Goal: Communication & Community: Answer question/provide support

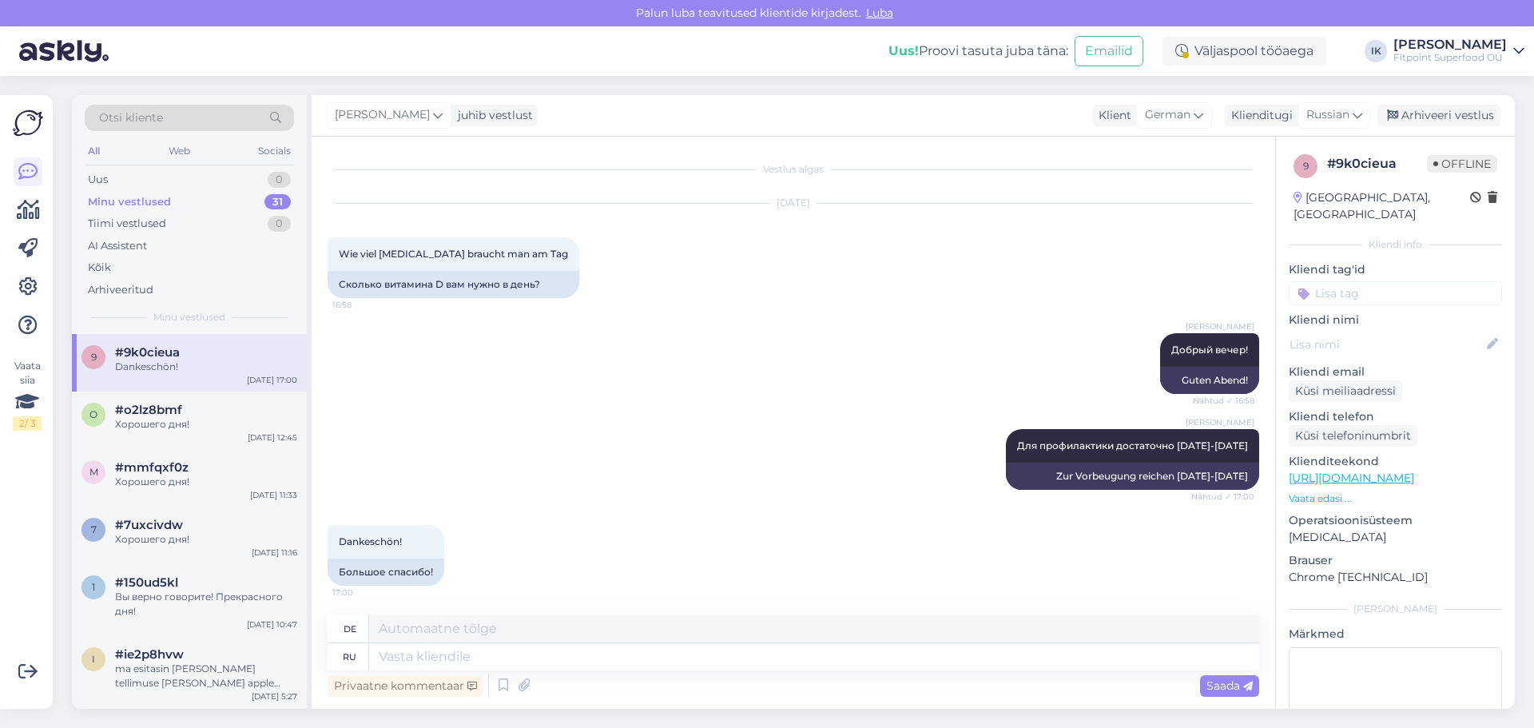
scroll to position [2, 0]
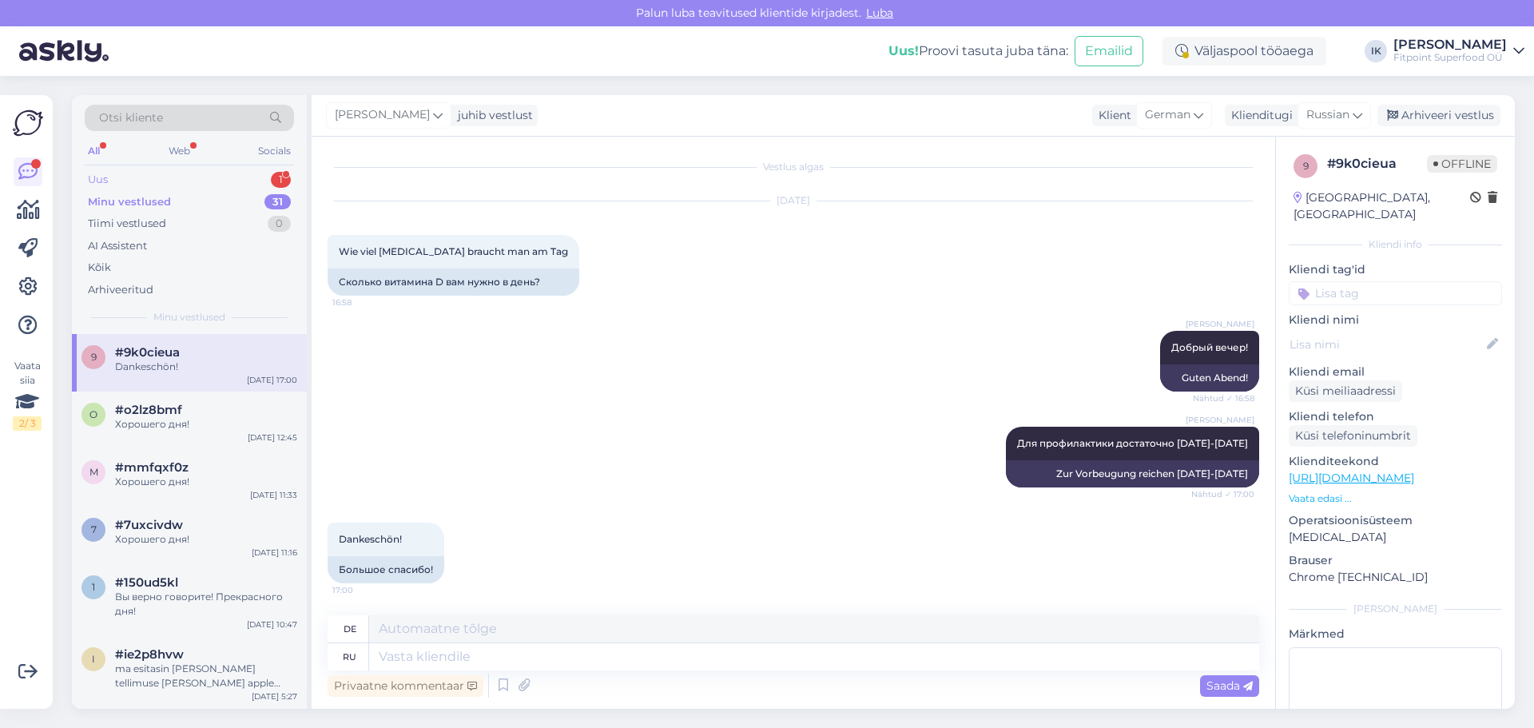
click at [225, 177] on div "Uus 1" at bounding box center [189, 180] width 209 height 22
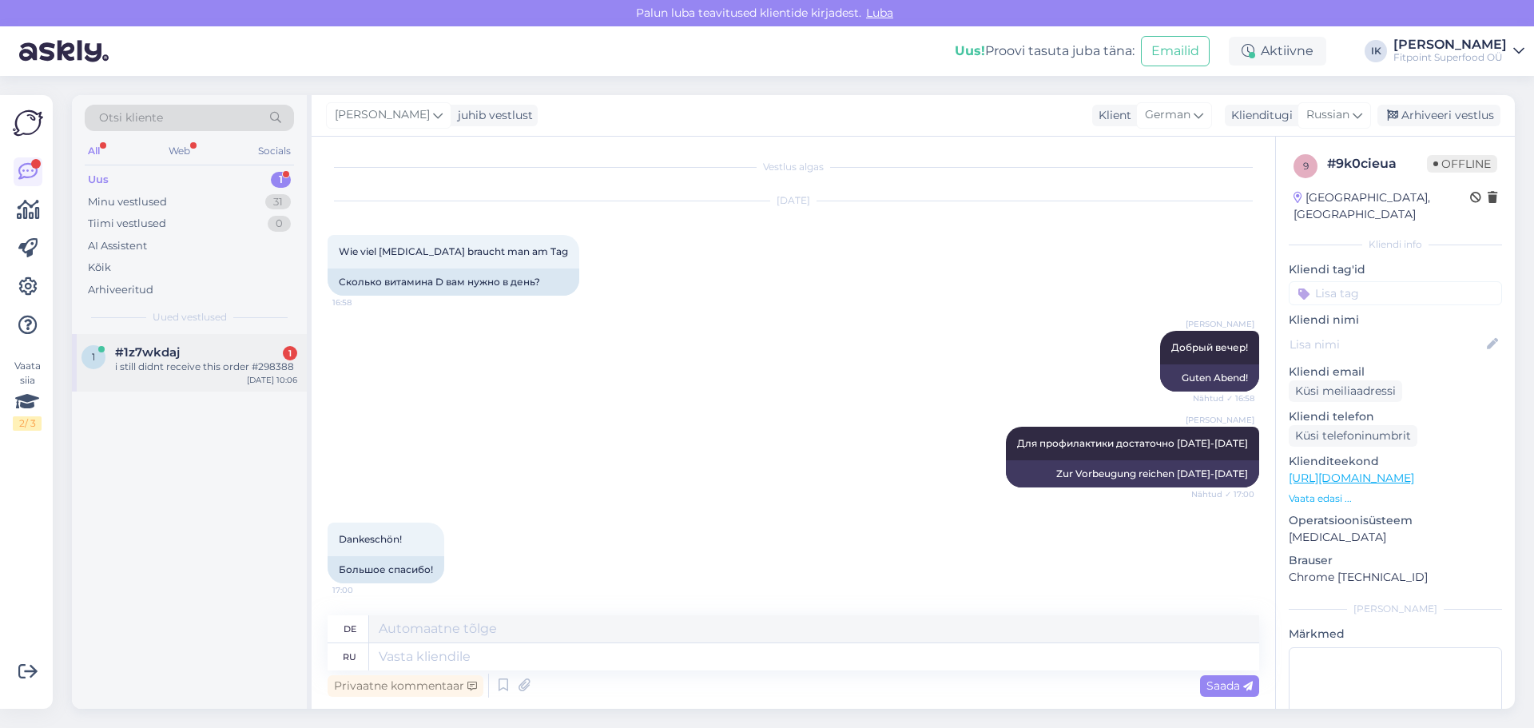
click at [237, 346] on div "#1z7wkdaj 1" at bounding box center [206, 352] width 182 height 14
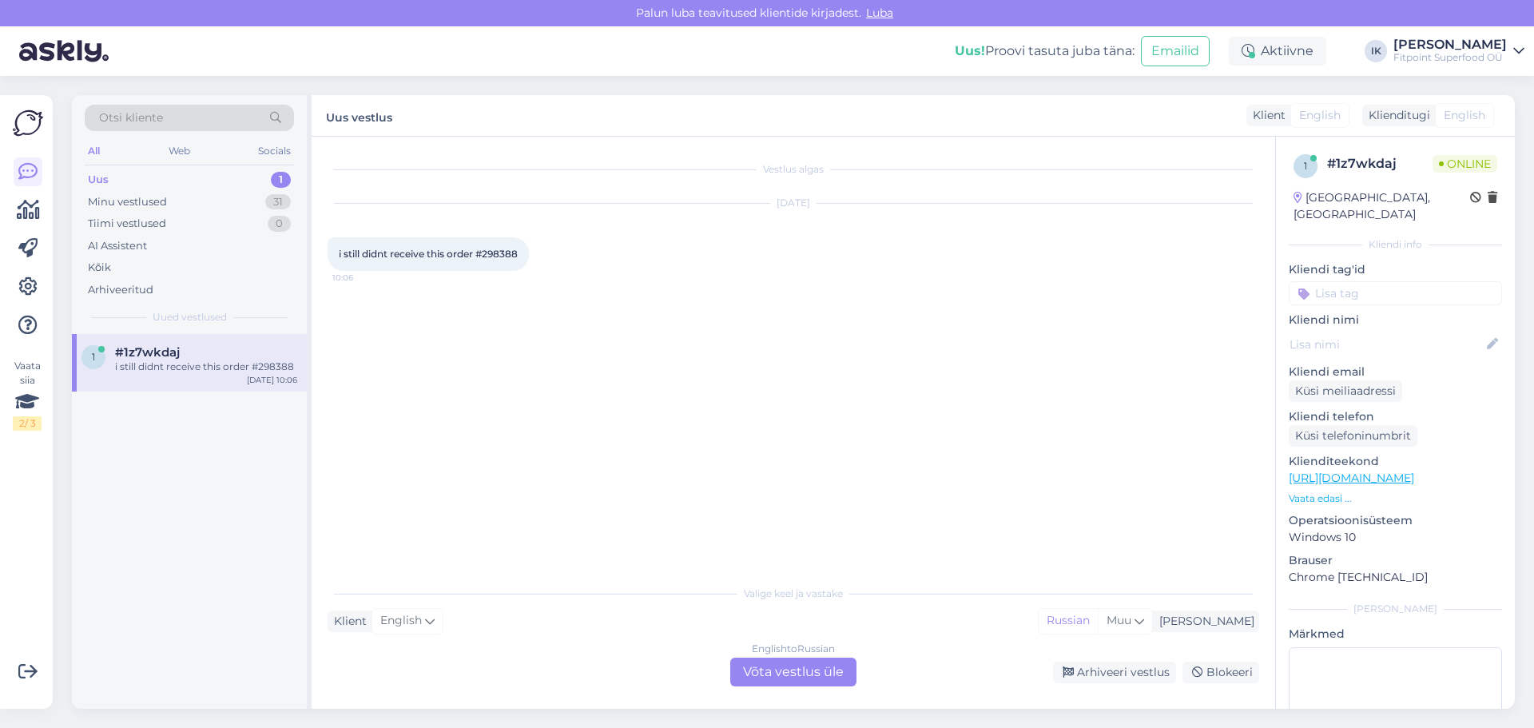
click at [511, 255] on span "i still didnt receive this order #298388" at bounding box center [428, 254] width 179 height 12
copy div "298388 10:06"
click at [775, 670] on div "English to Russian Võta vestlus üle" at bounding box center [793, 672] width 126 height 29
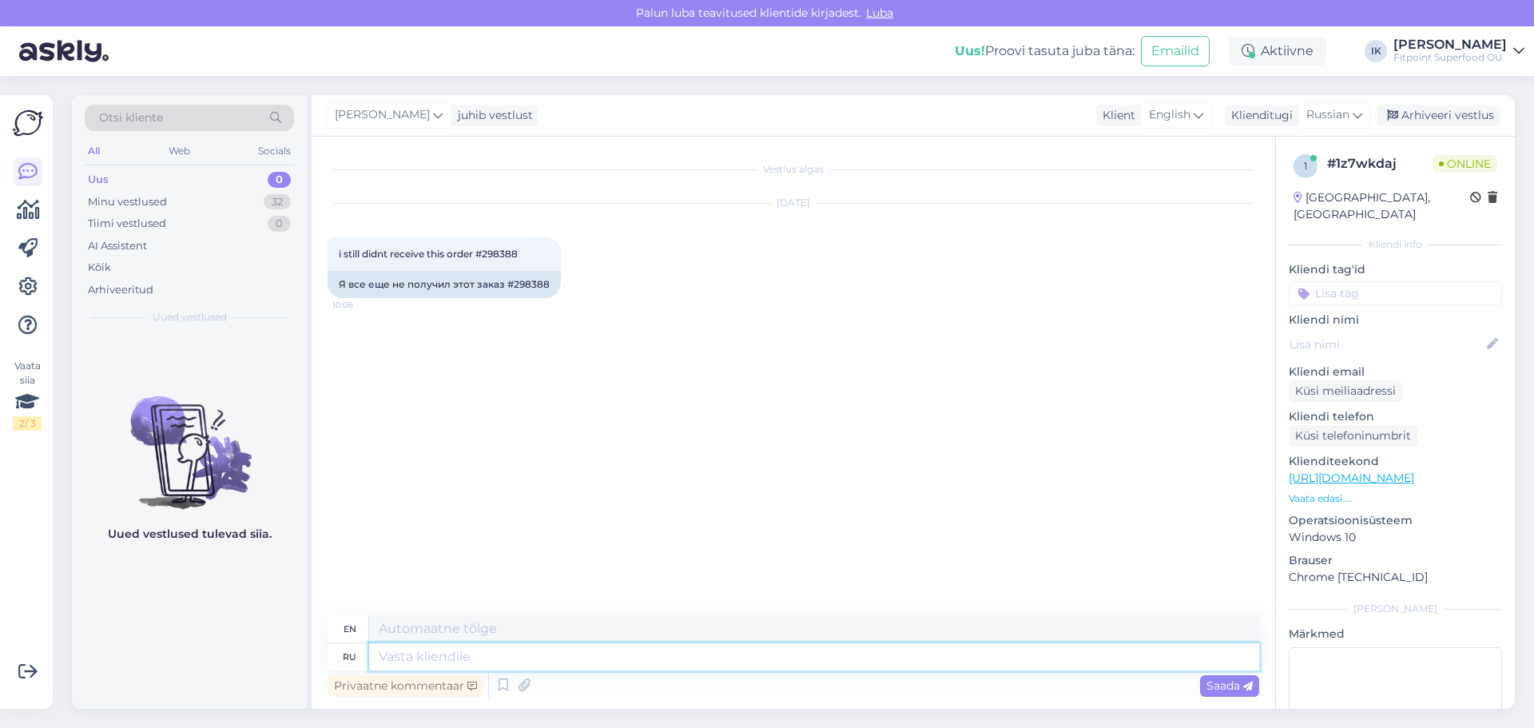
click at [671, 656] on textarea at bounding box center [814, 656] width 890 height 27
paste textarea "ChatGPT сказал: Здравствуйте, Нам потребуется немного времени, чтобы выяснить п…"
type textarea "ChatGPT сказал: Здравствуйте, Нам потребуется немного времени, чтобы выяснить п…"
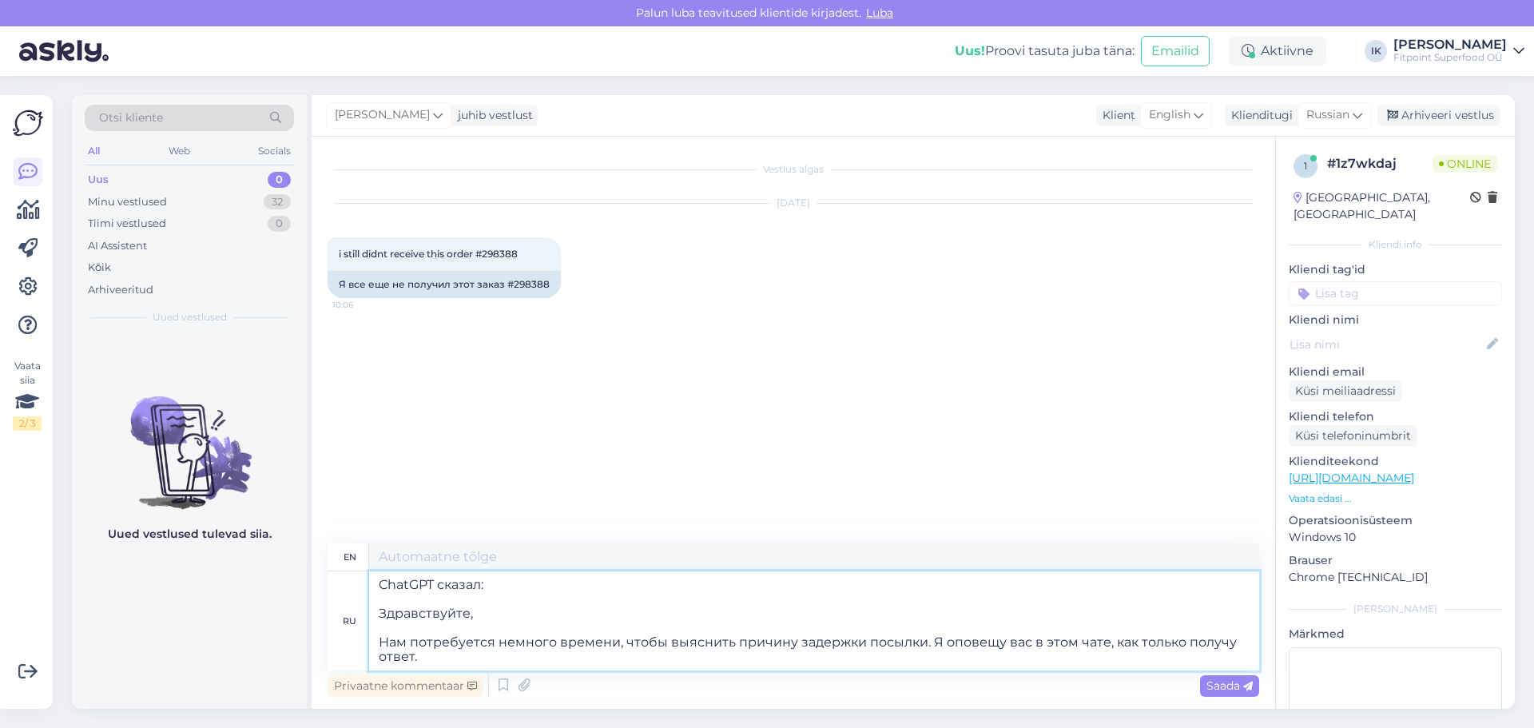
type textarea "ChatGPT said: Hello, We'll need a little time to figure out the reason for the …"
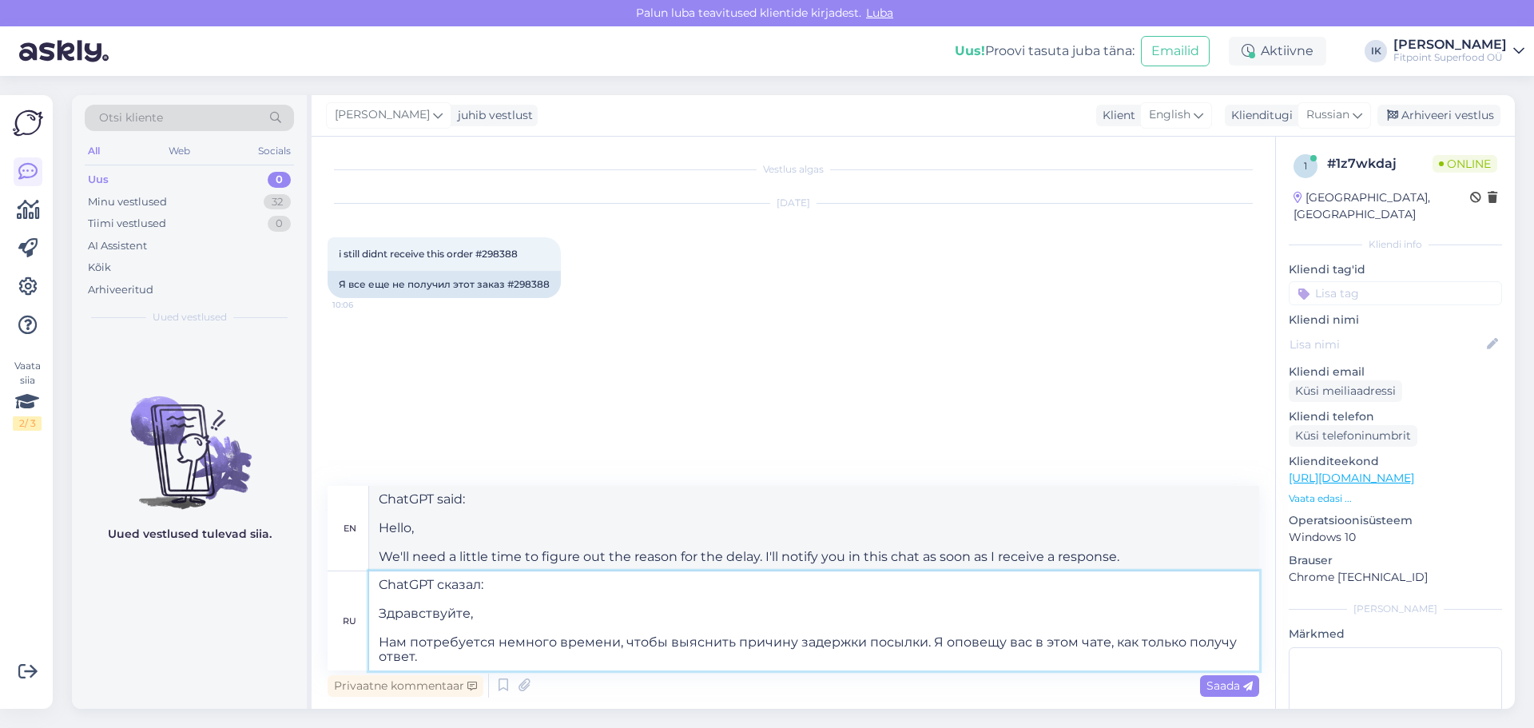
drag, startPoint x: 543, startPoint y: 577, endPoint x: 267, endPoint y: 556, distance: 276.5
click at [260, 552] on div "Otsi kliente All Web Socials Uus 0 Minu vestlused 32 Tiimi vestlused 0 AI Assis…" at bounding box center [793, 402] width 1443 height 614
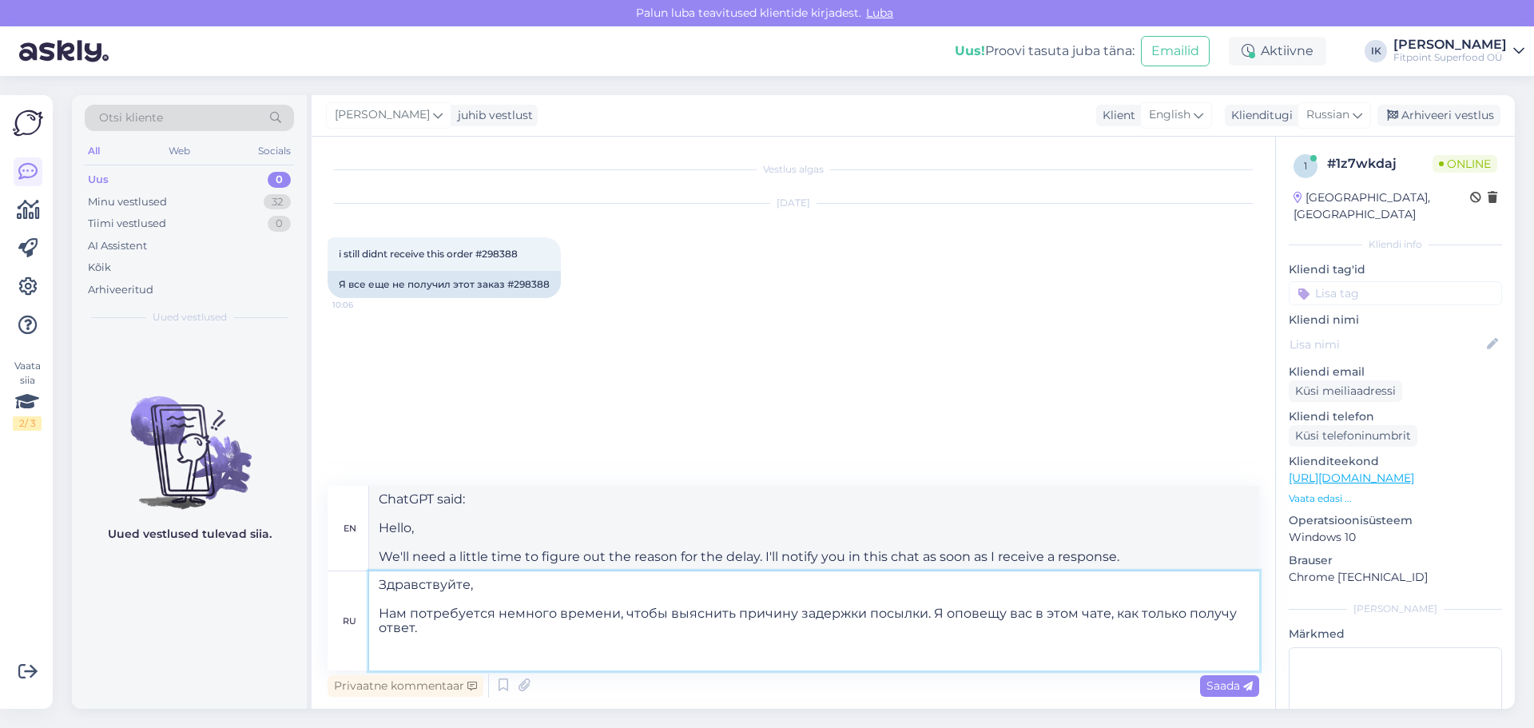
click at [379, 612] on textarea "Здравствуйте, Нам потребуется немного времени, чтобы выяснить причину задержки …" at bounding box center [814, 620] width 890 height 99
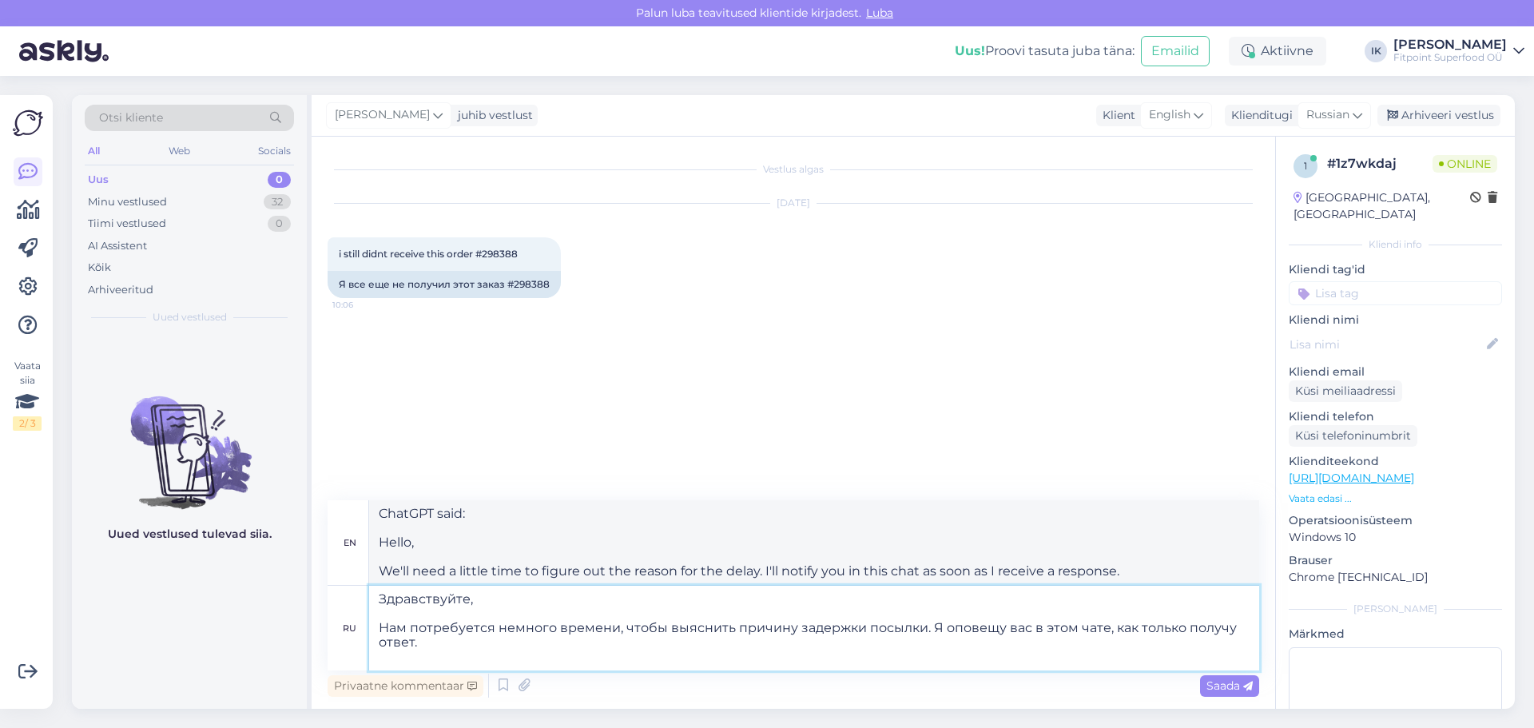
type textarea "Здравствуйте, Нам потребуется немного времени, чтобы выяснить причину задержки …"
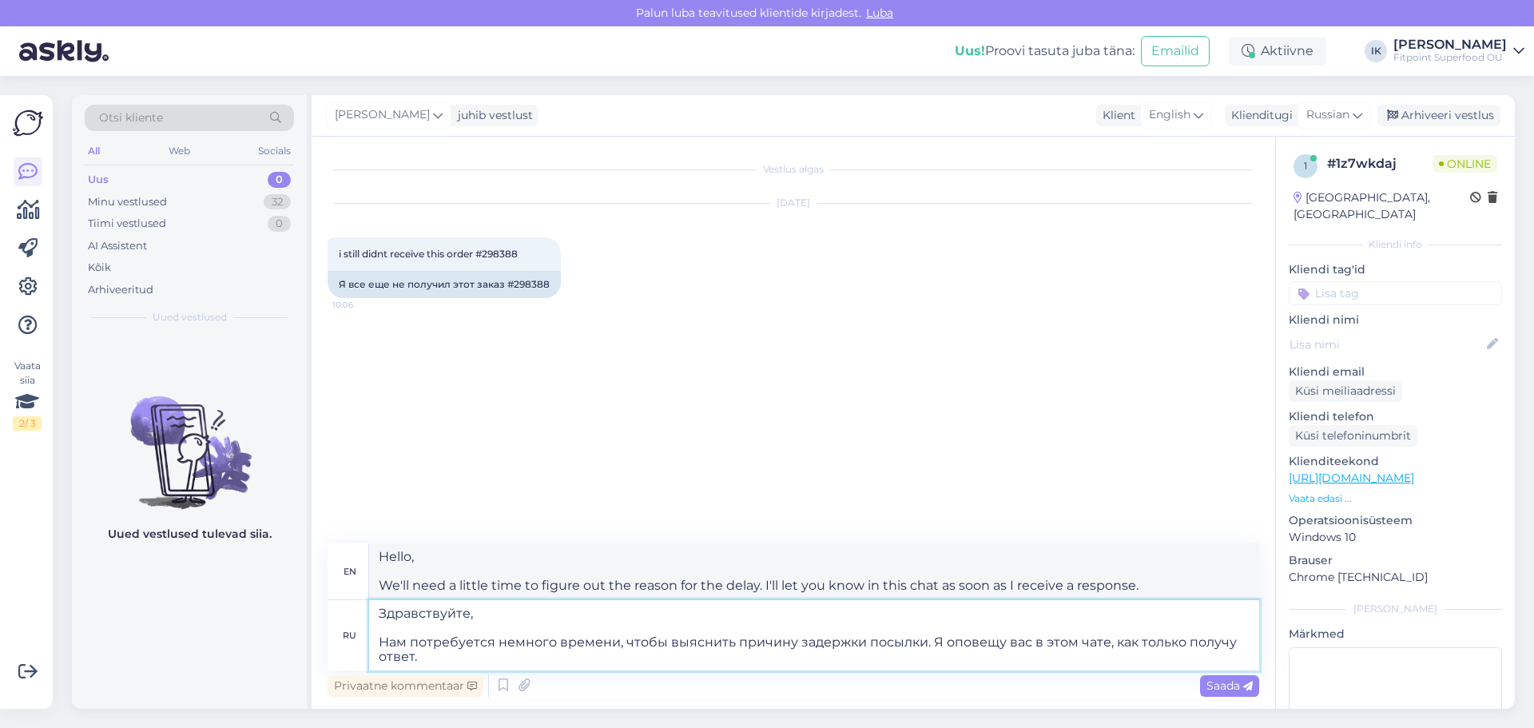
click at [726, 654] on textarea "Здравствуйте, Нам потребуется немного времени, чтобы выяснить причину задержки …" at bounding box center [814, 635] width 890 height 70
type textarea "Hello, We'll need a little time to figure out the reason for the parcel delay. …"
type textarea "Здравствуйте, Нам потребуется немного времени, чтобы выяснить причину задержки …"
click at [1239, 687] on span "Saada" at bounding box center [1230, 685] width 46 height 14
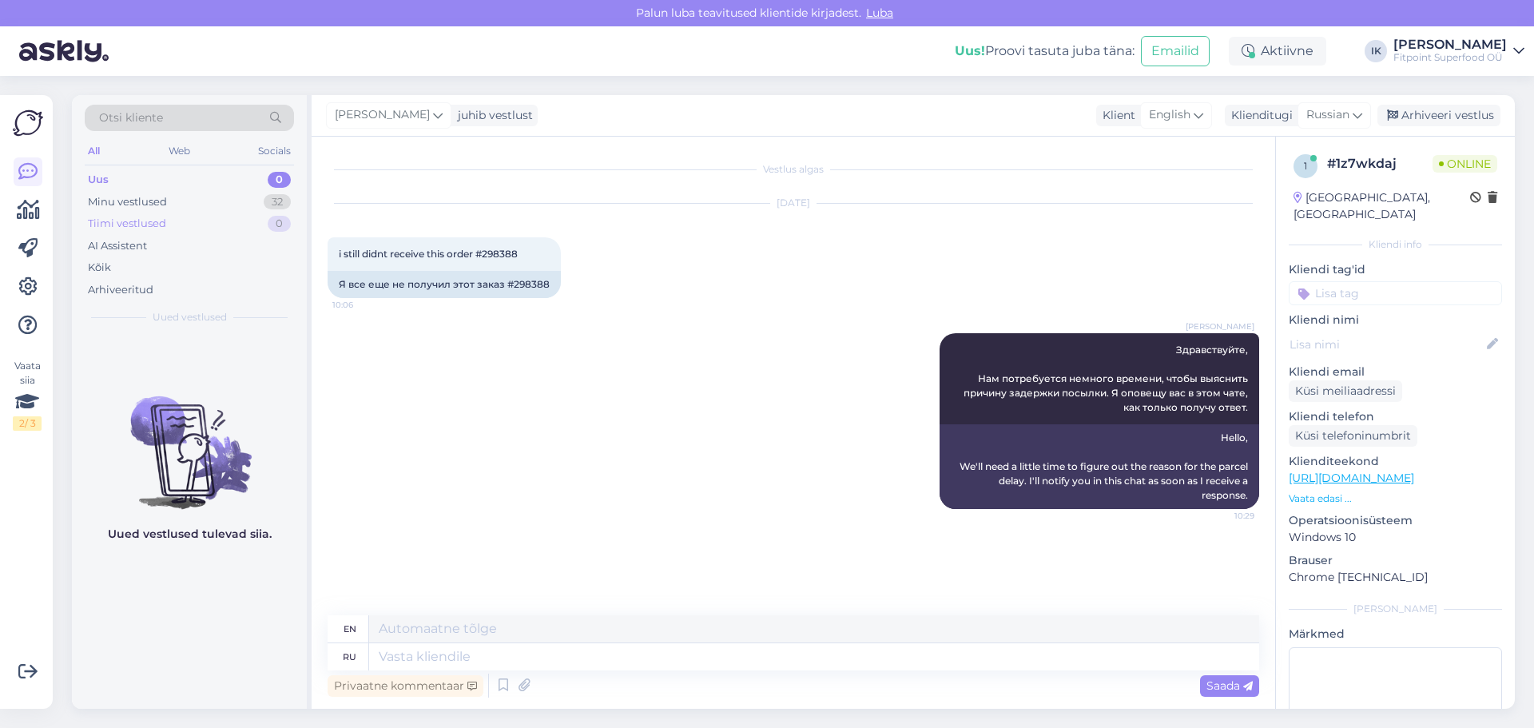
click at [193, 213] on div "Tiimi vestlused 0" at bounding box center [189, 224] width 209 height 22
click at [196, 206] on div "Minu vestlused 32" at bounding box center [189, 202] width 209 height 22
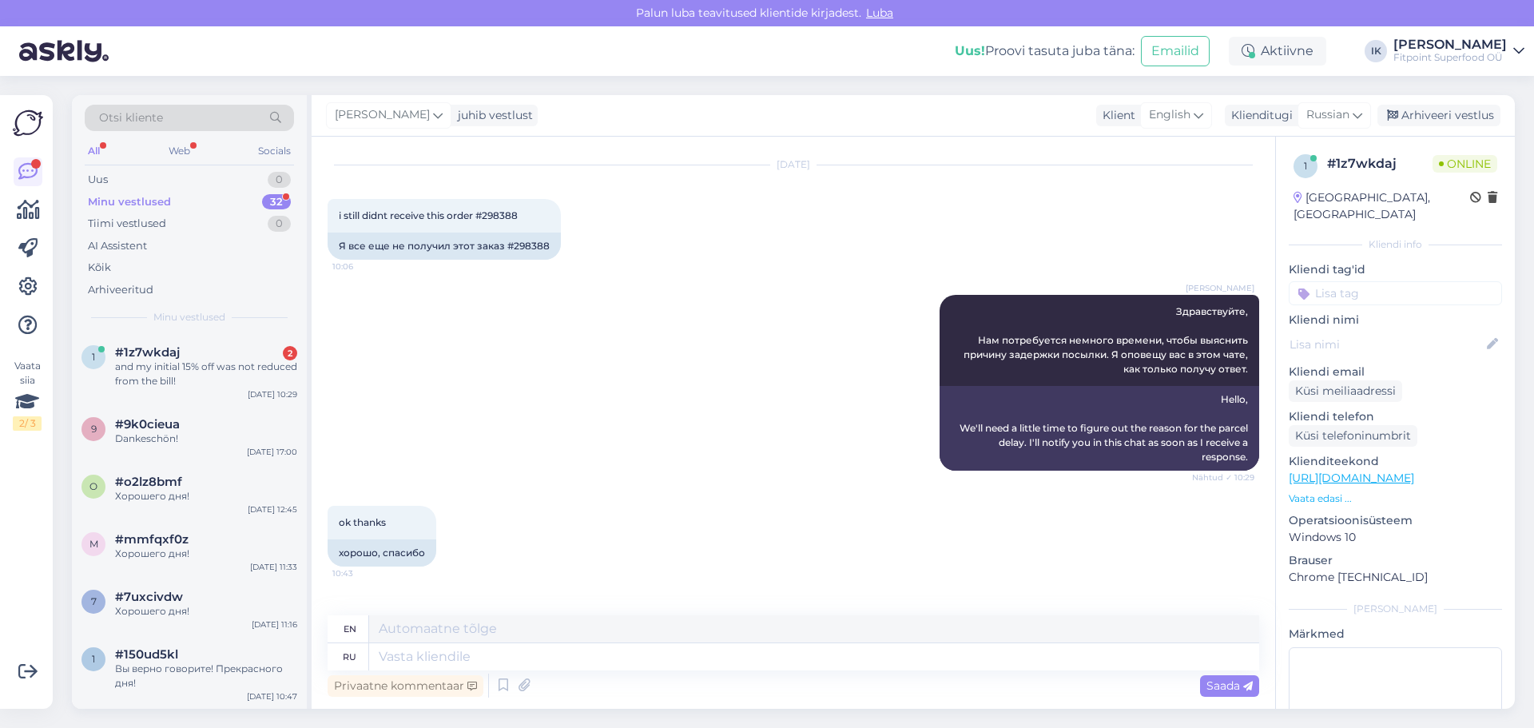
scroll to position [132, 0]
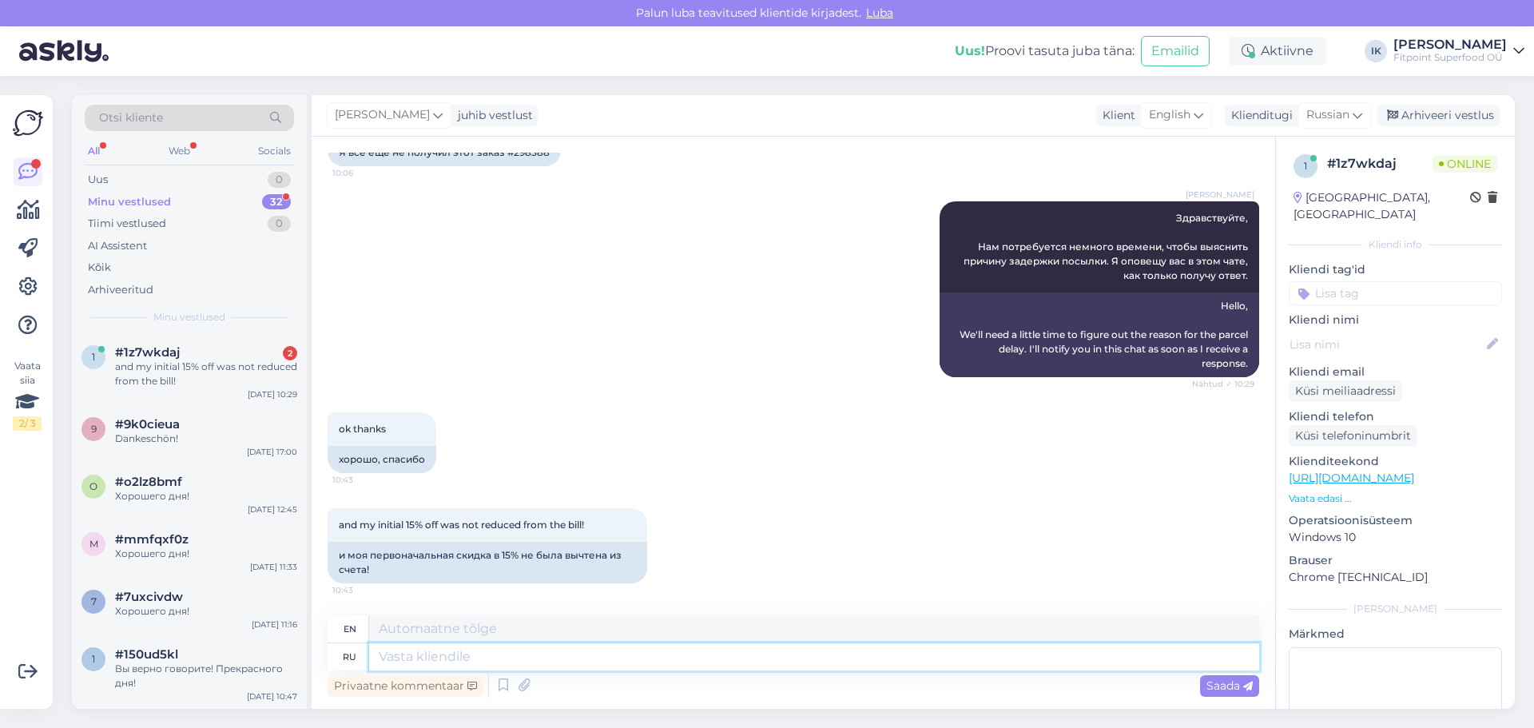
click at [749, 662] on textarea at bounding box center [814, 656] width 890 height 27
paste textarea "Подскажите, пожалуйста, о какой именно скидке идёт речь? Если вы имеете в виду …"
type textarea "Подскажите, пожалуйста, о какой именно скидке идёт речь? Если вы имеете в виду …"
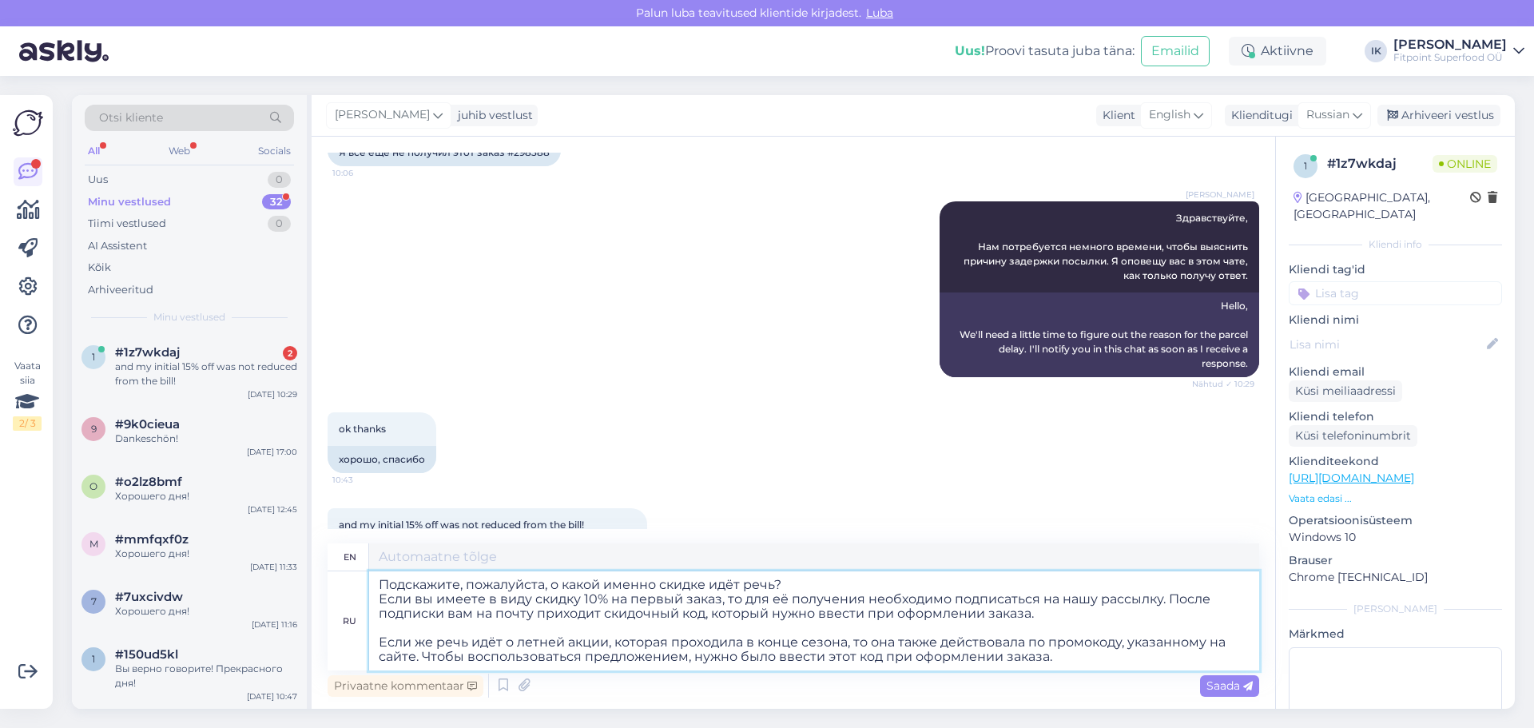
type textarea "Could you please tell me what discount you're talking about? If you're referrin…"
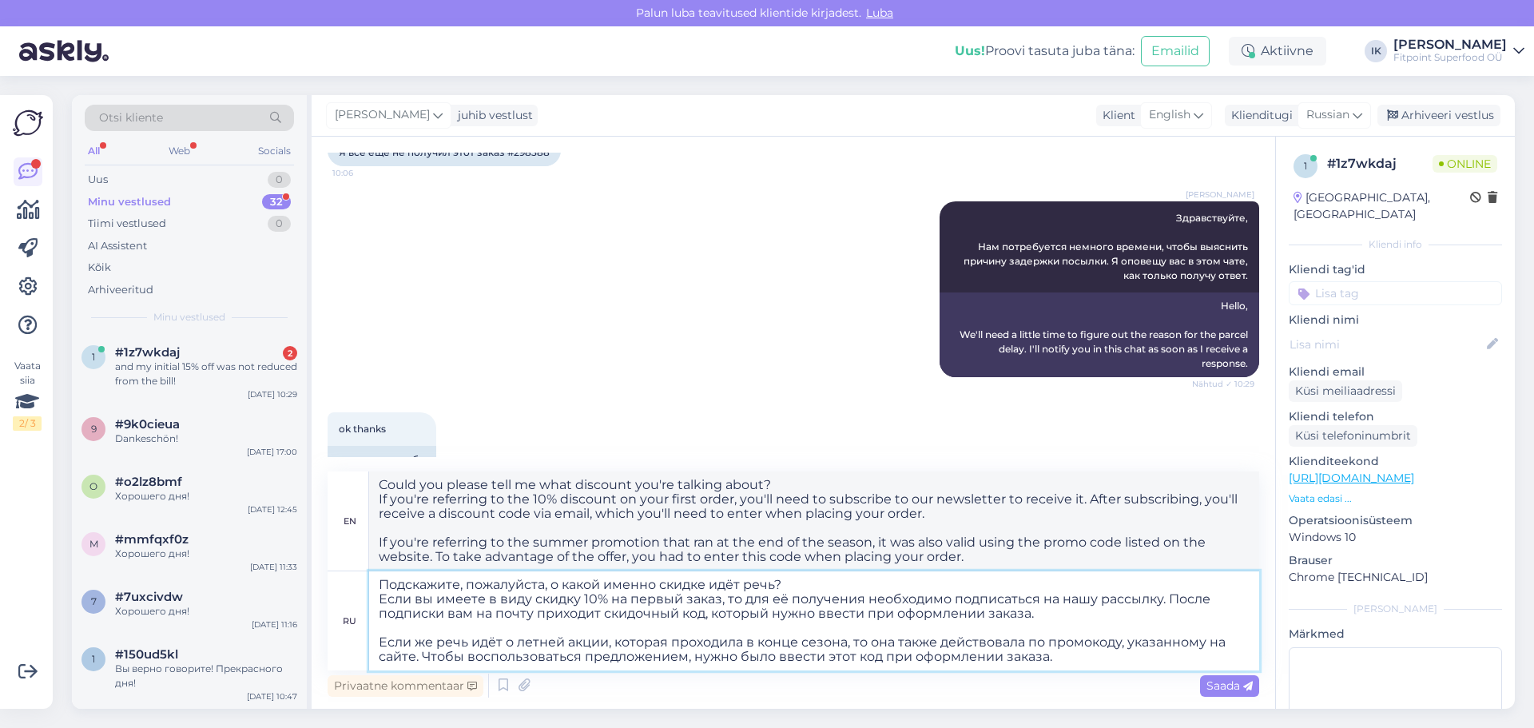
click at [566, 626] on textarea "Подскажите, пожалуйста, о какой именно скидке идёт речь? Если вы имеете в виду …" at bounding box center [814, 620] width 890 height 99
type textarea "Подскажите, пожалуйста, о какой именно скидке идёт речь? Если вы имеете в виду …"
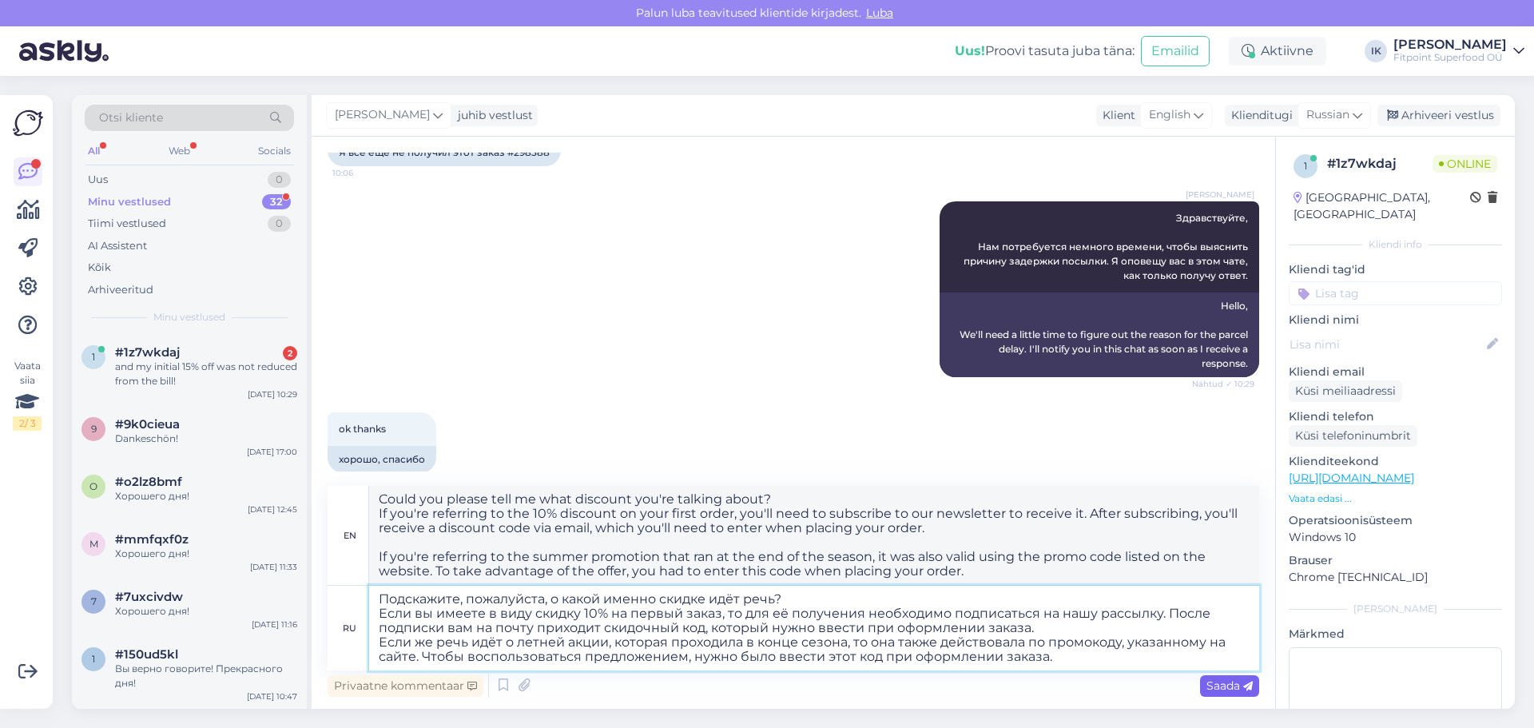
type textarea "you please tell me what discount you're talking about? If you're referring to t…"
type textarea "Подскажите, пожалуйста, о какой именно скидке идёт речь? Если вы имеете в виду …"
click at [1227, 681] on span "Saada" at bounding box center [1230, 685] width 46 height 14
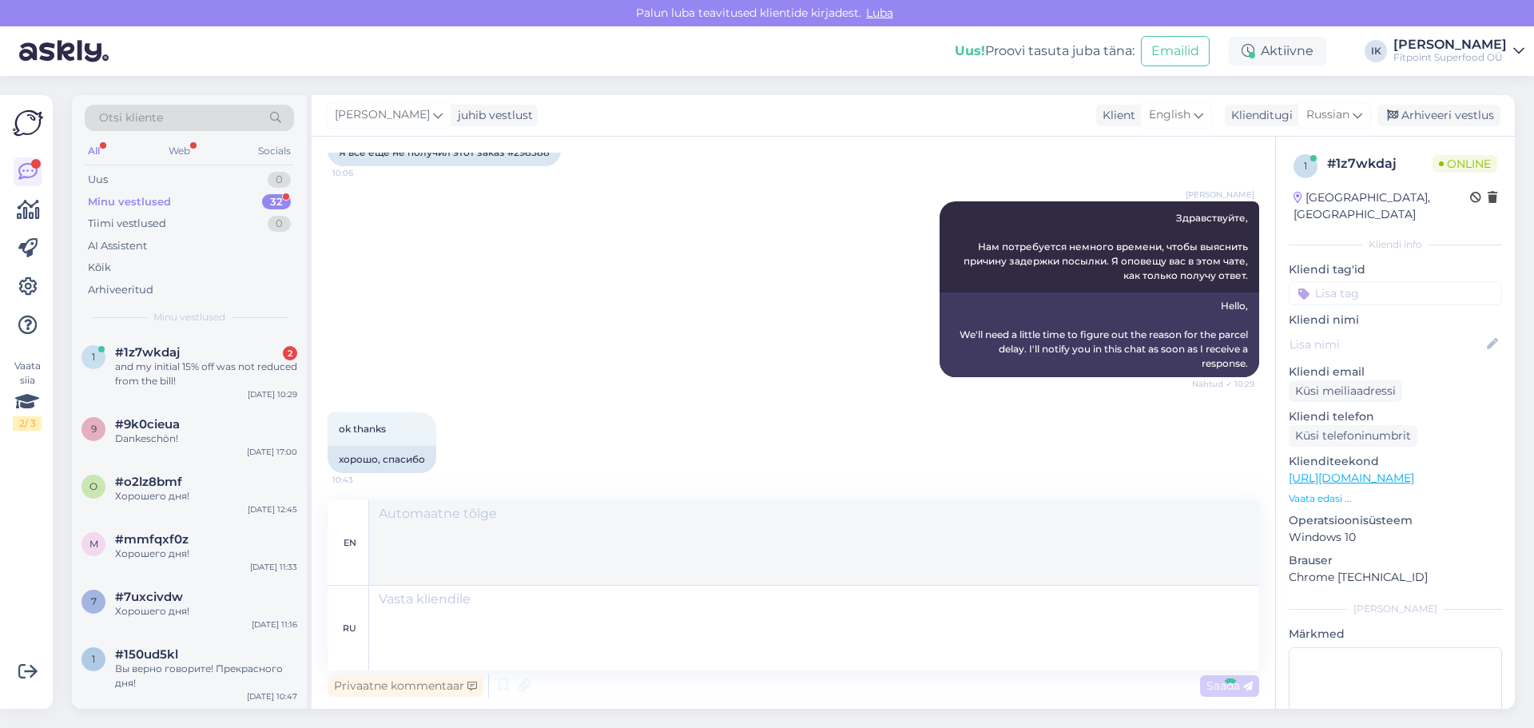
scroll to position [501, 0]
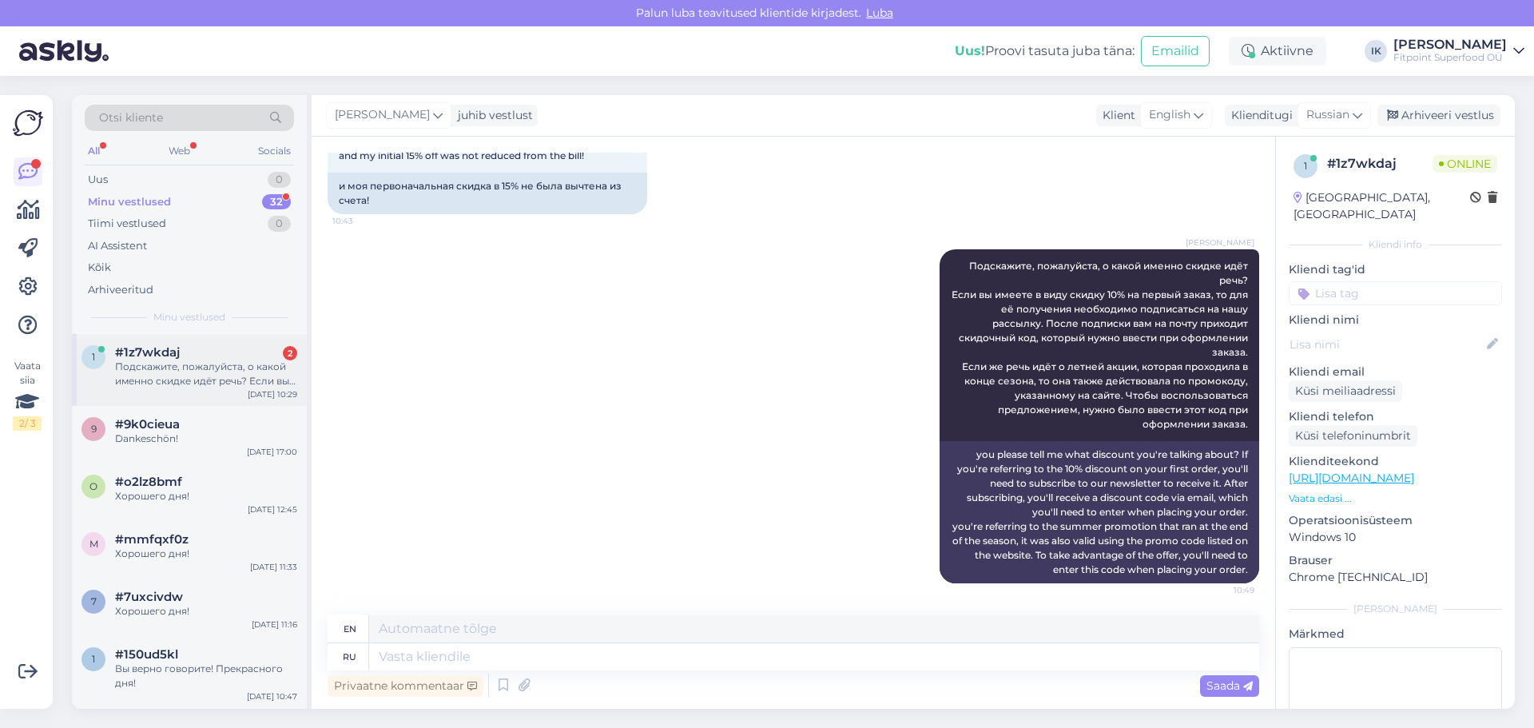
click at [263, 388] on div "Подскажите, пожалуйста, о какой именно скидке идёт речь? Если вы имеете в виду …" at bounding box center [206, 374] width 182 height 29
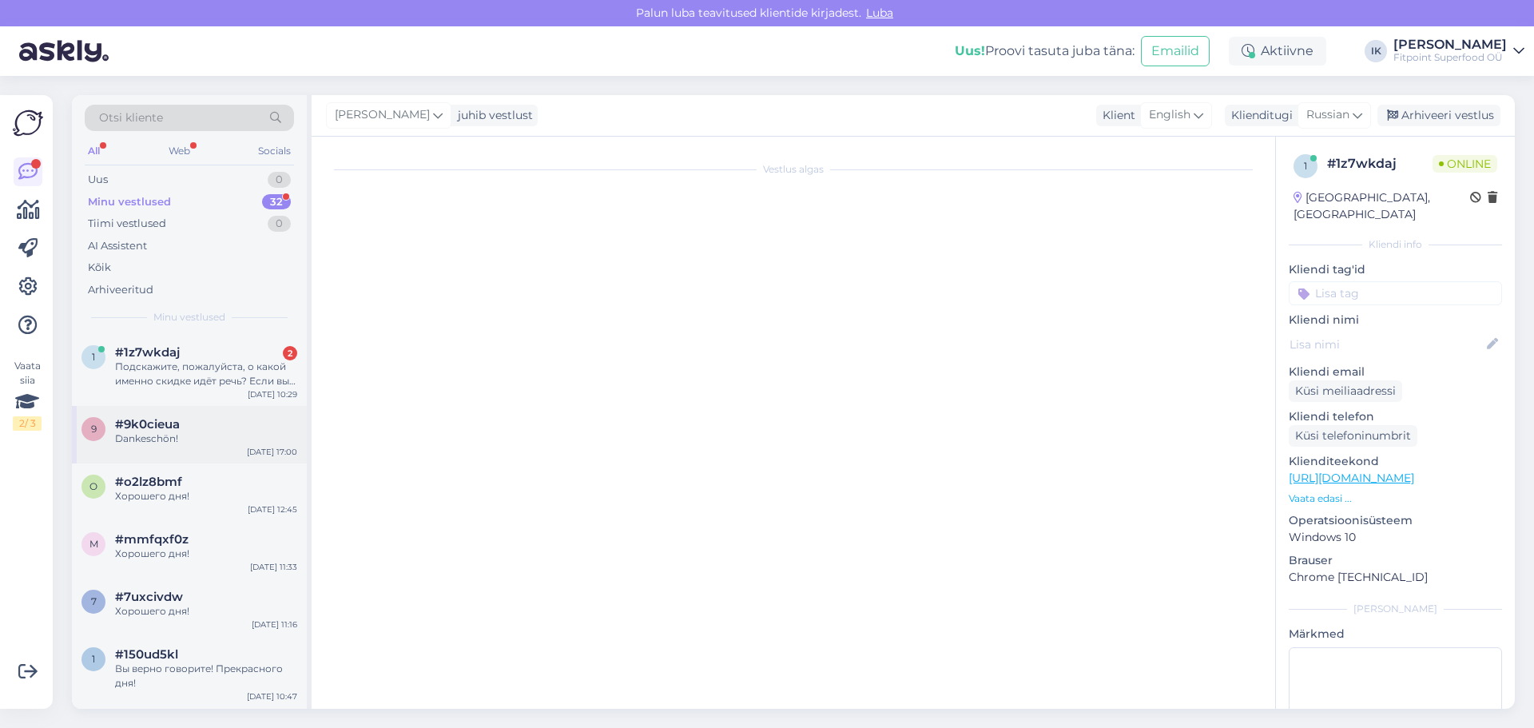
scroll to position [163, 0]
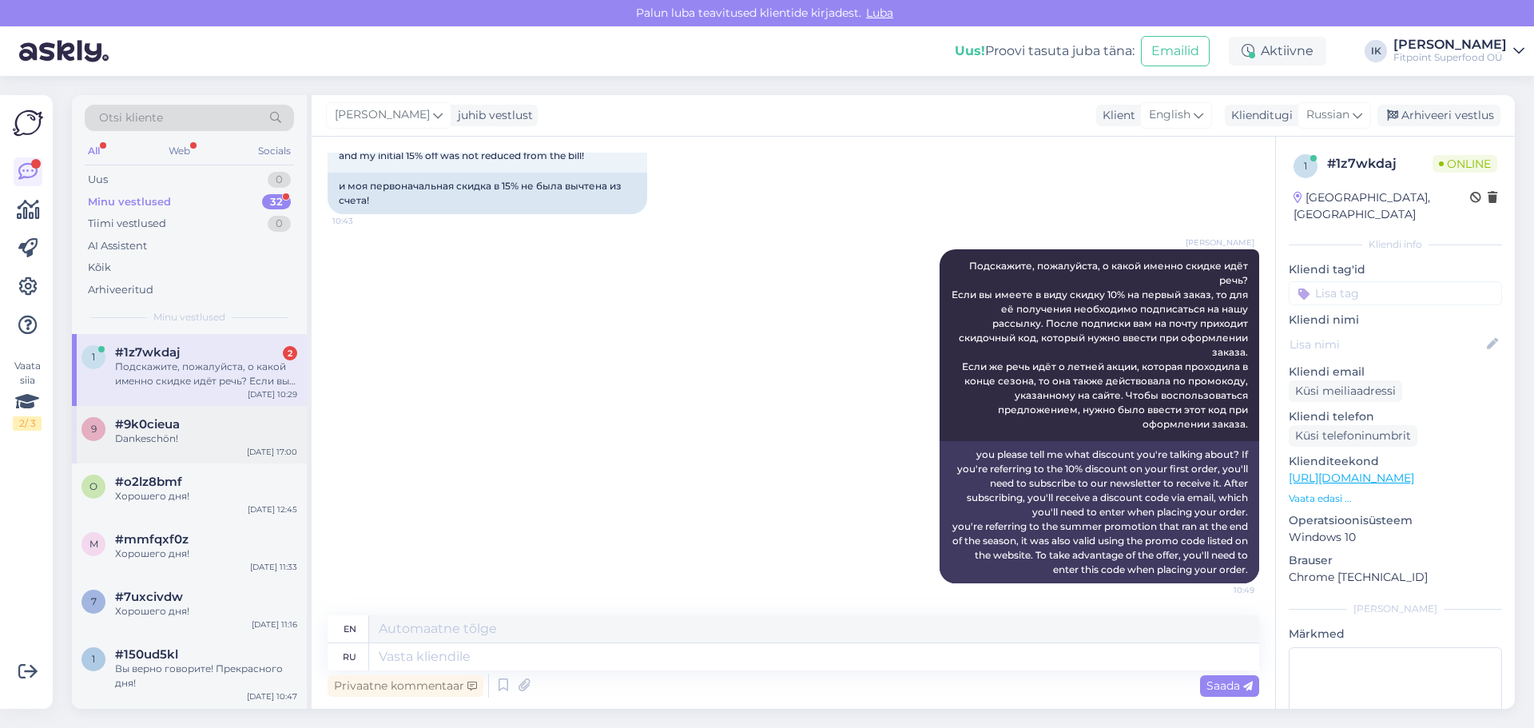
click at [260, 445] on div "Dankeschön!" at bounding box center [206, 438] width 182 height 14
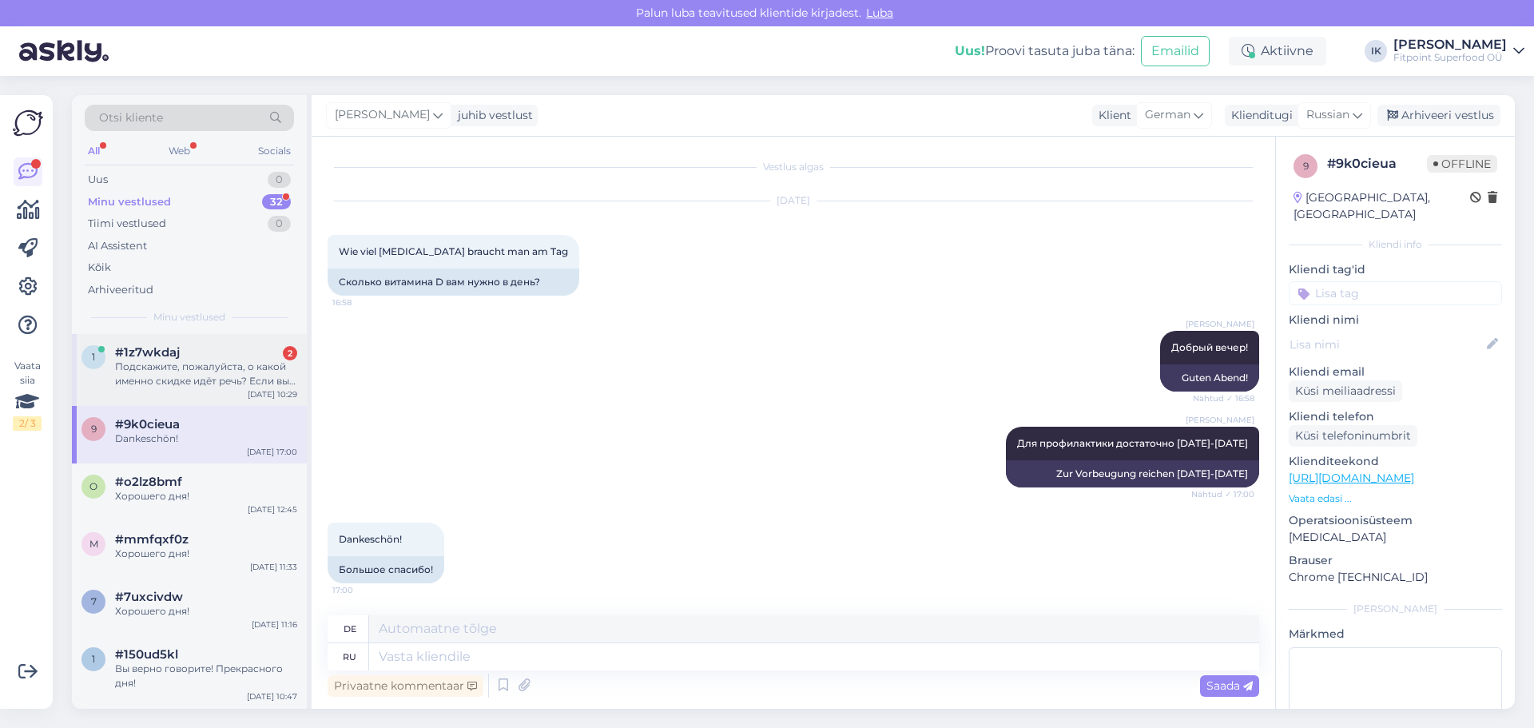
click at [238, 365] on div "Подскажите, пожалуйста, о какой именно скидке идёт речь? Если вы имеете в виду …" at bounding box center [206, 374] width 182 height 29
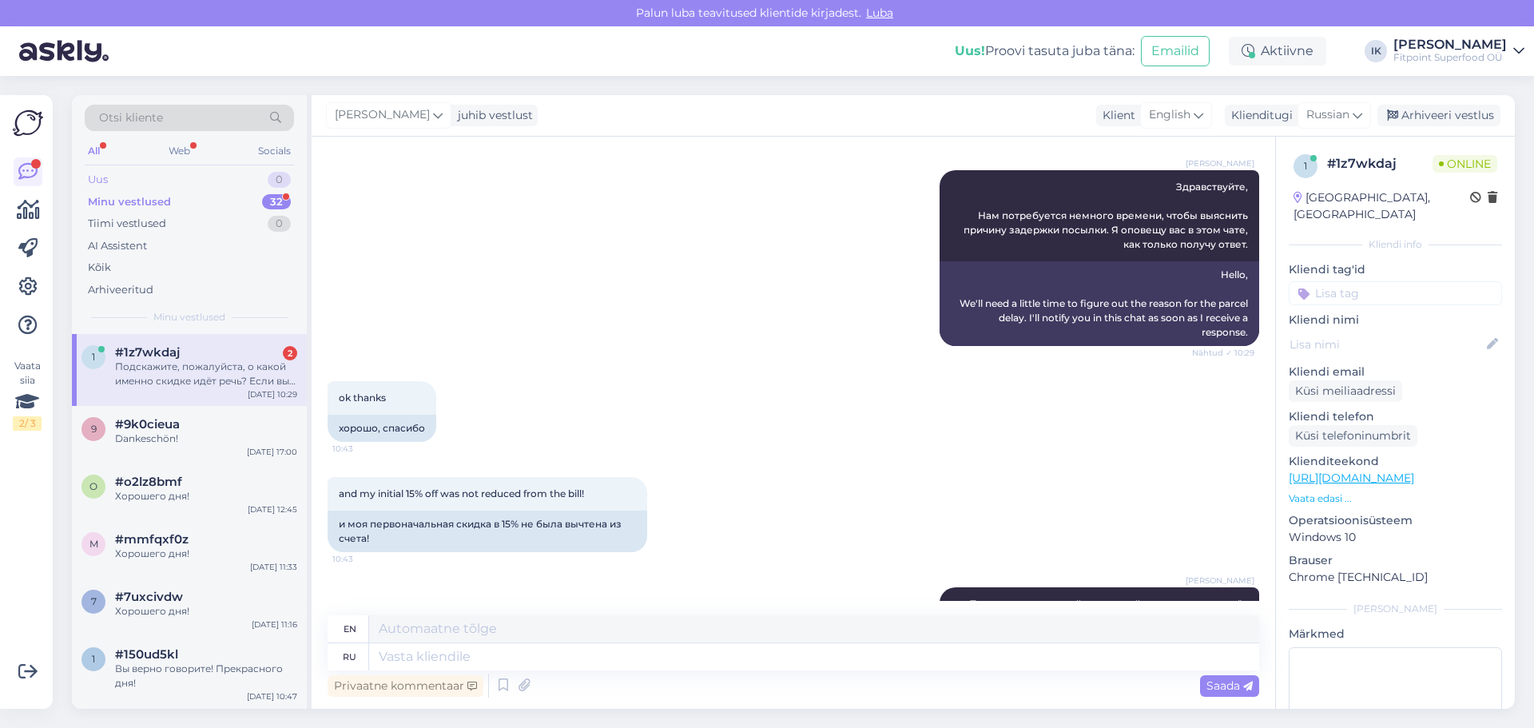
click at [247, 171] on div "Uus 0" at bounding box center [189, 180] width 209 height 22
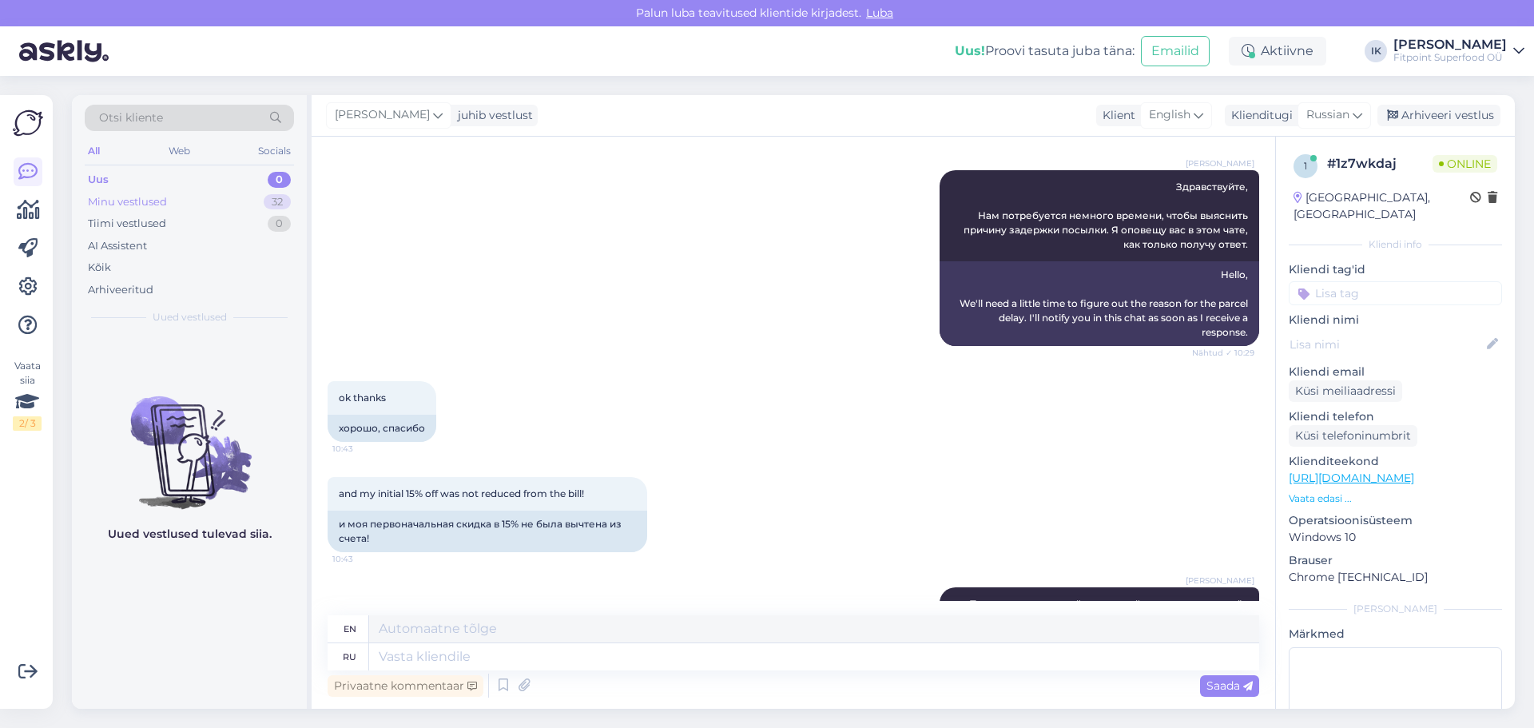
click at [246, 199] on div "Minu vestlused 32" at bounding box center [189, 202] width 209 height 22
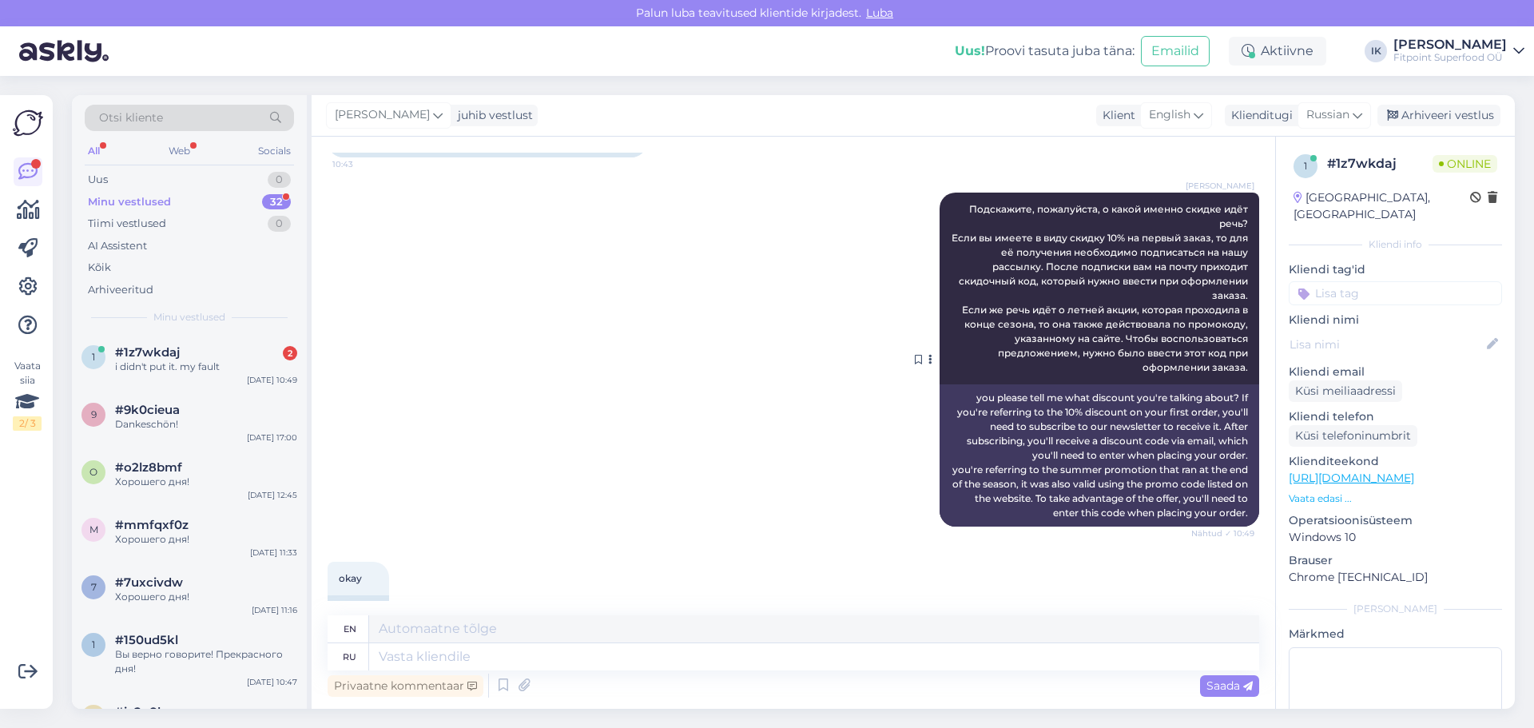
scroll to position [533, 0]
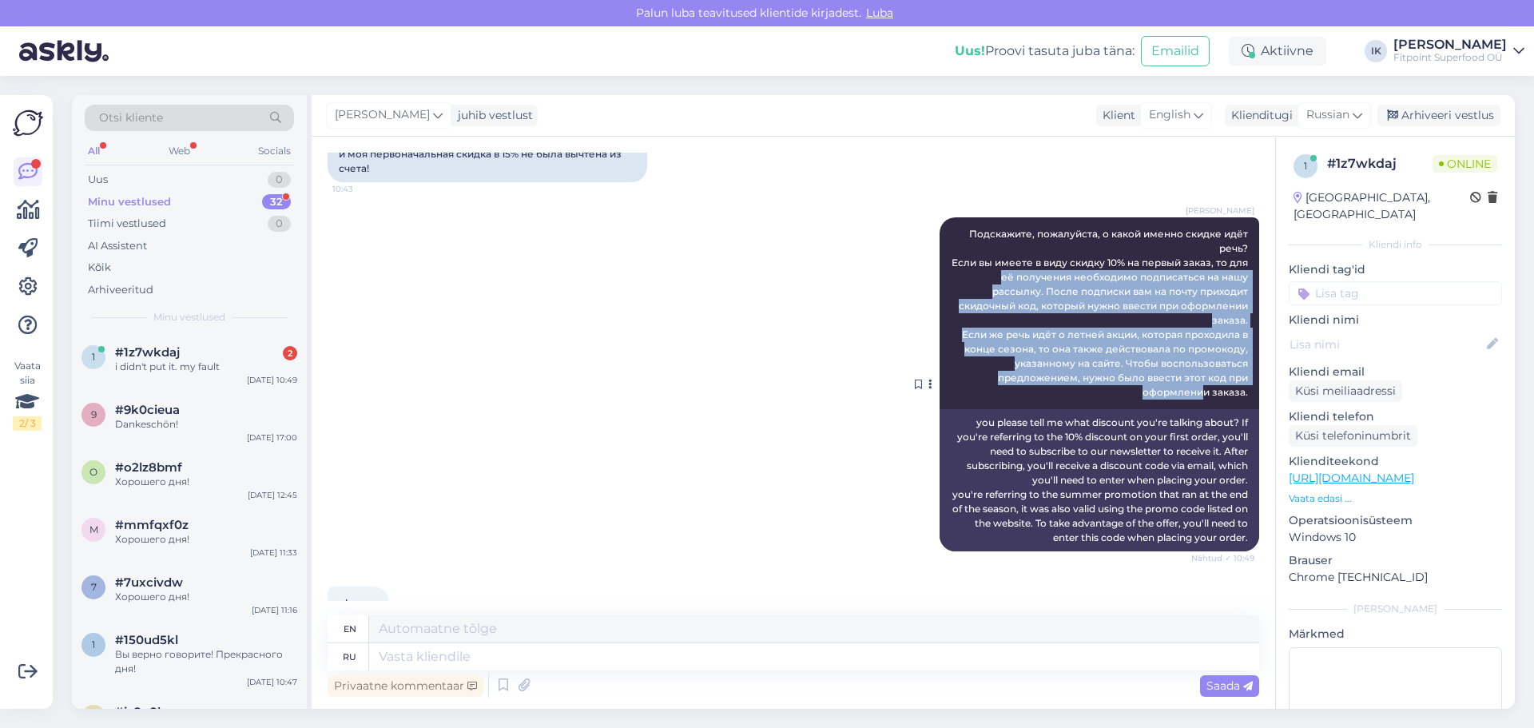
drag, startPoint x: 988, startPoint y: 270, endPoint x: 1195, endPoint y: 403, distance: 245.8
click at [1195, 403] on div "[PERSON_NAME] Подскажите, пожалуйста, о какой именно скидке идёт речь? Если вы …" at bounding box center [1100, 313] width 320 height 192
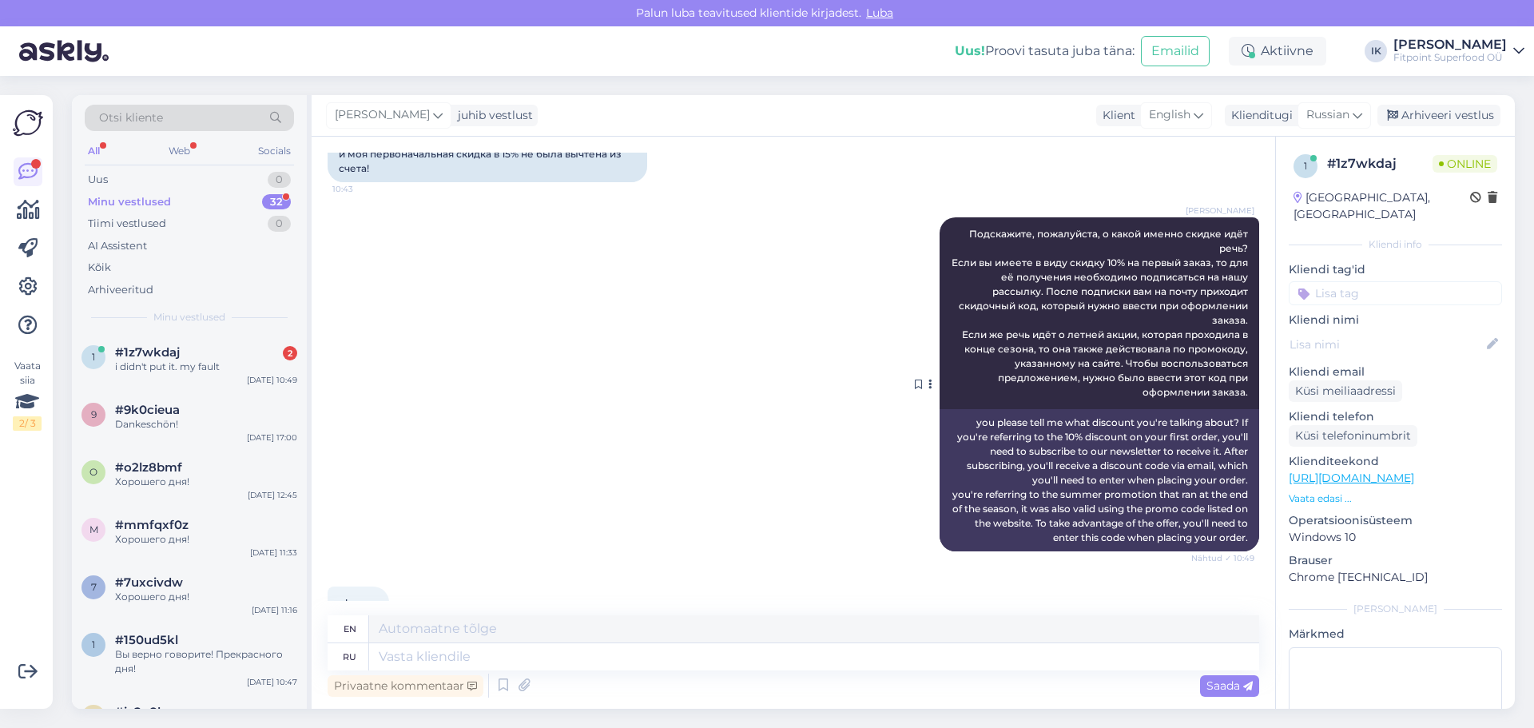
click at [1126, 431] on div "you please tell me what discount you're talking about? If you're referring to t…" at bounding box center [1100, 480] width 320 height 142
click at [198, 358] on div "#1z7wkdaj 2" at bounding box center [206, 352] width 182 height 14
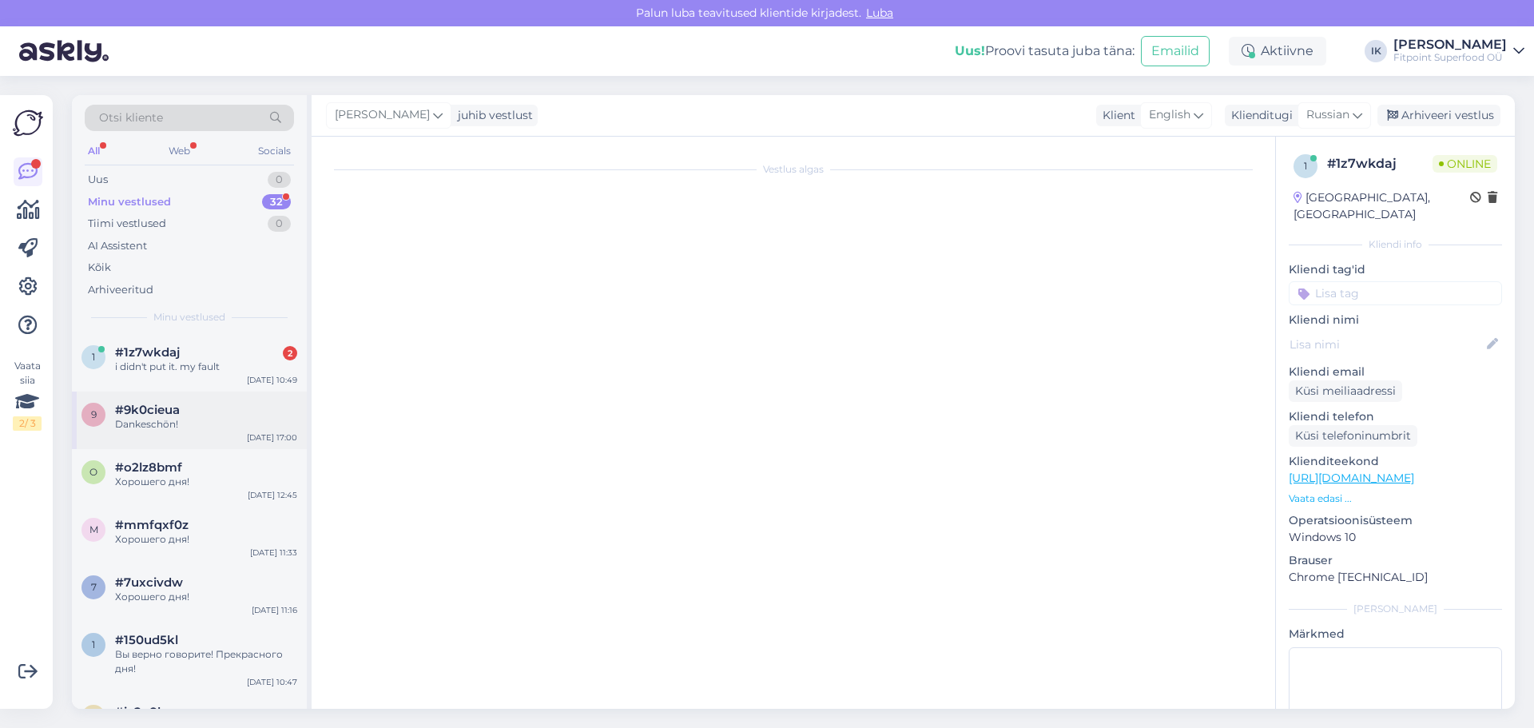
scroll to position [580, 0]
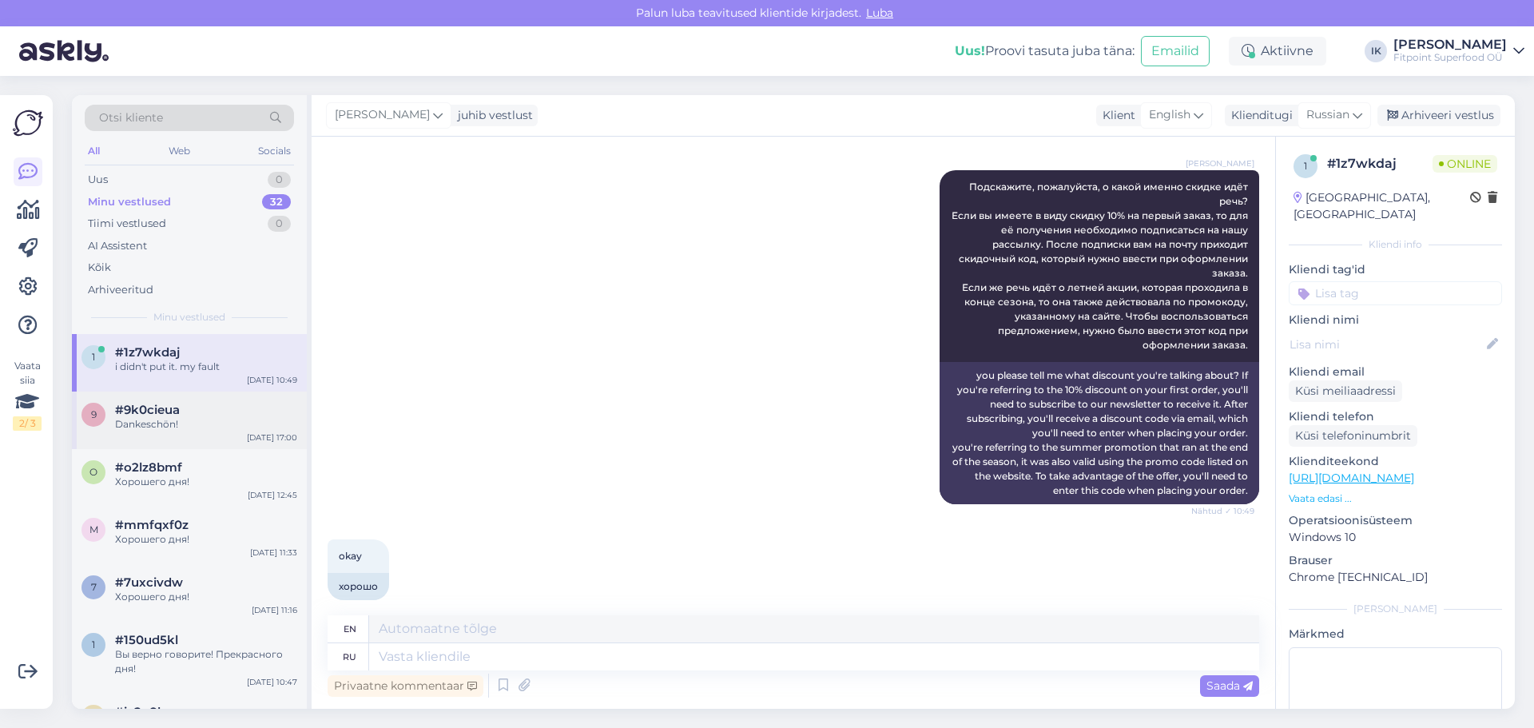
click at [199, 396] on div "9 #9k0cieua Dankeschön! [DATE] 17:00" at bounding box center [189, 421] width 235 height 58
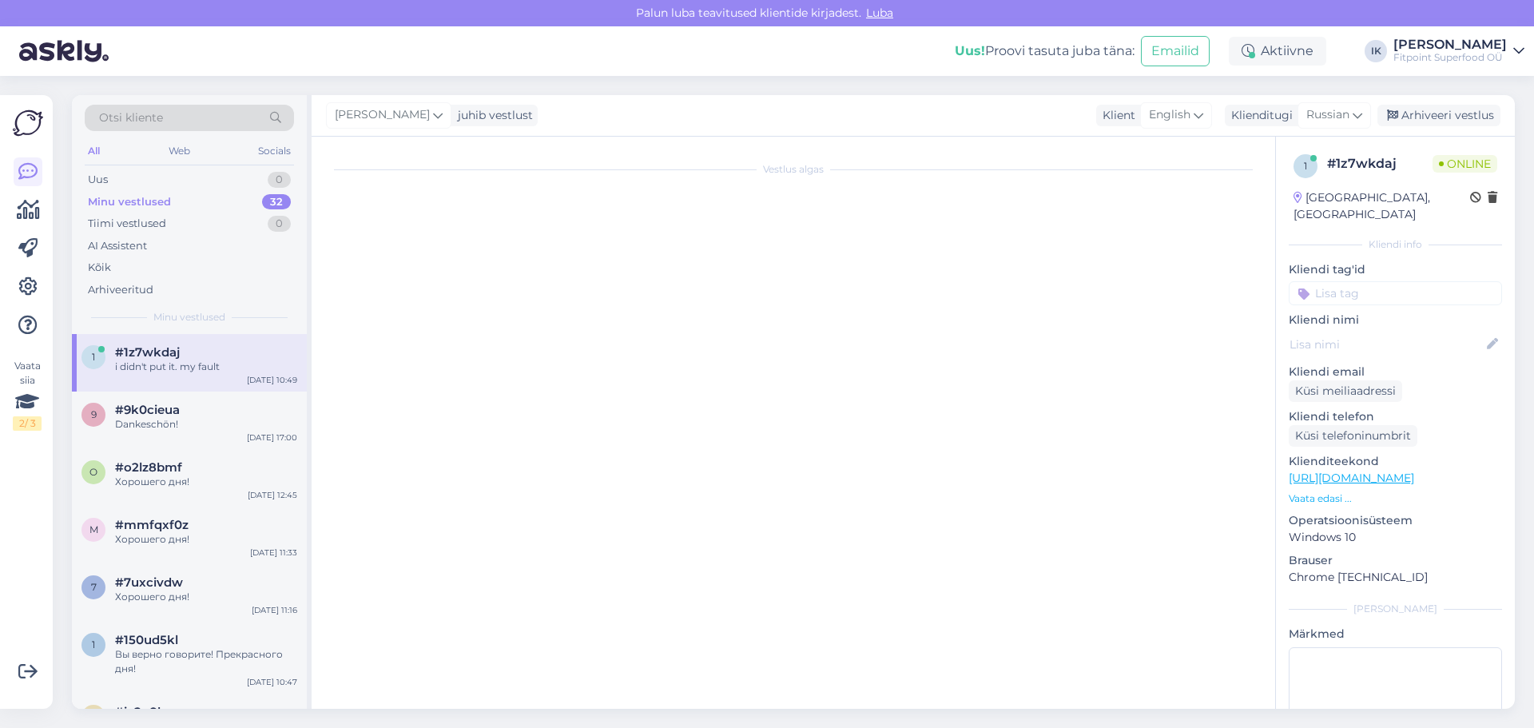
scroll to position [2, 0]
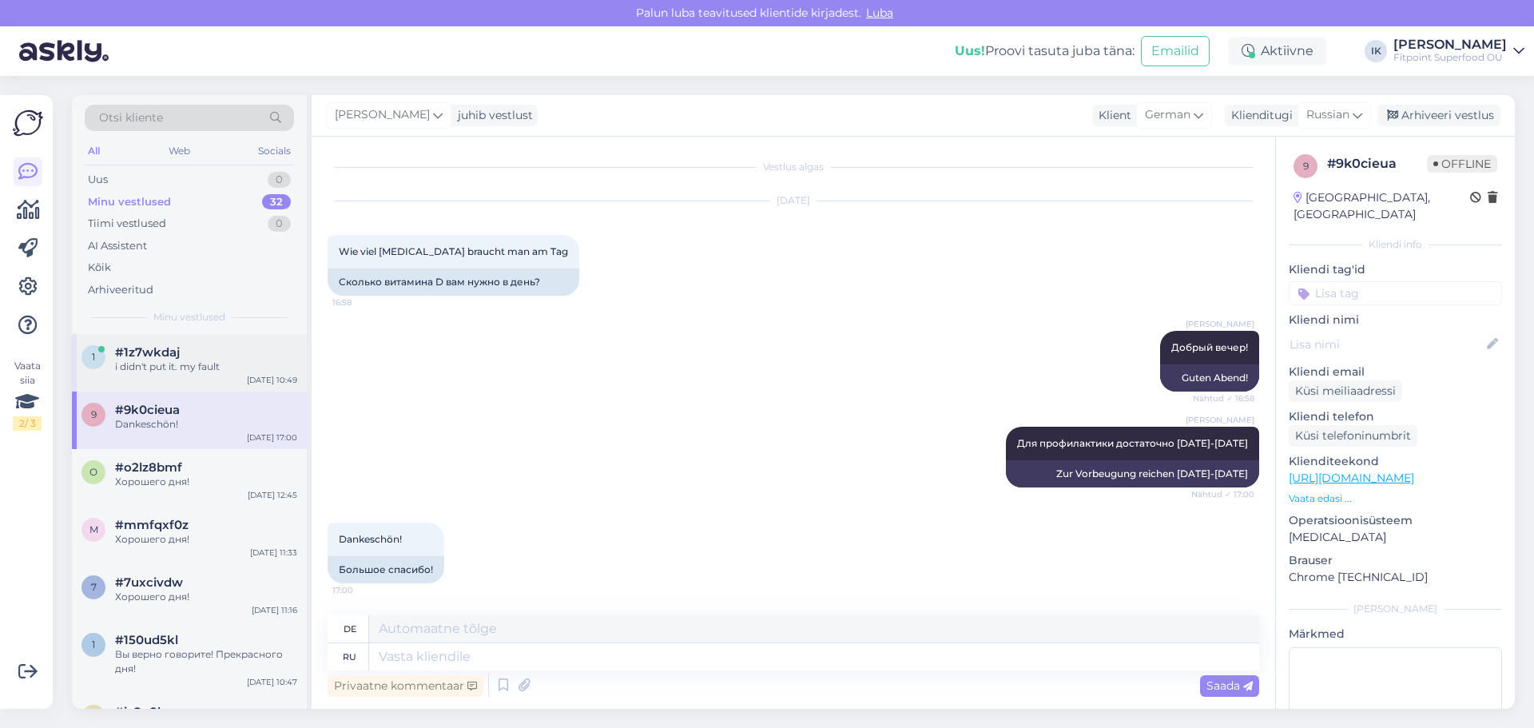
click at [204, 364] on div "i didn't put it. my fault" at bounding box center [206, 367] width 182 height 14
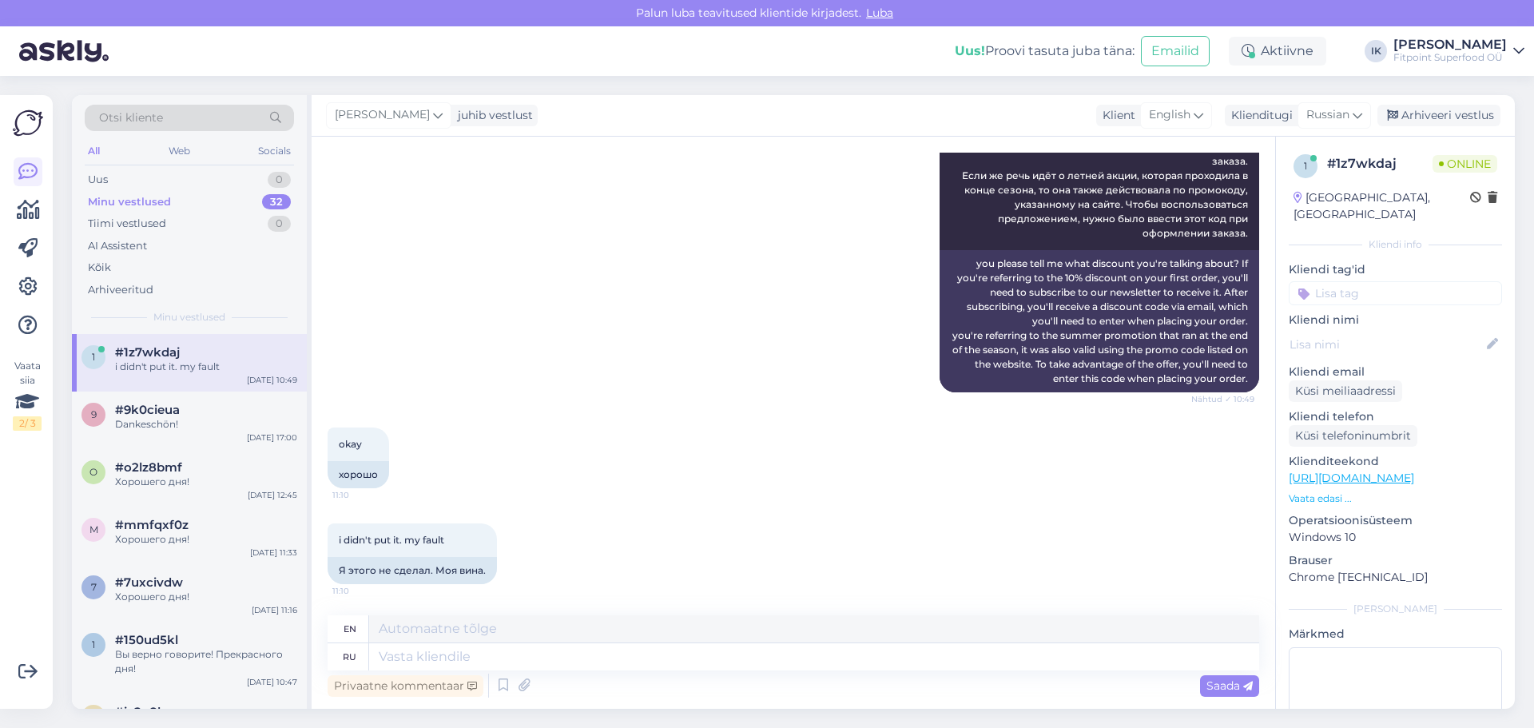
scroll to position [693, 0]
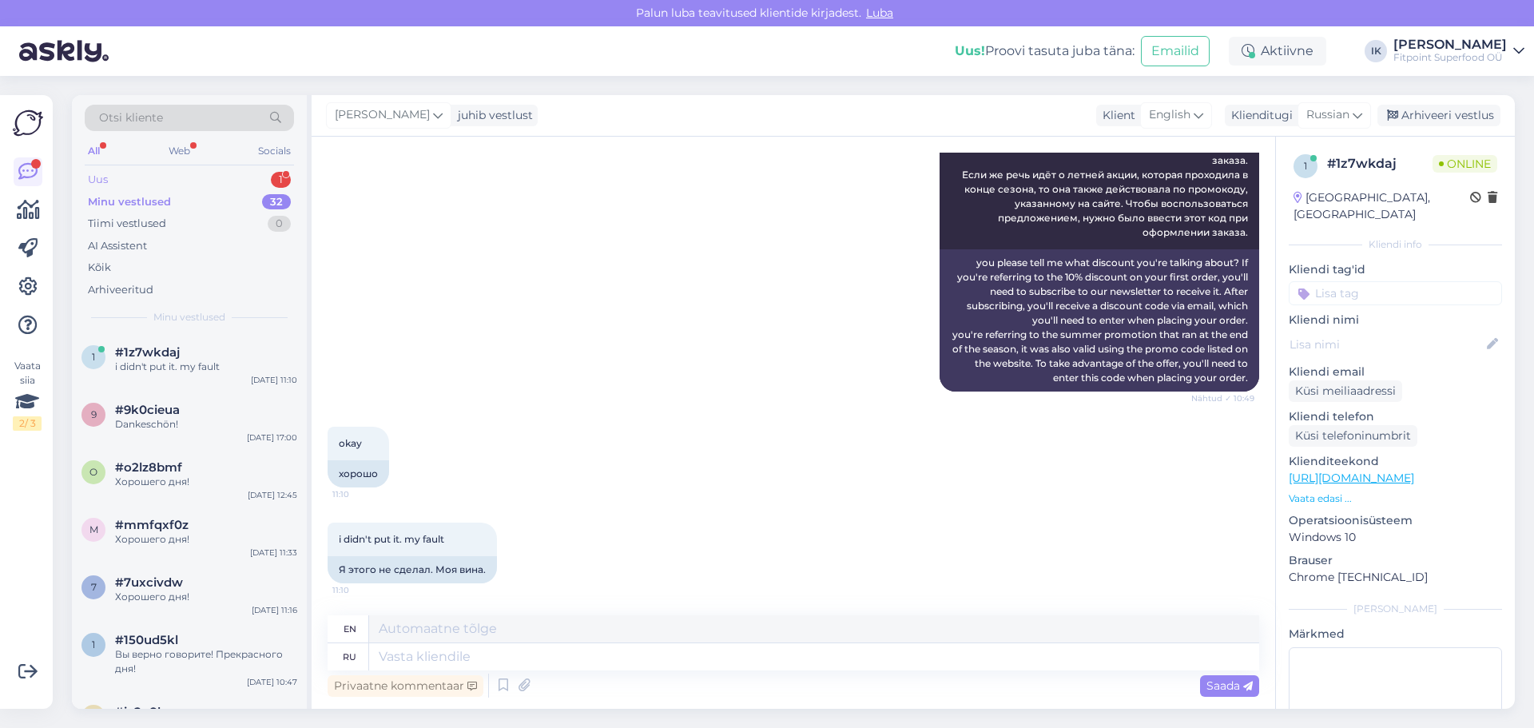
click at [268, 170] on div "Uus 1" at bounding box center [189, 180] width 209 height 22
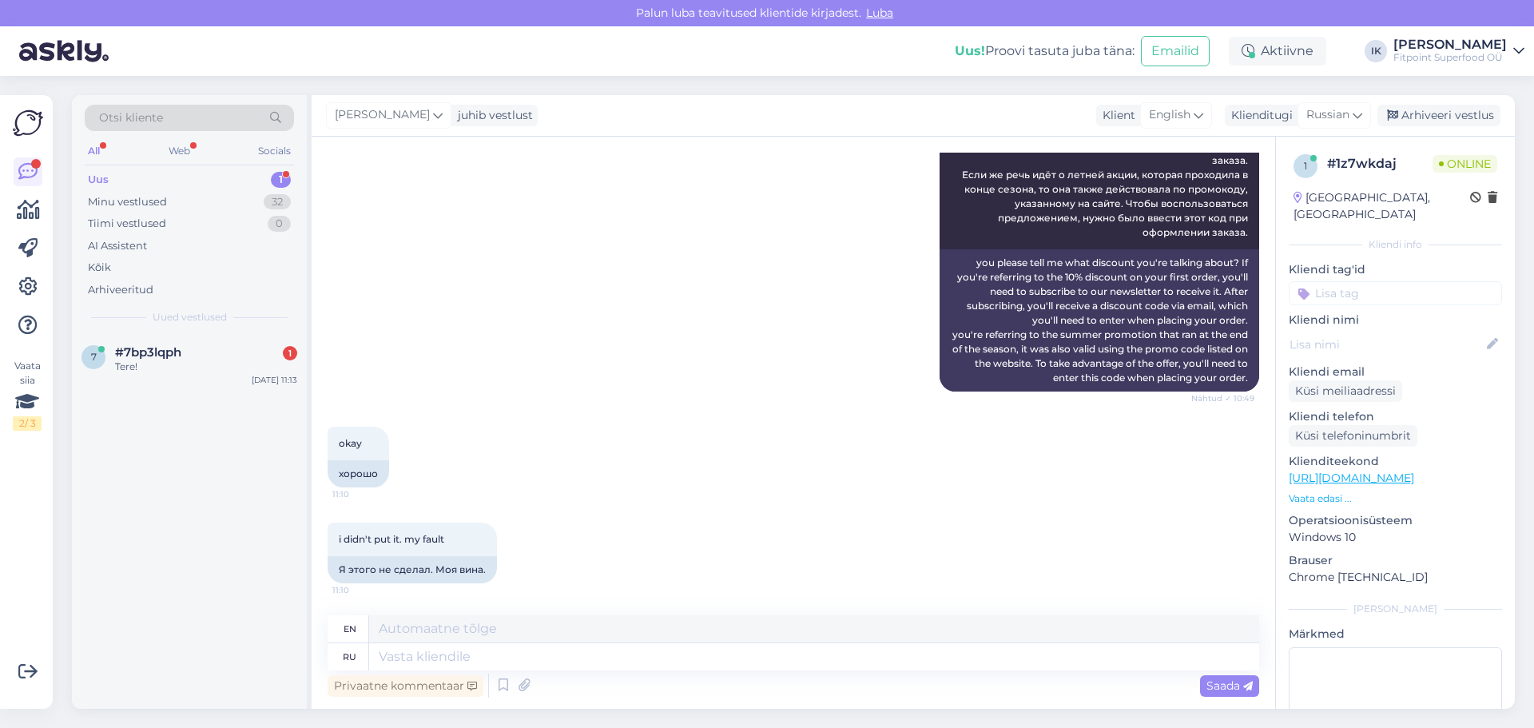
click at [221, 395] on div "7 #7bp3lqph 1 Tere! [DATE] 11:13" at bounding box center [189, 521] width 235 height 375
click at [223, 375] on div "7 #7bp3lqph [DATE] 11:13" at bounding box center [189, 363] width 235 height 58
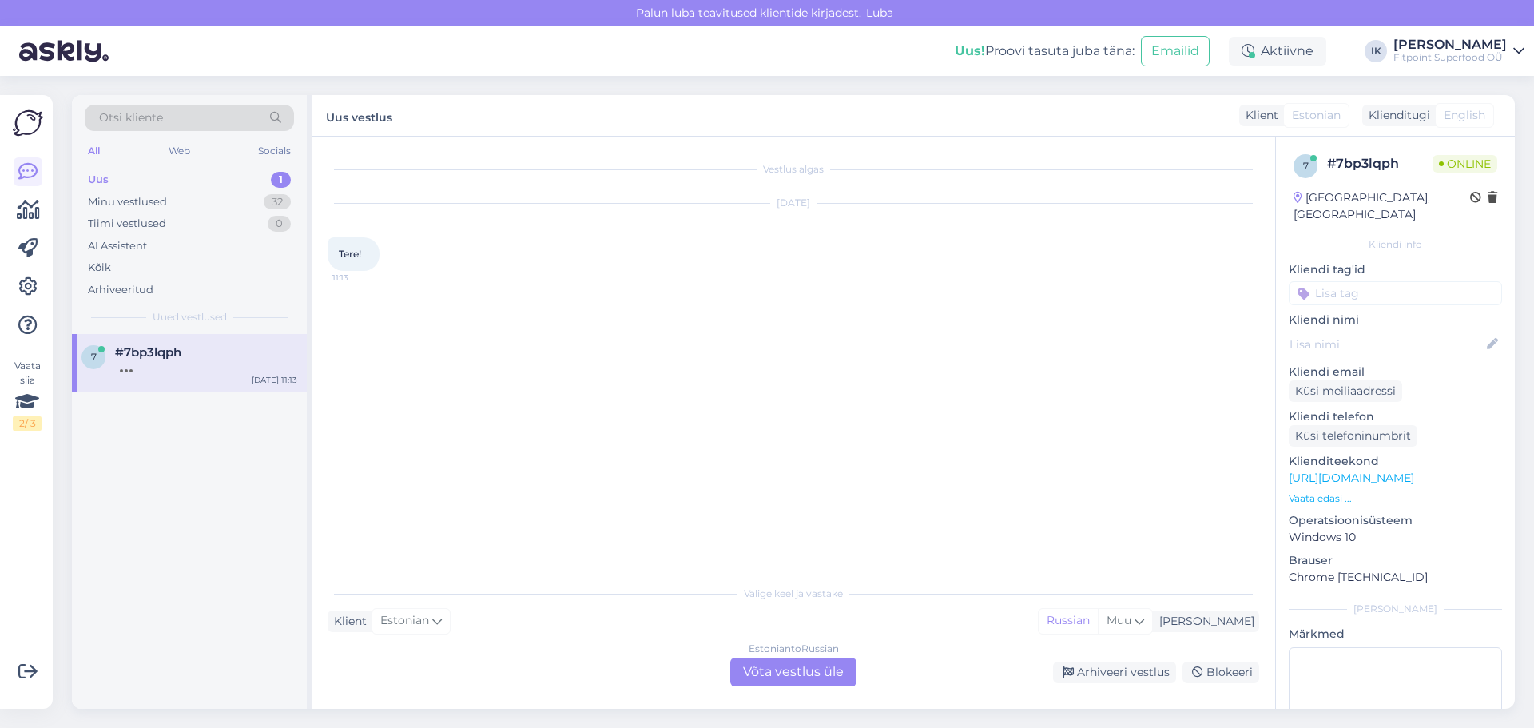
click at [828, 669] on div "Estonian to Russian Võta vestlus üle" at bounding box center [793, 672] width 126 height 29
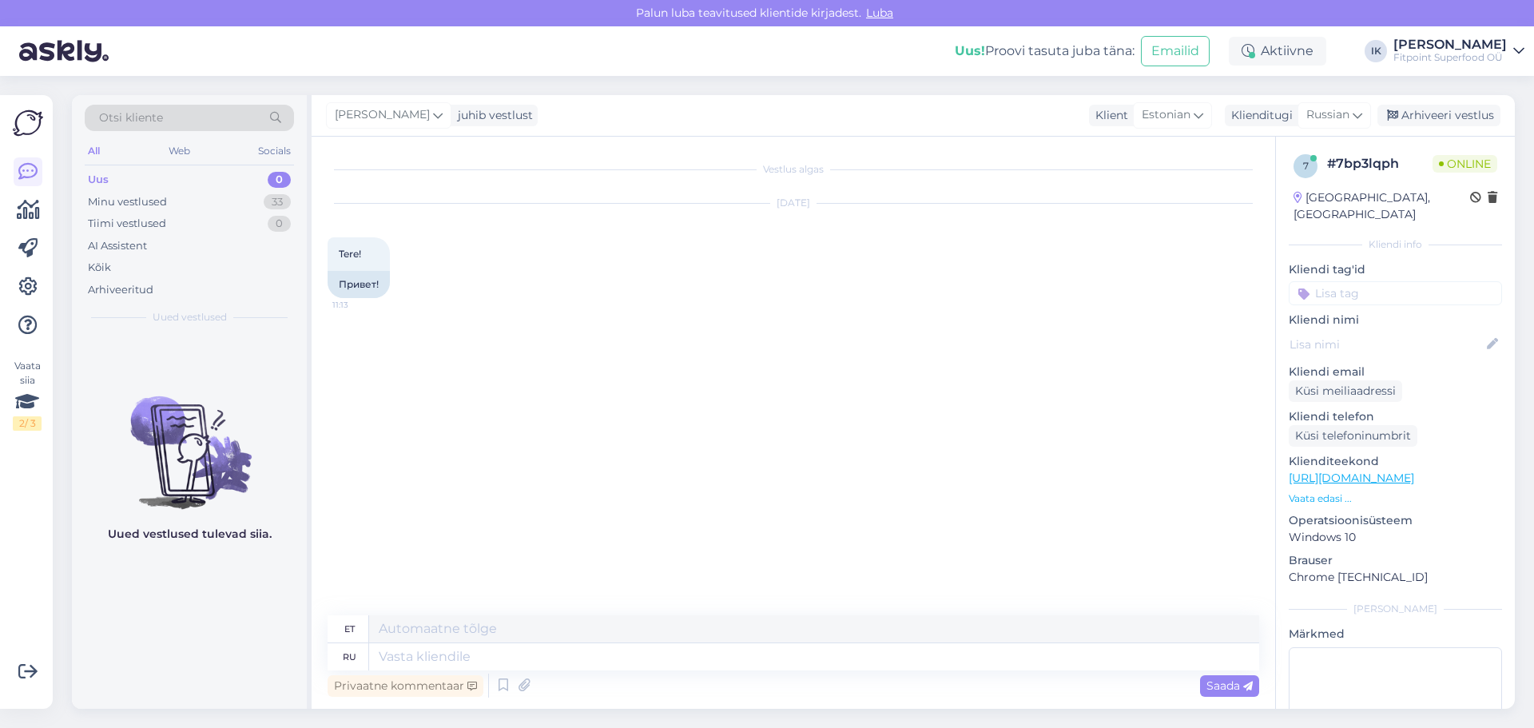
click at [827, 674] on div "Privaatne kommentaar Saada" at bounding box center [794, 685] width 932 height 30
click at [826, 663] on textarea at bounding box center [814, 656] width 890 height 27
type textarea "Здравствуйте!"
type textarea "Tere!"
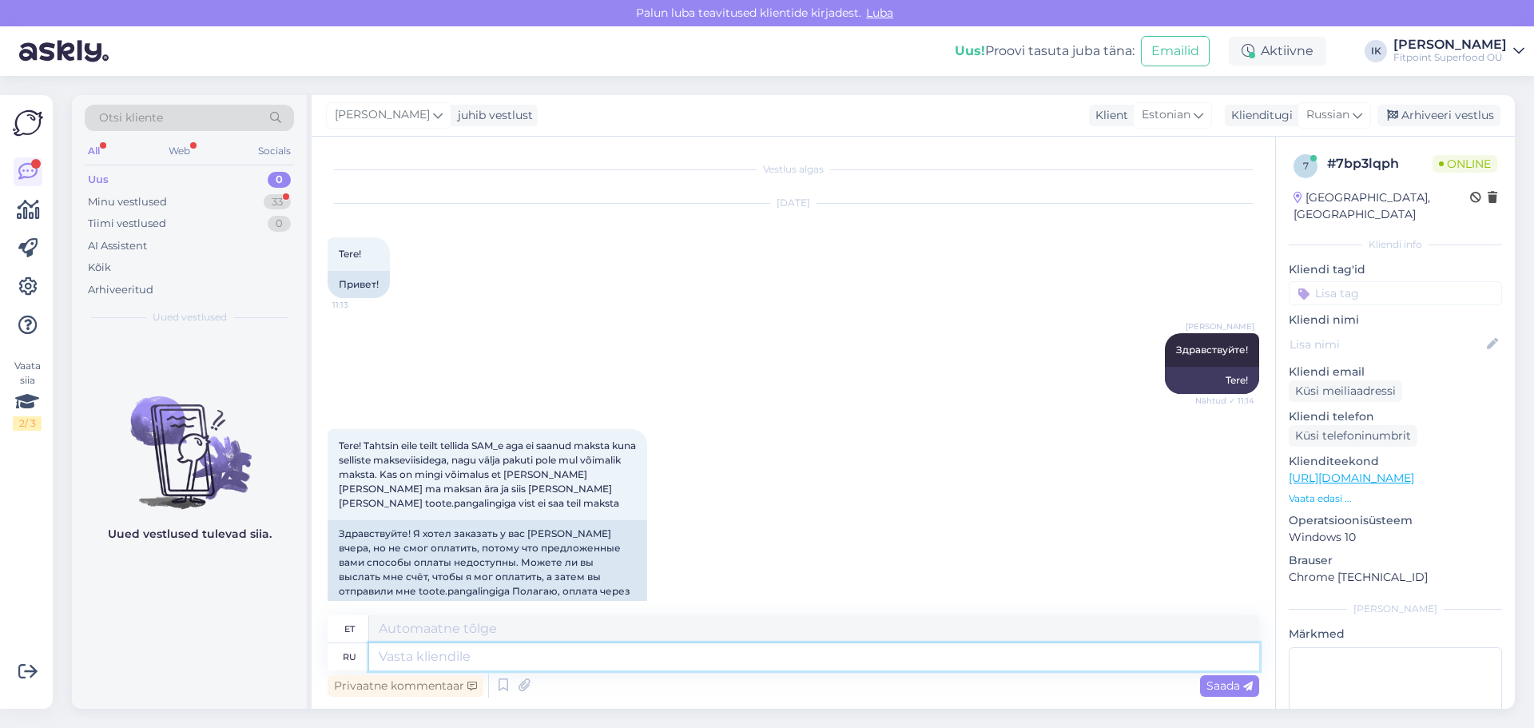
scroll to position [36, 0]
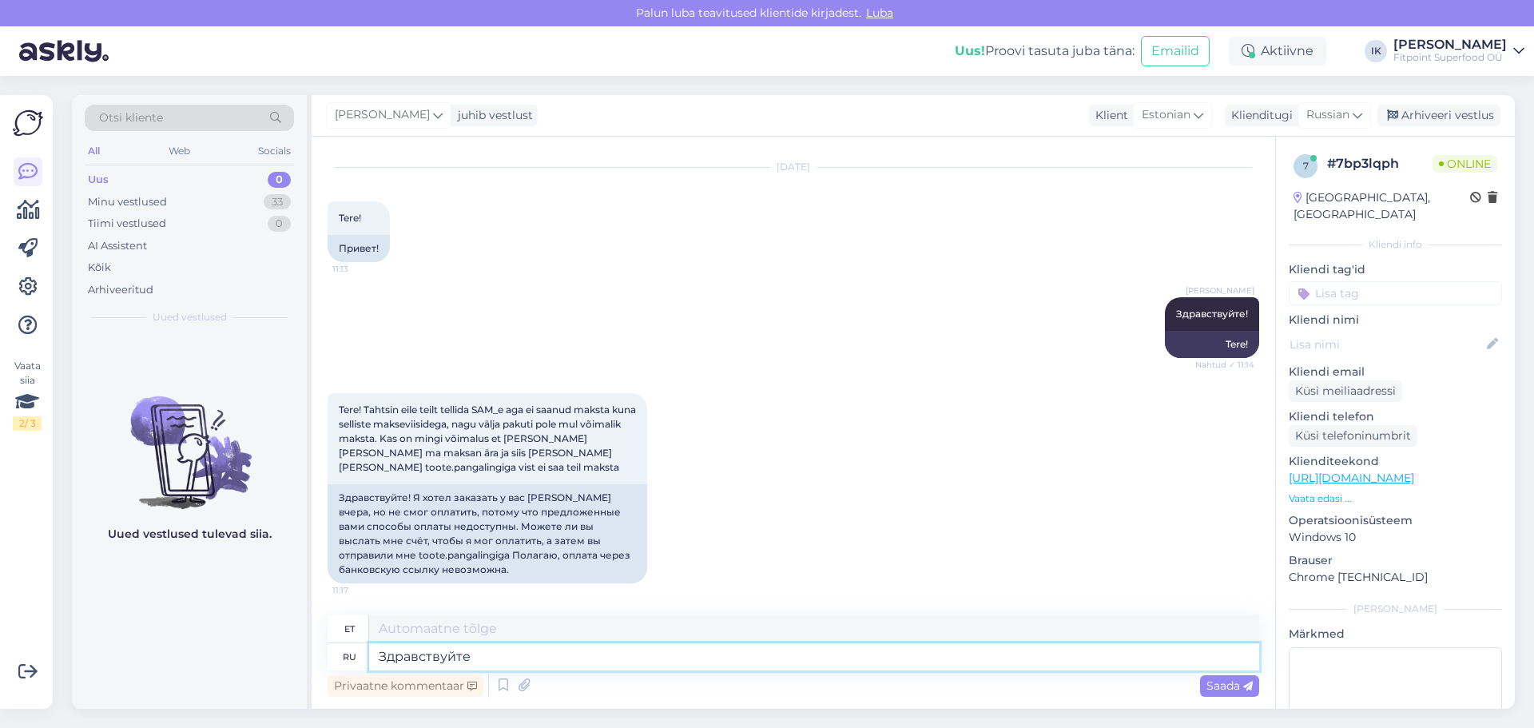
type textarea "Здравствуйте"
type textarea "Tere"
type textarea "З"
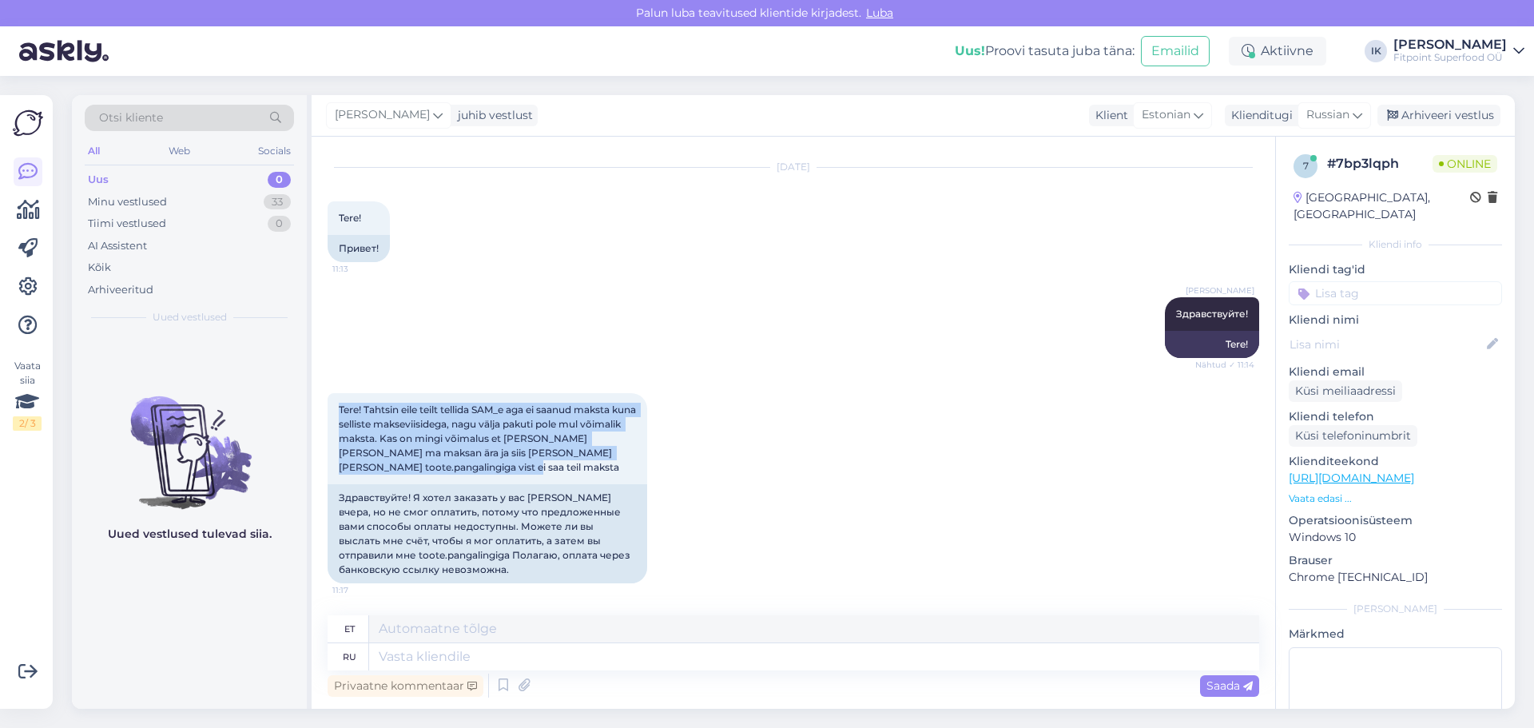
drag, startPoint x: 546, startPoint y: 467, endPoint x: 321, endPoint y: 408, distance: 232.2
click at [321, 408] on div "Vestlus algas [DATE] Tere! 11:13 Привет! [PERSON_NAME] Здравствуйте! Nähtud ✓ 1…" at bounding box center [794, 423] width 964 height 572
copy span "Tere! Tahtsin eile teilt tellida SAM_e aga ei saanud maksta kuna selliste makse…"
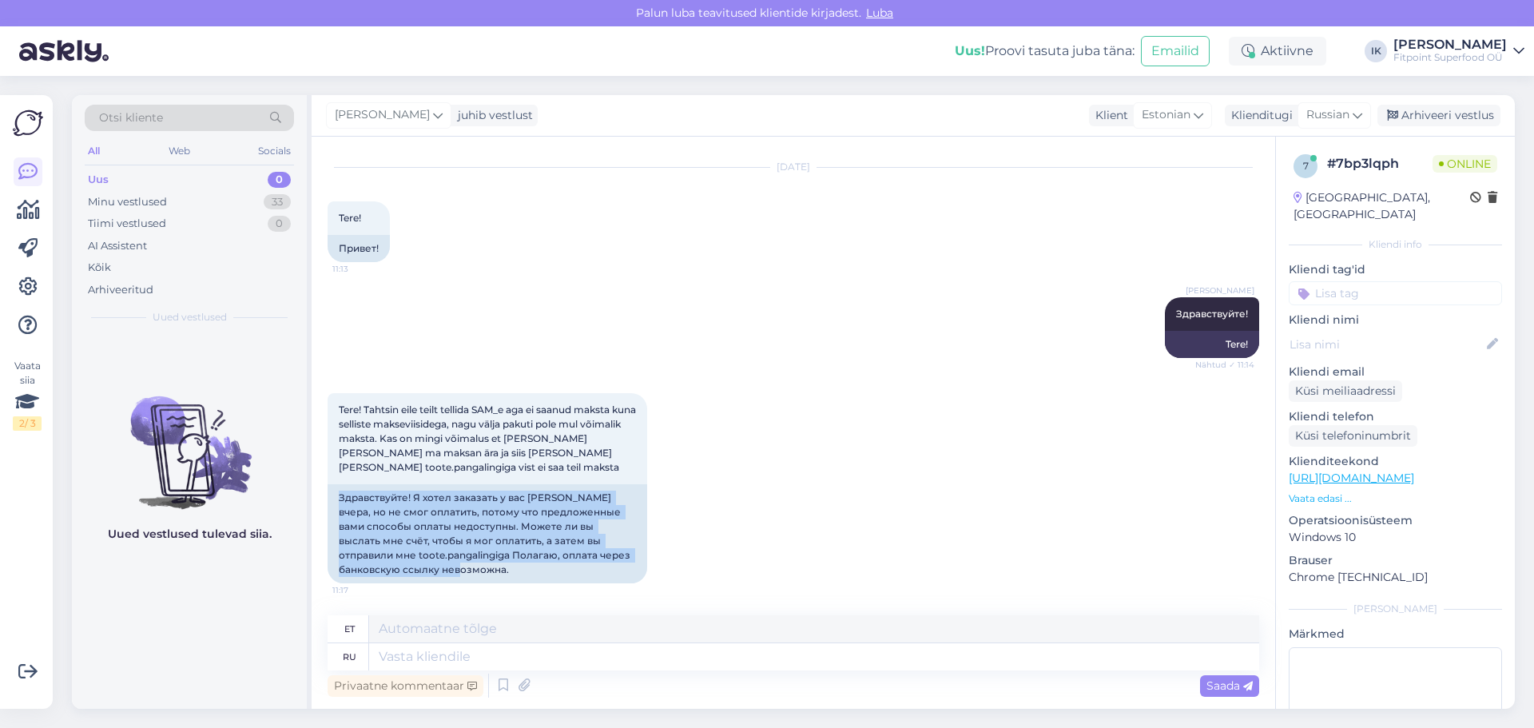
drag, startPoint x: 474, startPoint y: 577, endPoint x: 324, endPoint y: 492, distance: 172.5
click at [324, 492] on div "Vestlus algas [DATE] Tere! 11:13 Привет! [PERSON_NAME] Здравствуйте! Nähtud ✓ 1…" at bounding box center [794, 423] width 964 height 572
copy div "Здравствуйте! Я хотел заказать у вас [PERSON_NAME] вчера, но не смог оплатить, …"
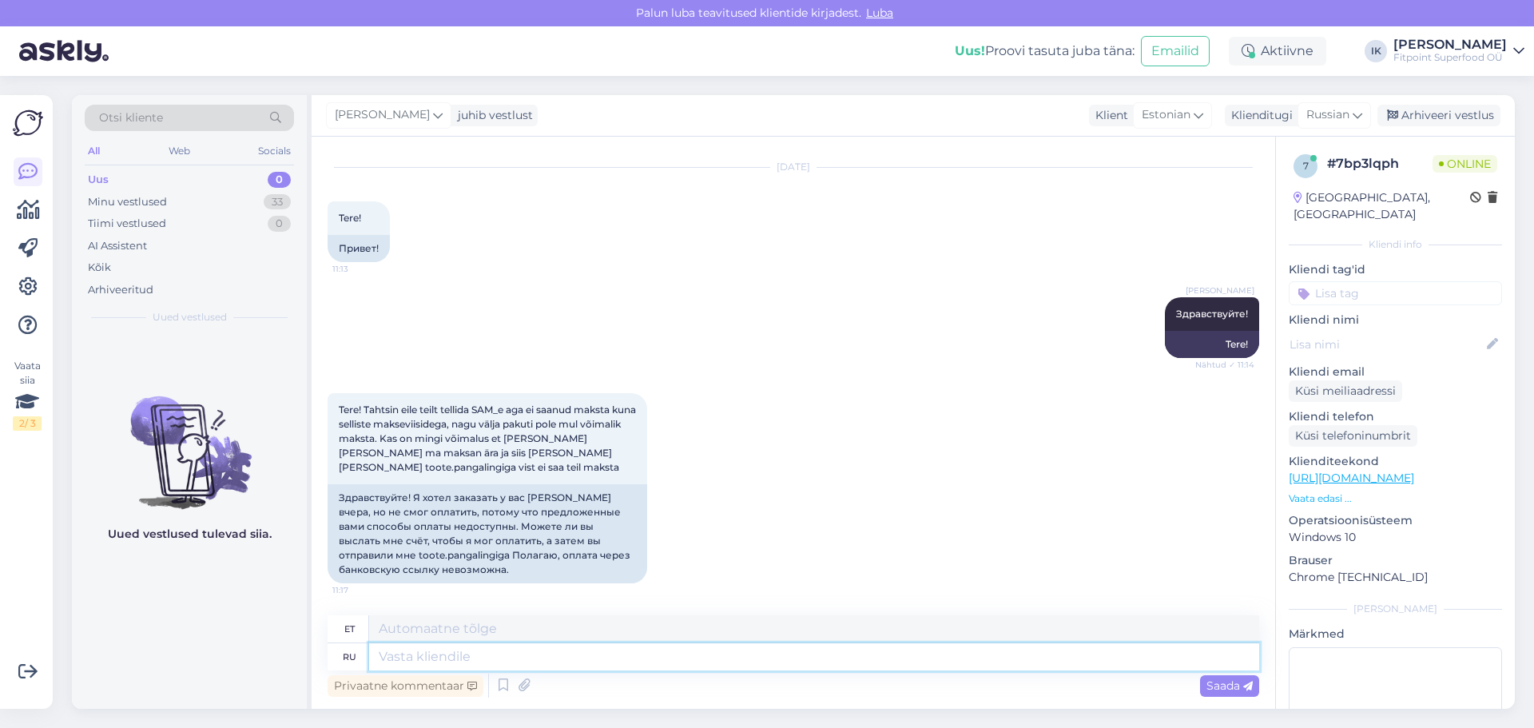
click at [584, 662] on textarea at bounding box center [814, 656] width 890 height 27
paste textarea "Вчера на сайте проходило обновление, из-за чего он мог работать некорректно. Сч…"
type textarea "Вчера на сайте проходило обновление, из-за чего он мог работать некорректно. Сч…"
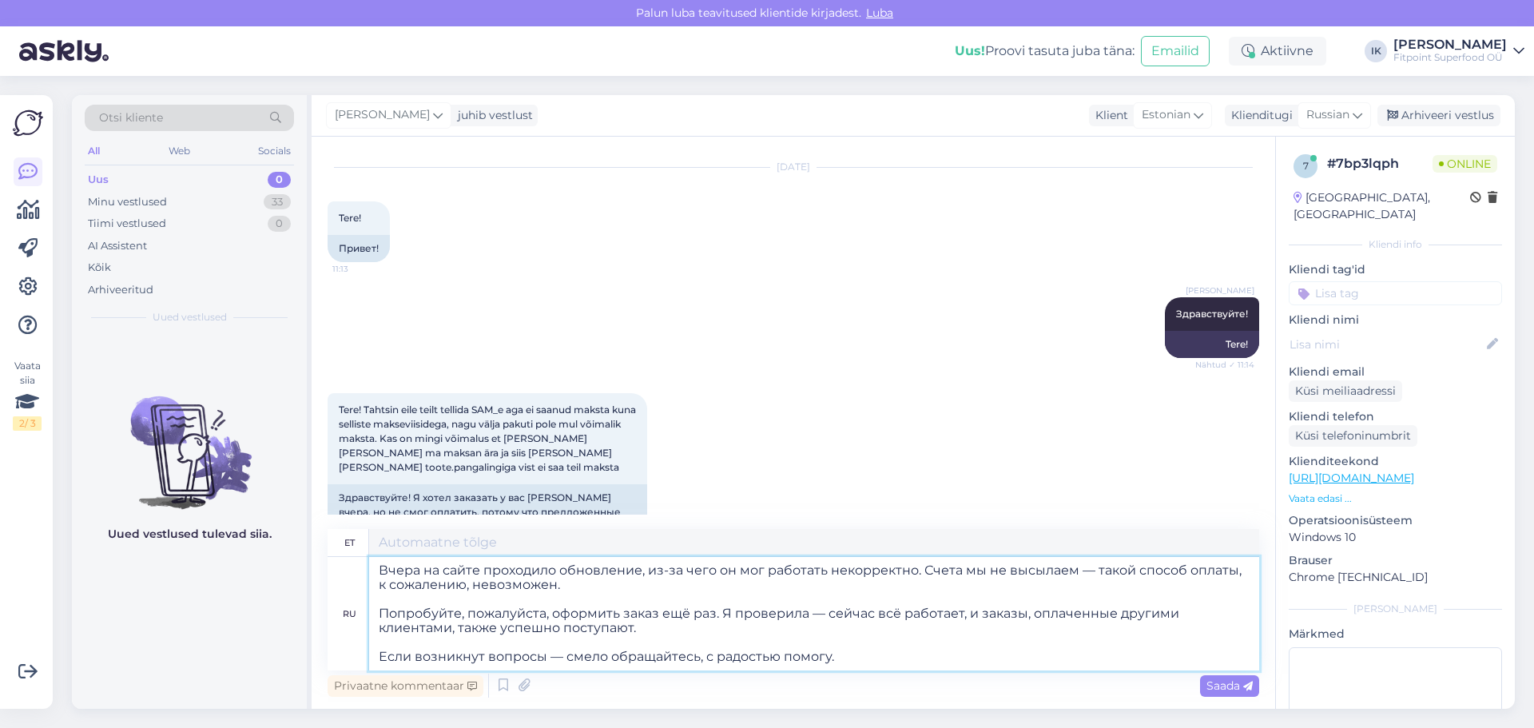
click at [666, 595] on textarea "Вчера на сайте проходило обновление, из-за чего он мог работать некорректно. Сч…" at bounding box center [814, 613] width 890 height 113
type textarea "Veebisaiti uuendati eile, mis võis põhjustada mõningaid probleeme. Me [PERSON_N…"
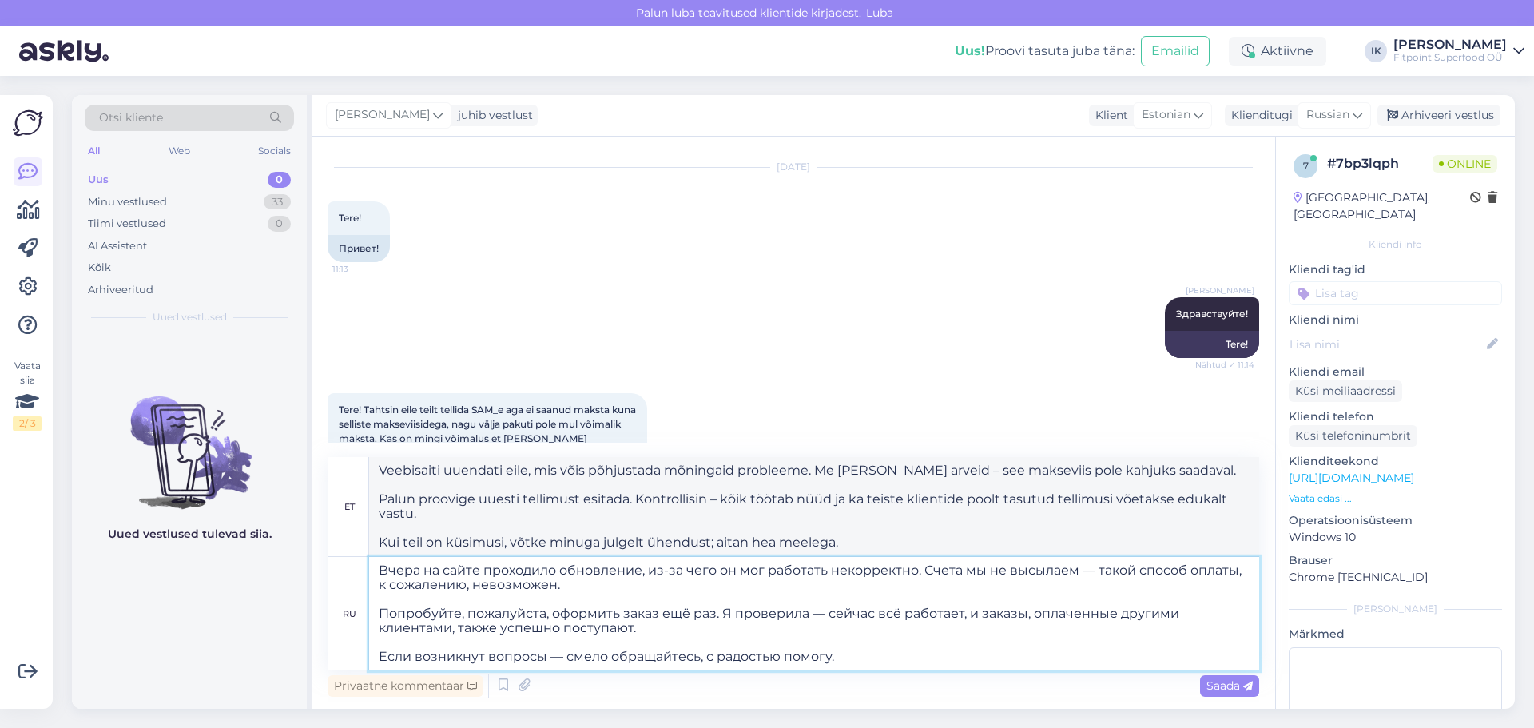
type textarea "Вчера на сайте проходило обновление, из-за чего он мог работать некорректно. Сч…"
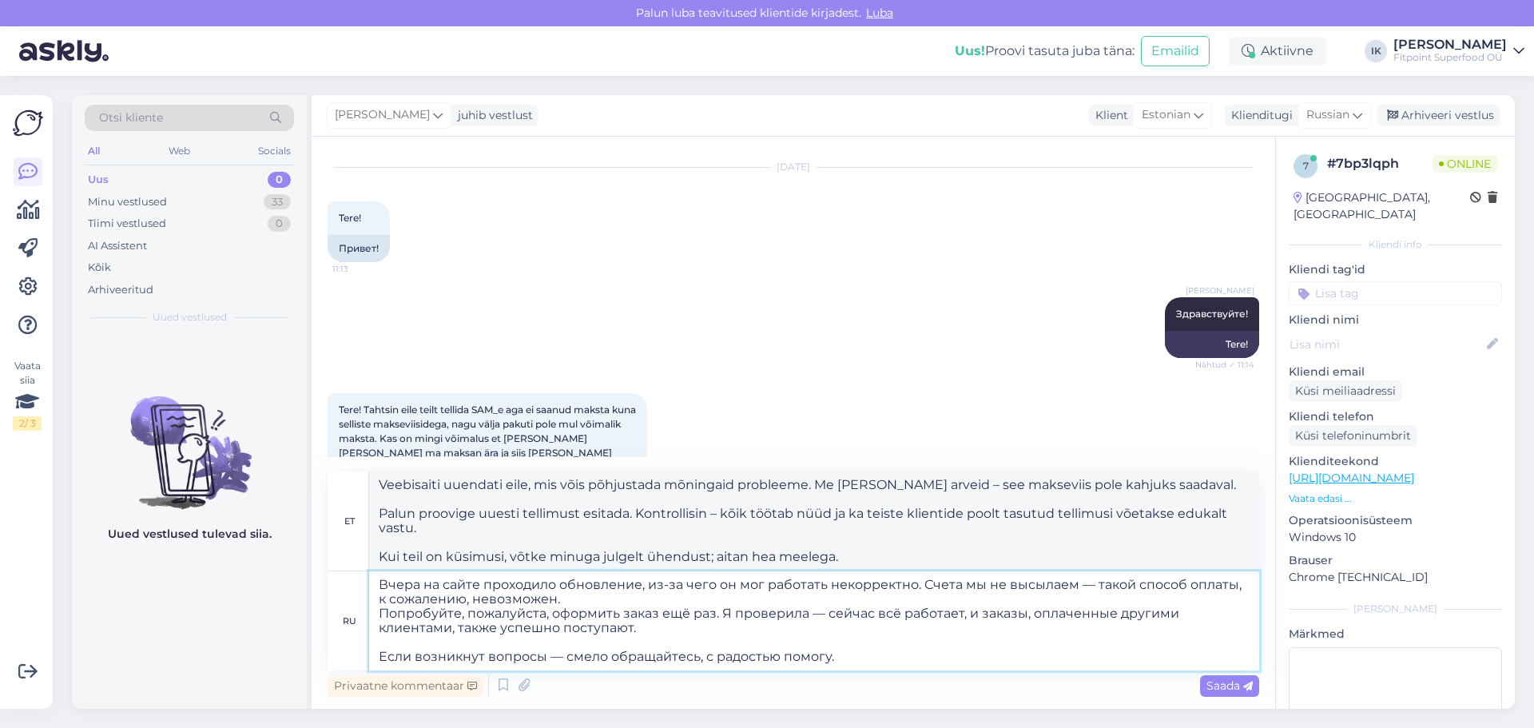
click at [658, 646] on textarea "Вчера на сайте проходило обновление, из-за чего он мог работать некорректно. Сч…" at bounding box center [814, 620] width 890 height 99
type textarea "Veebisaiti uuendati eile, mis võis põhjustada mõningaid probleeme. Me [PERSON_N…"
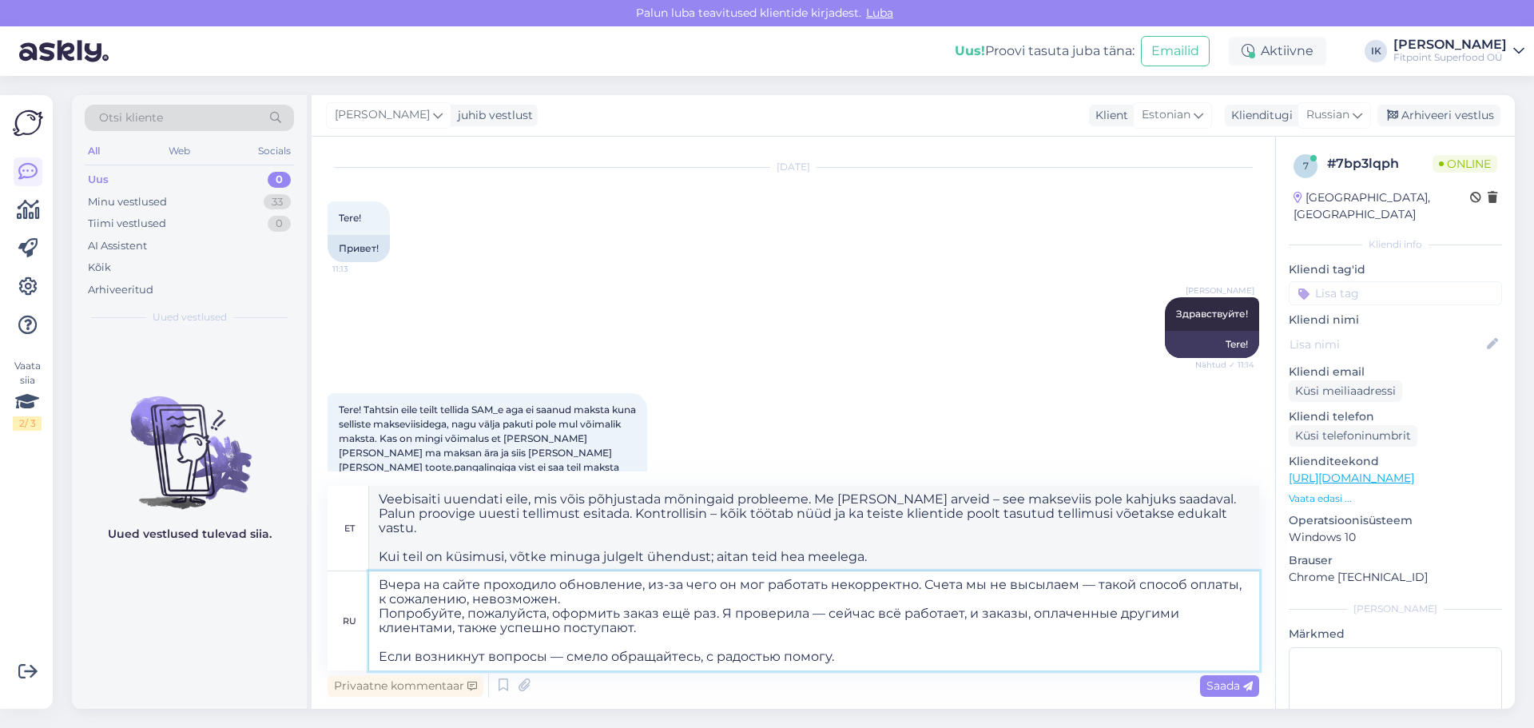
type textarea "Вчера на сайте проходило обновление, из-за чего он мог работать некорректно. Сч…"
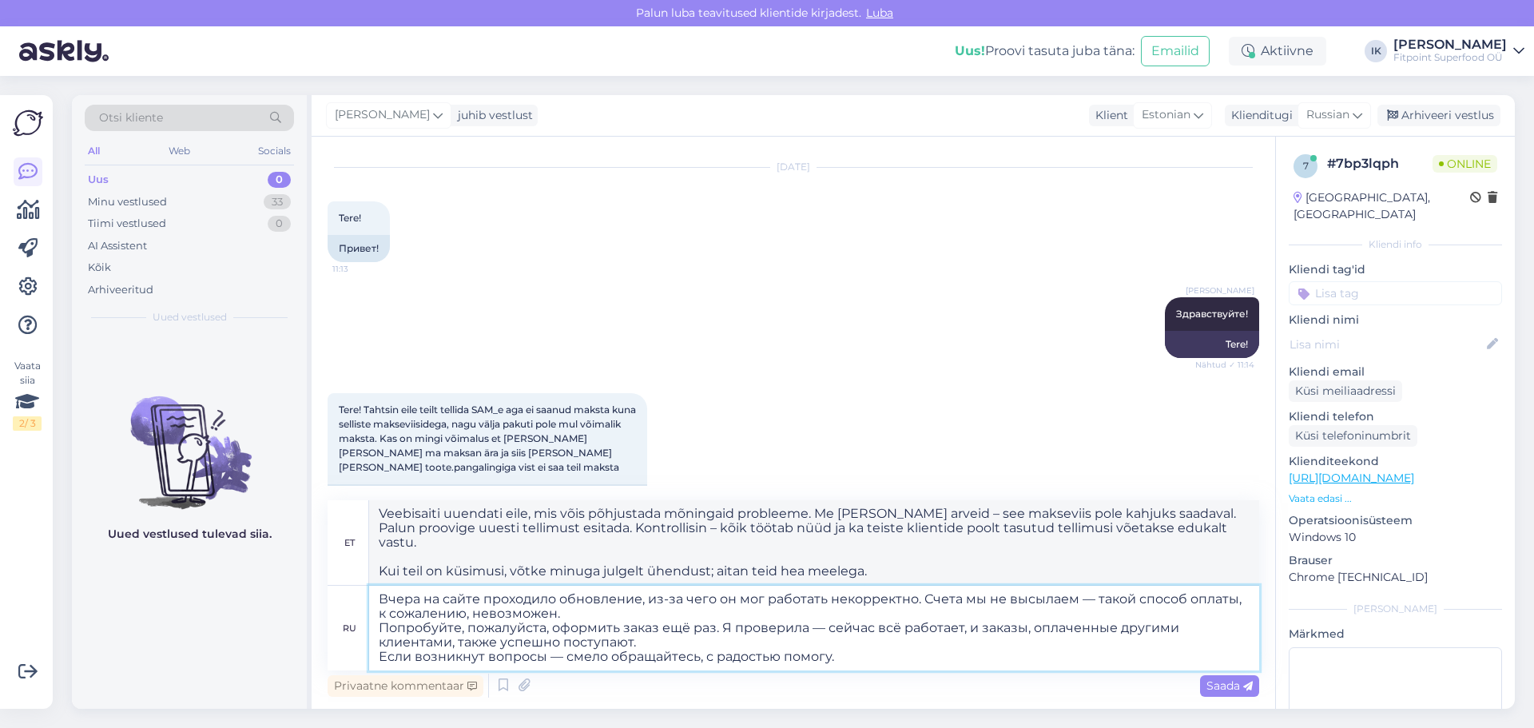
click at [1139, 609] on textarea "Вчера на сайте проходило обновление, из-за чего он мог работать некорректно. Сч…" at bounding box center [814, 628] width 890 height 85
type textarea "Veebisaiti uuendati eile, mis võis põhjustada mõningaid probleeme. Me [PERSON_N…"
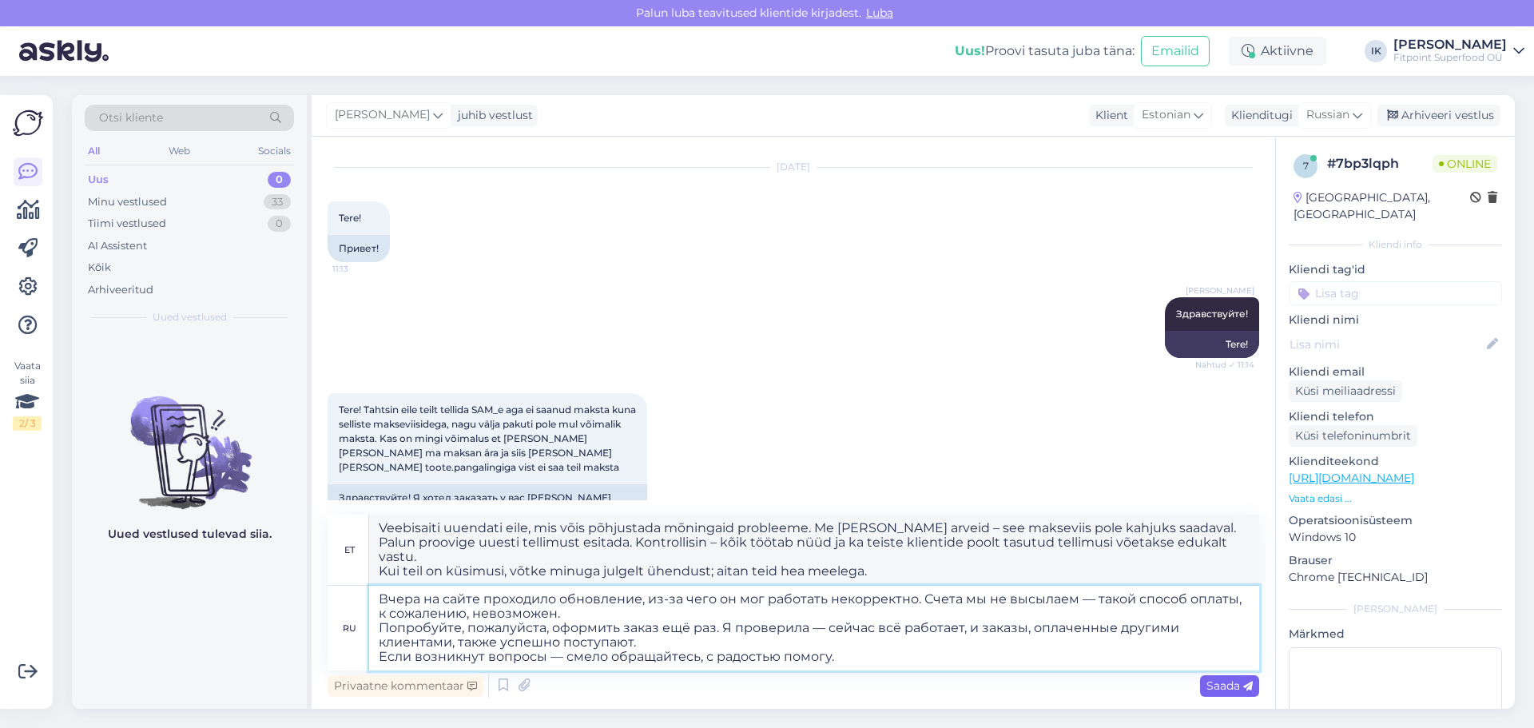
type textarea "Вчера на сайте проходило обновление, из-за чего он мог работать некорректно. Сч…"
click at [1236, 692] on span "Saada" at bounding box center [1230, 685] width 46 height 14
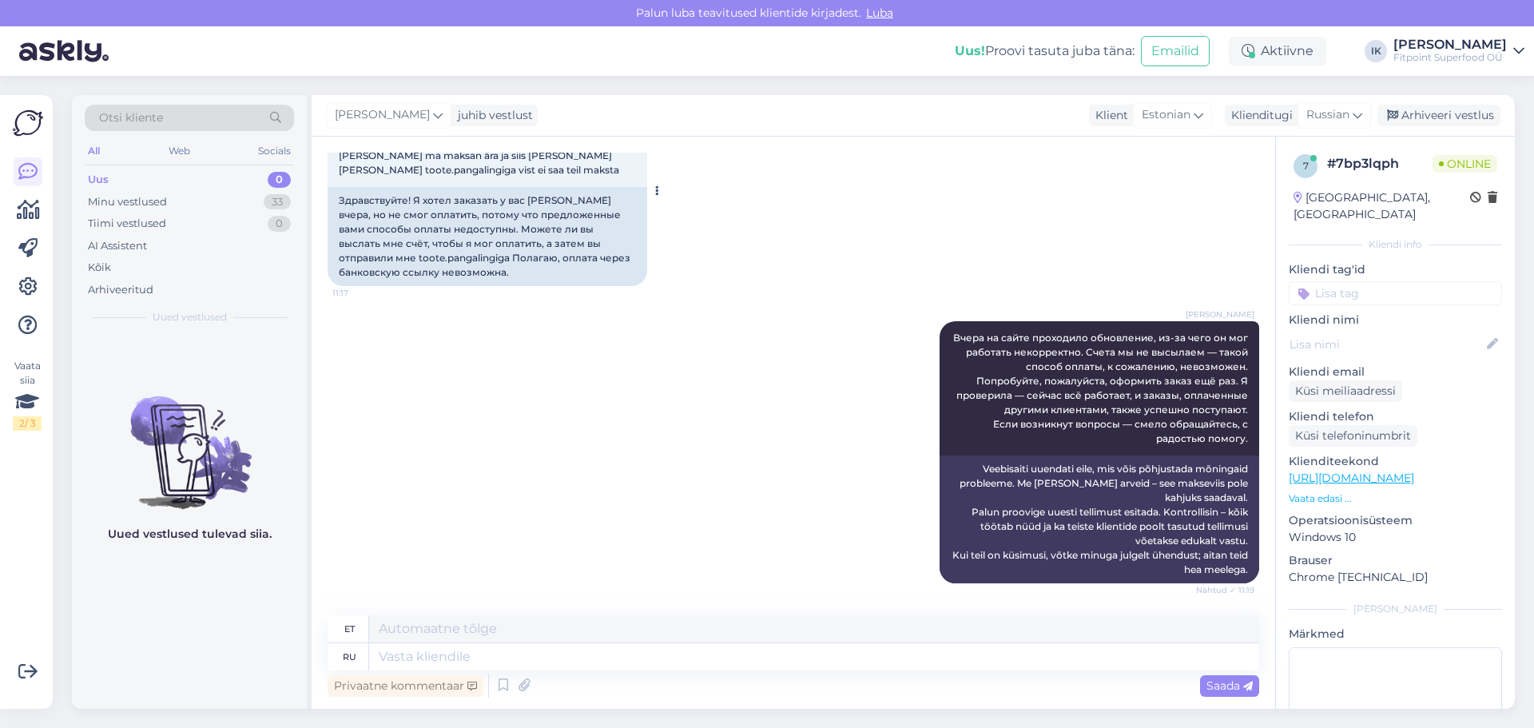
scroll to position [429, 0]
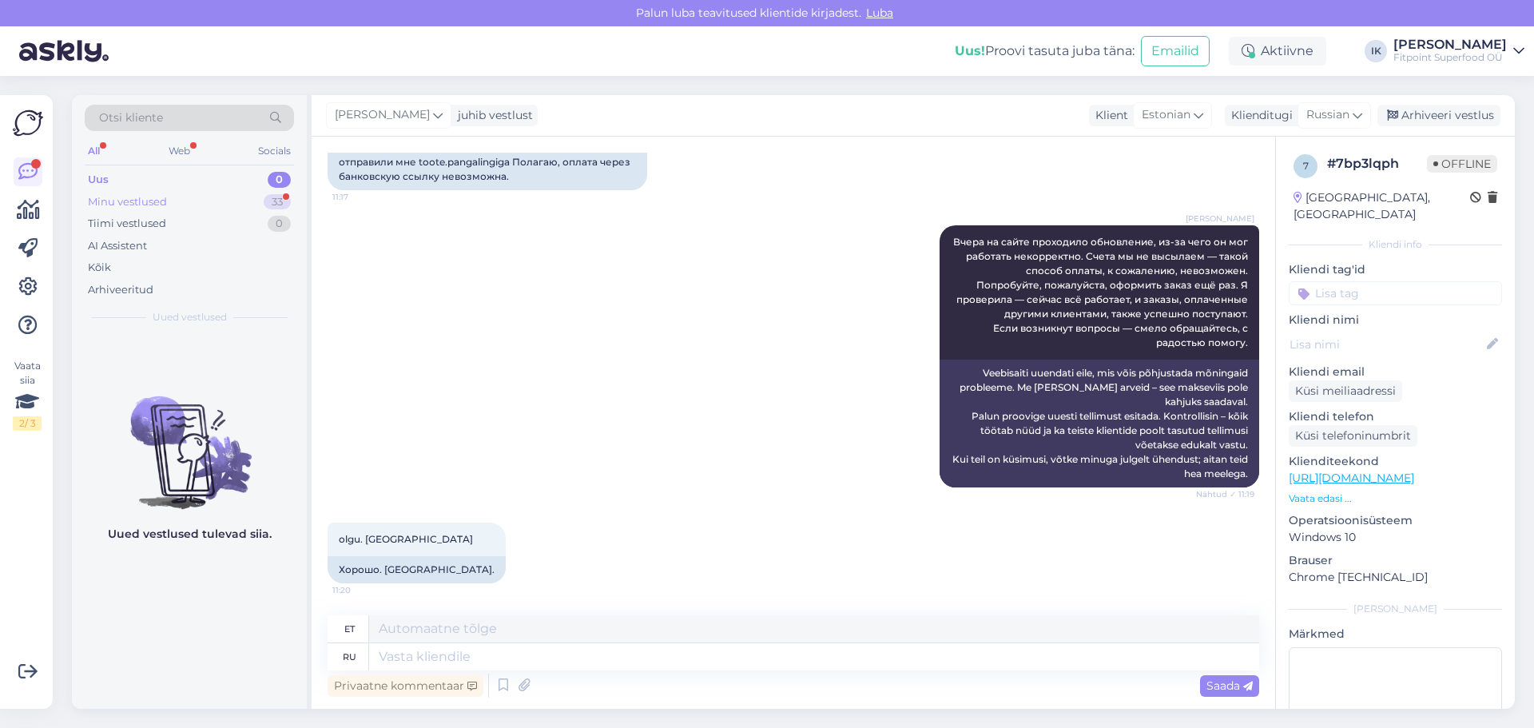
click at [208, 204] on div "Minu vestlused 33" at bounding box center [189, 202] width 209 height 22
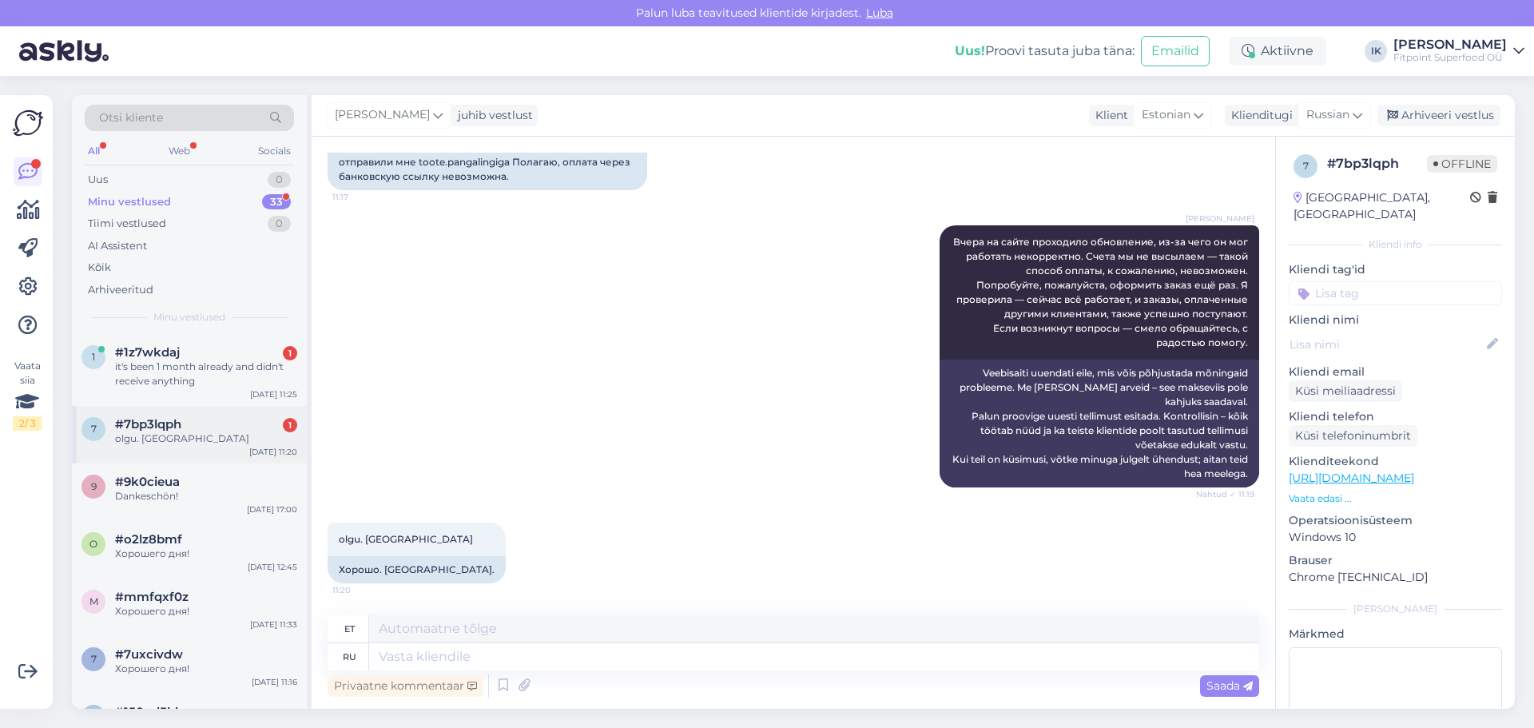
click at [268, 425] on div "#7bp3lqph 1" at bounding box center [206, 424] width 182 height 14
click at [263, 379] on div "it's been 1 month already and didn't receive anything" at bounding box center [206, 374] width 182 height 29
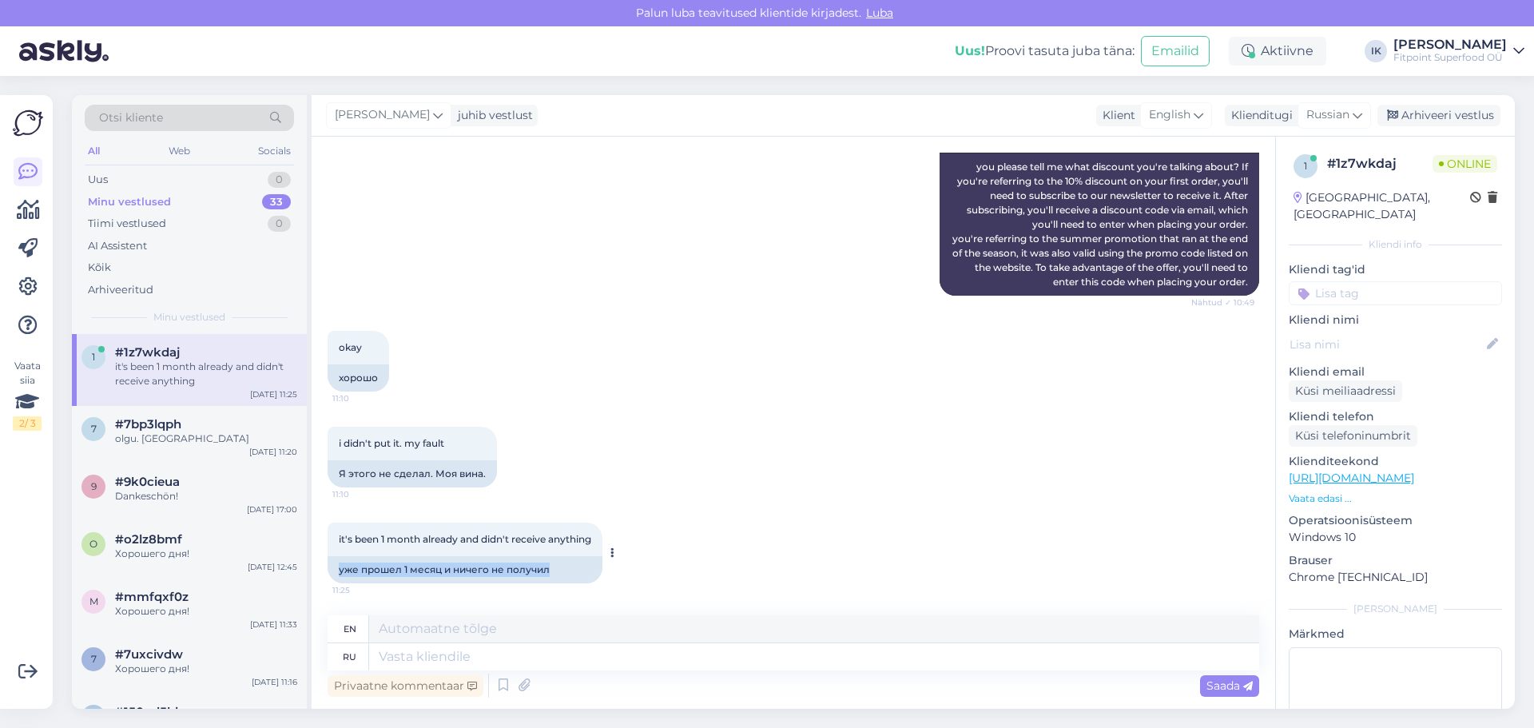
drag, startPoint x: 471, startPoint y: 575, endPoint x: 329, endPoint y: 569, distance: 142.4
click at [329, 569] on div "уже прошел 1 месяц и ничего не получил" at bounding box center [465, 569] width 275 height 27
copy div "уже прошел 1 месяц и ничего не получил"
click at [633, 529] on div "it's been 1 month already and didn't receive anything 11:25 уже прошел 1 месяц …" at bounding box center [794, 553] width 932 height 96
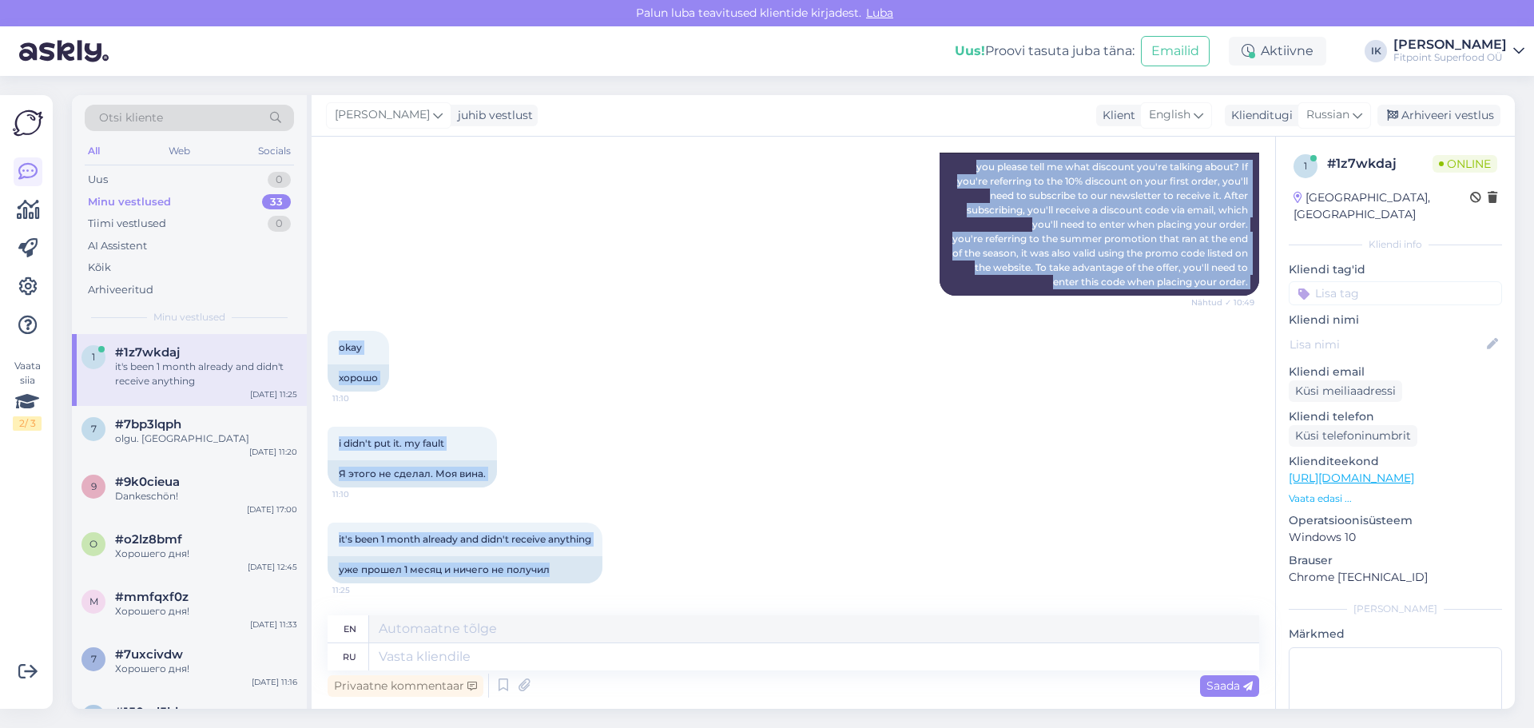
scroll to position [0, 0]
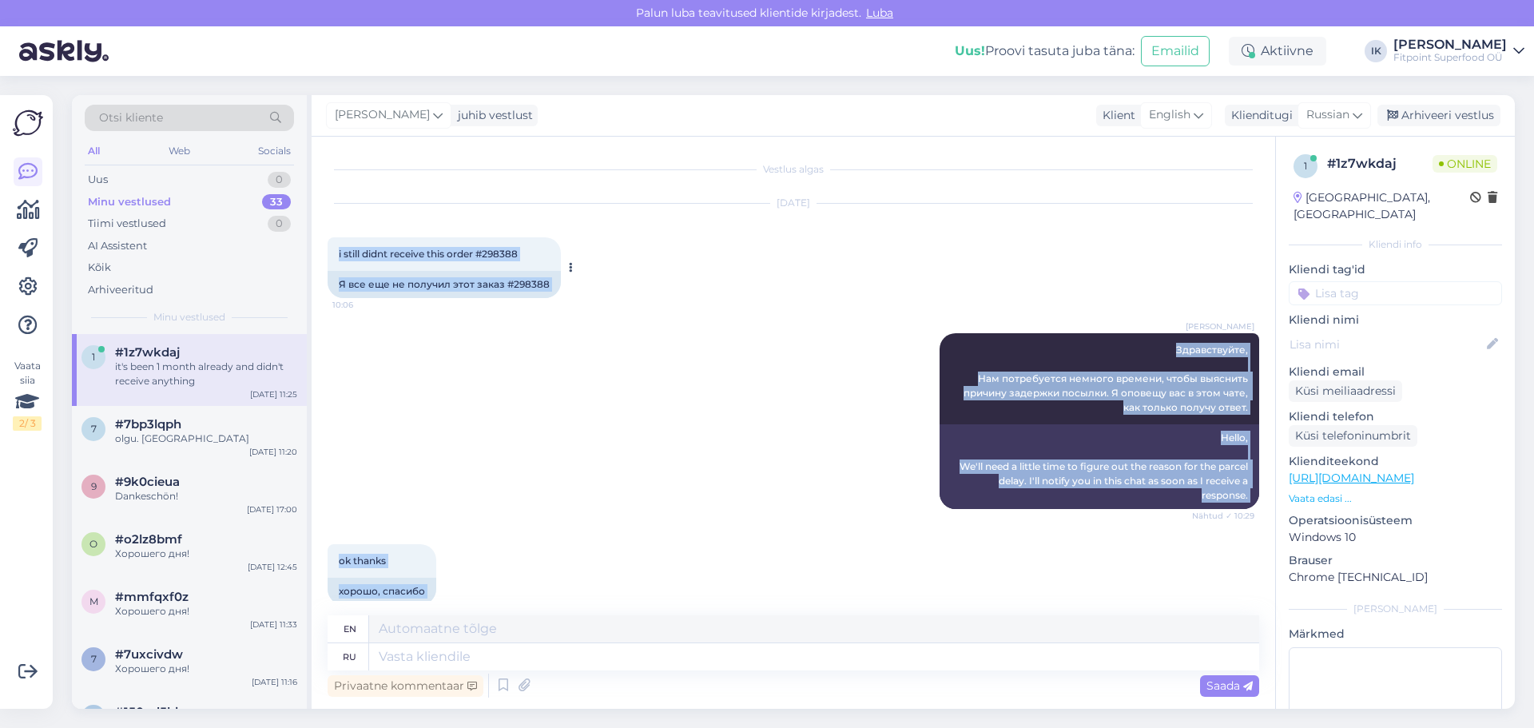
drag, startPoint x: 559, startPoint y: 572, endPoint x: 333, endPoint y: 261, distance: 383.9
click at [333, 261] on div "Vestlus algas [DATE] i still didnt receive this order #298388 10:06 Я все еще н…" at bounding box center [801, 377] width 946 height 448
click at [333, 261] on div "i still didnt receive this order #298388 10:06" at bounding box center [444, 254] width 233 height 34
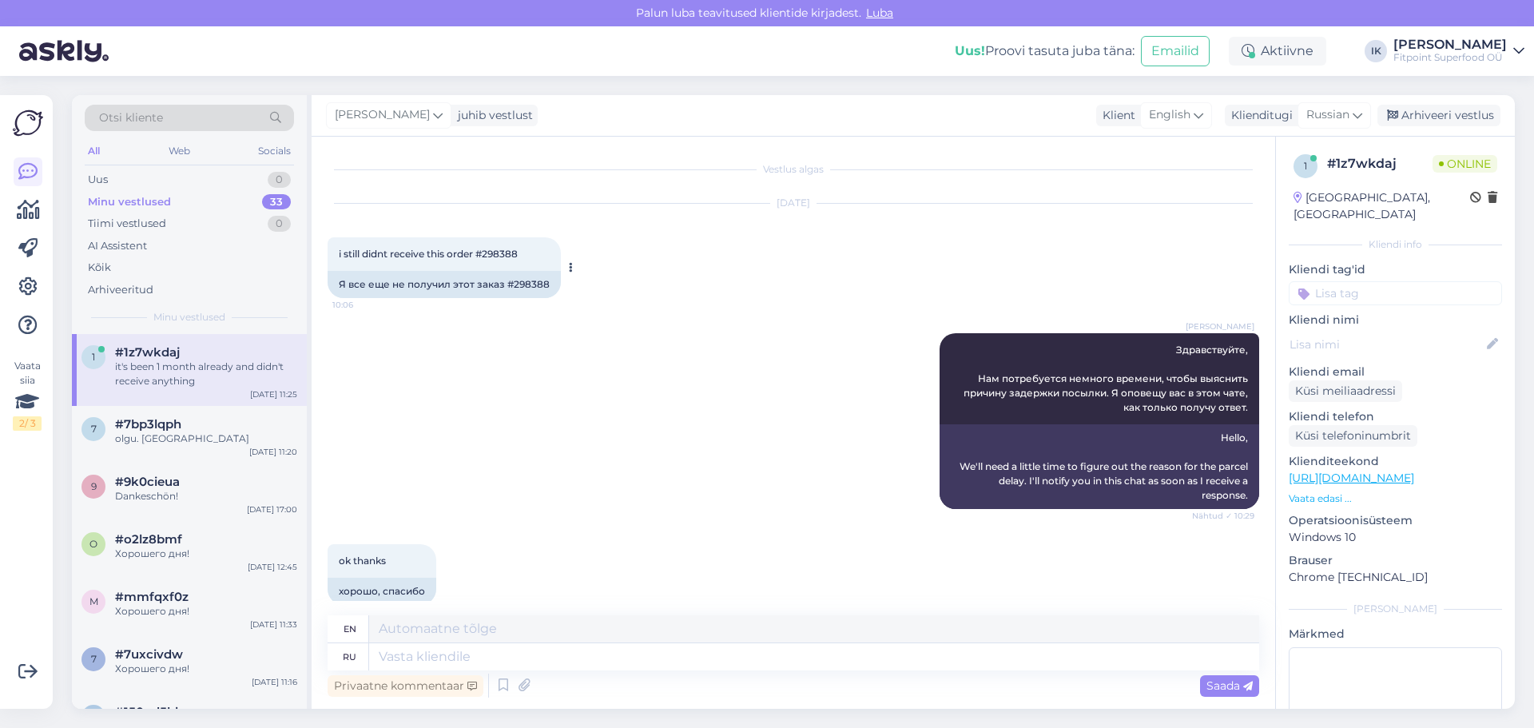
click at [425, 287] on div "Я все еще не получил этот заказ #298388" at bounding box center [444, 284] width 233 height 27
drag, startPoint x: 547, startPoint y: 278, endPoint x: 335, endPoint y: 285, distance: 212.7
click at [335, 285] on div "Я все еще не получил этот заказ #298388" at bounding box center [444, 284] width 233 height 27
copy div "Я все еще не получил этот заказ #298388"
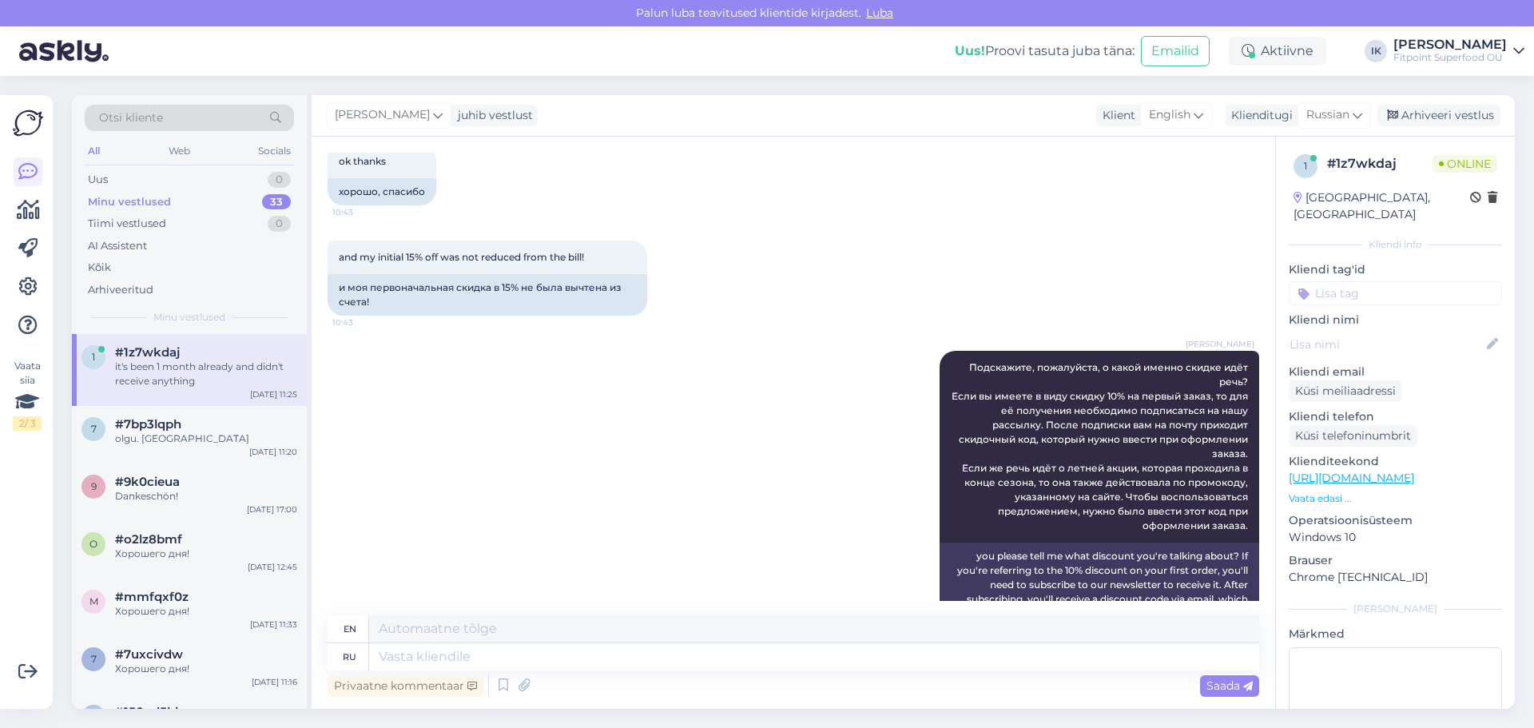
scroll to position [789, 0]
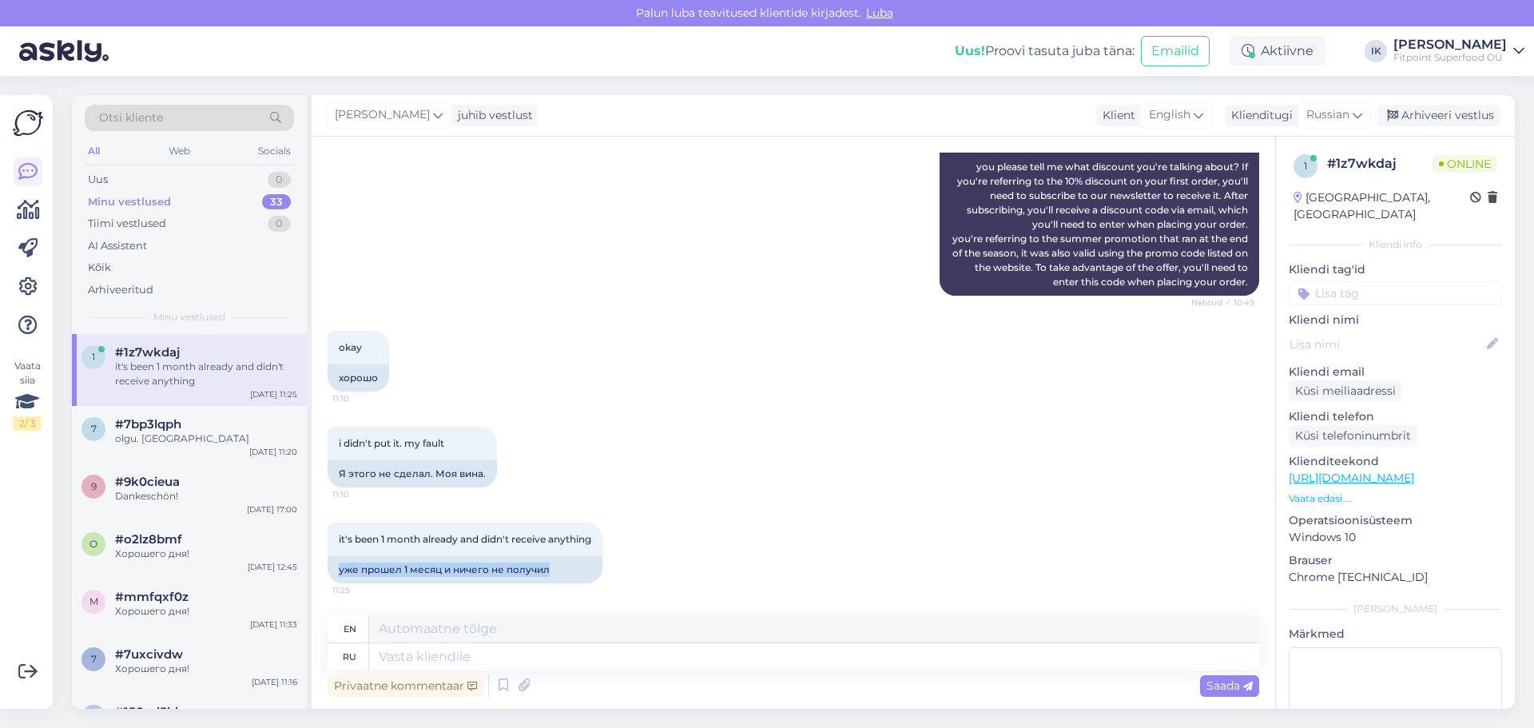
drag, startPoint x: 461, startPoint y: 563, endPoint x: 323, endPoint y: 562, distance: 138.2
click at [323, 562] on div "Vestlus algas [DATE] i still didnt receive this order #298388 10:06 Я все еще н…" at bounding box center [794, 423] width 964 height 572
copy div "уже прошел 1 месяц и ничего не получил"
click at [699, 656] on textarea at bounding box center [814, 656] width 890 height 27
paste textarea "Мы понимаем, что произошла какая-то ошибка, поскольку с нашей стороны заказ был…"
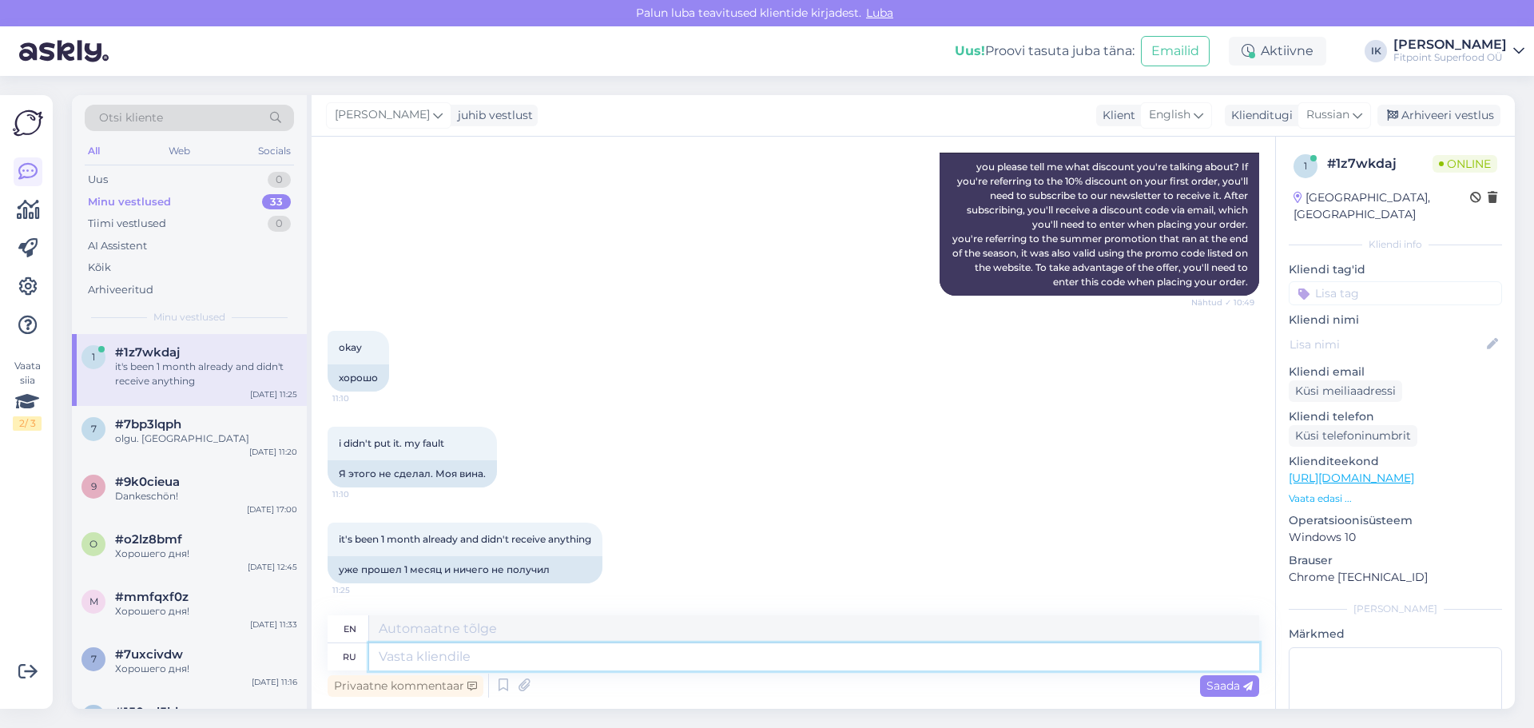
type textarea "Мы понимаем, что произошла какая-то ошибка, поскольку с нашей стороны заказ был…"
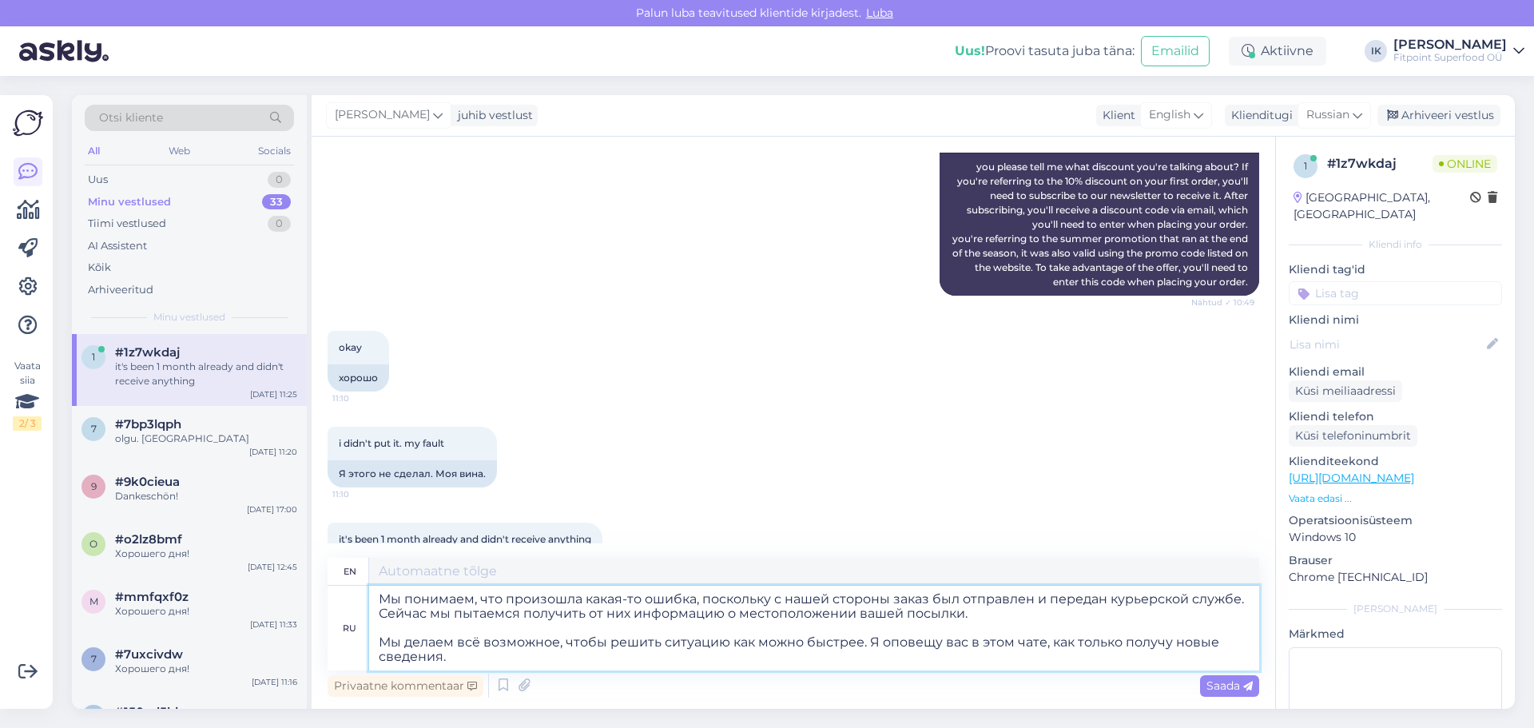
click at [719, 641] on textarea "Мы понимаем, что произошла какая-то ошибка, поскольку с нашей стороны заказ был…" at bounding box center [814, 628] width 890 height 85
click at [659, 618] on textarea "Мы понимаем, что произошла какая-то ошибка, поскольку с нашей стороны заказ был…" at bounding box center [814, 628] width 890 height 85
type textarea "We understand that there was some error, as your order was shipped and handed o…"
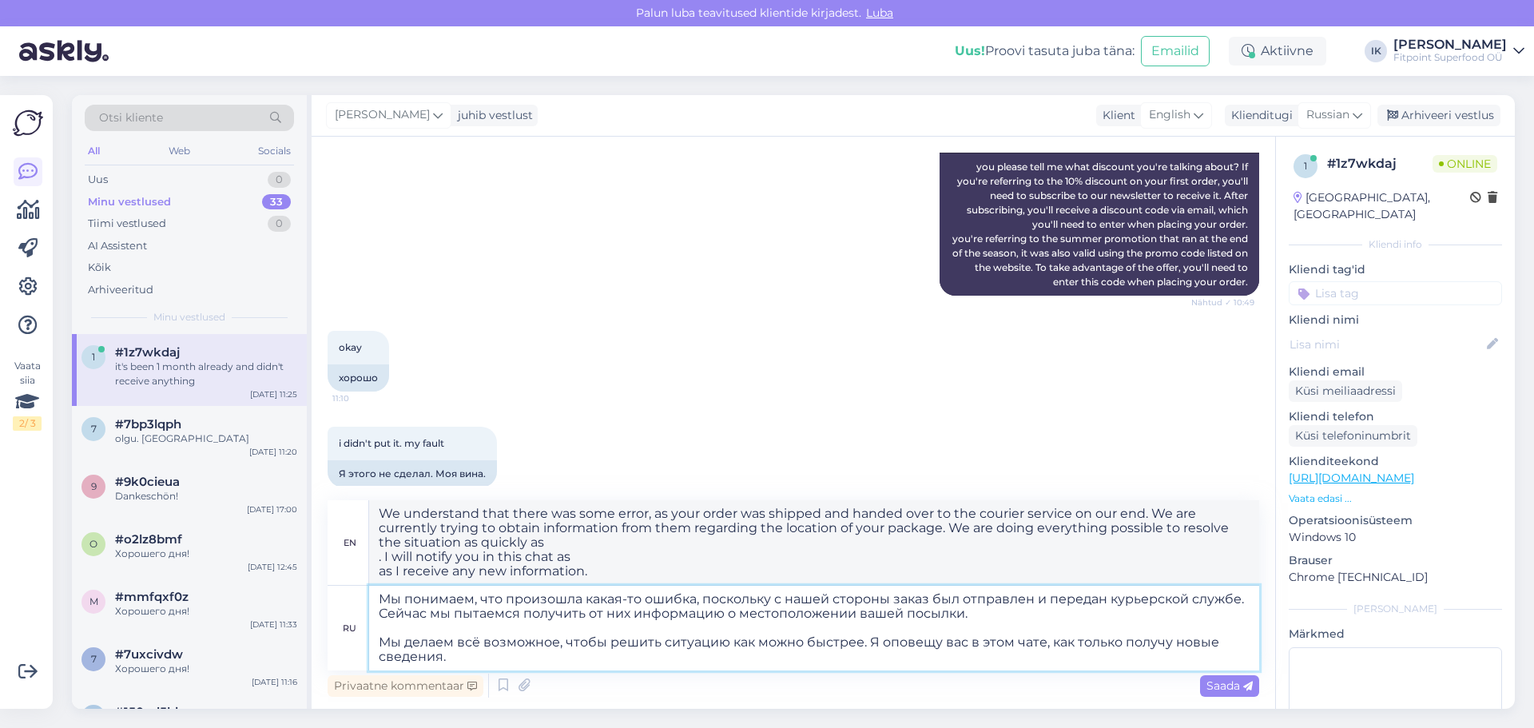
click at [662, 634] on textarea "Мы понимаем, что произошла какая-то ошибка, поскольку с нашей стороны заказ был…" at bounding box center [814, 628] width 890 height 85
drag, startPoint x: 741, startPoint y: 647, endPoint x: 914, endPoint y: 653, distance: 173.5
click at [751, 649] on textarea "Мы понимаем, что произошла какая-то ошибка, поскольку с нашей стороны заказ был…" at bounding box center [814, 628] width 890 height 85
click at [988, 648] on textarea "Мы понимаем, что произошла какая-то ошибка, поскольку с нашей стороны заказ был…" at bounding box center [814, 628] width 890 height 85
click at [990, 624] on textarea "Мы понимаем, что произошла какая-то ошибка, поскольку с нашей стороны заказ был…" at bounding box center [814, 628] width 890 height 85
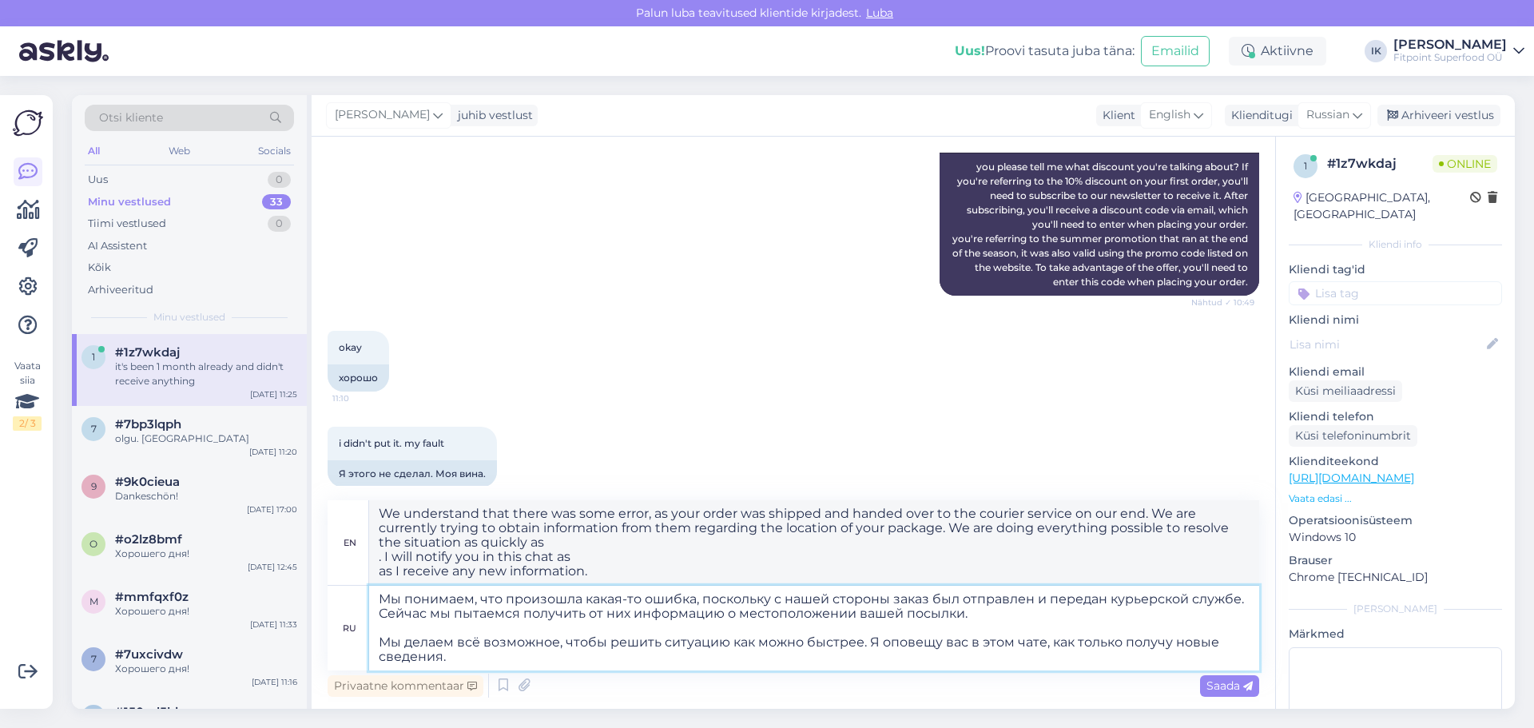
type textarea "Мы понимаем, что произошла какая-то ошибка, поскольку с нашей стороны заказ был…"
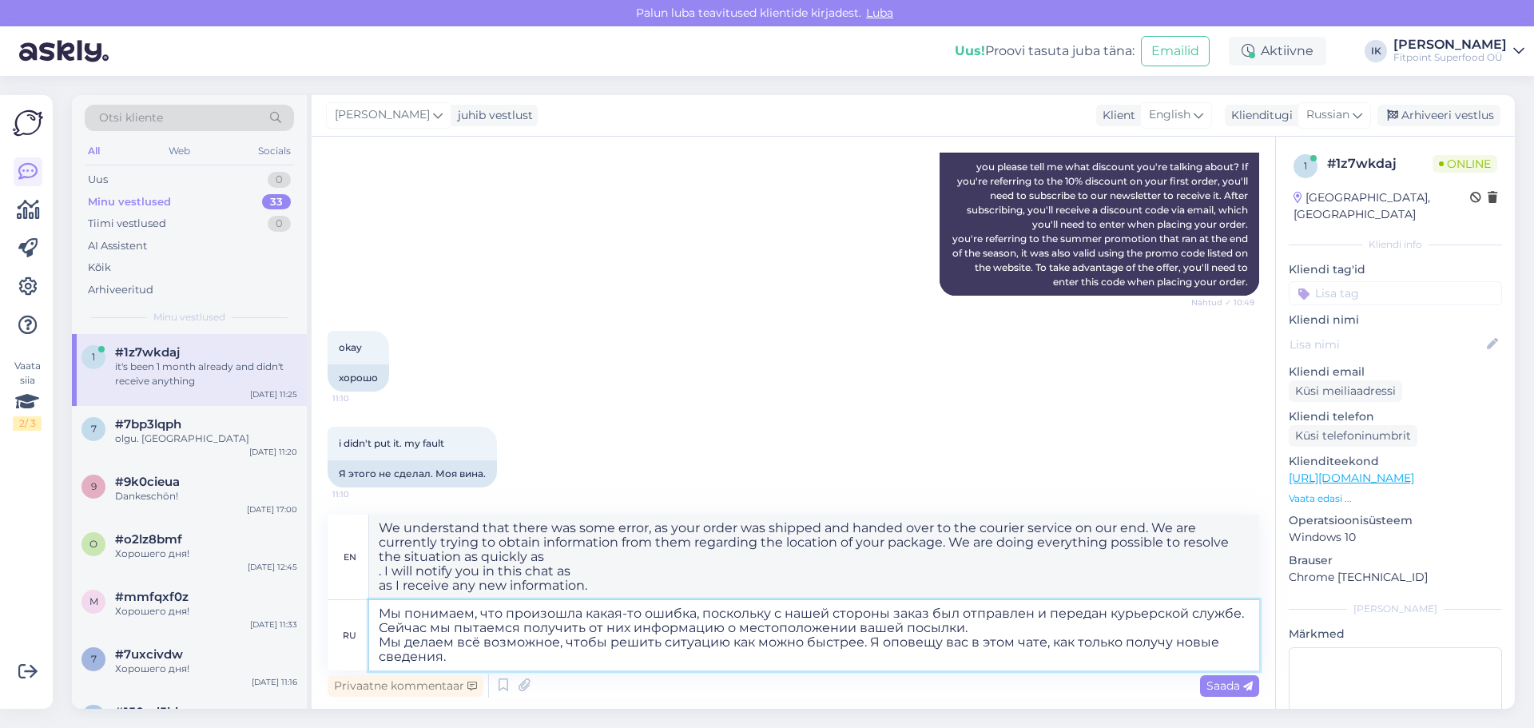
click at [1021, 629] on textarea "Мы понимаем, что произошла какая-то ошибка, поскольку с нашей стороны заказ был…" at bounding box center [814, 635] width 890 height 70
type textarea "We understand that there was some error, as your order was shipped and handed o…"
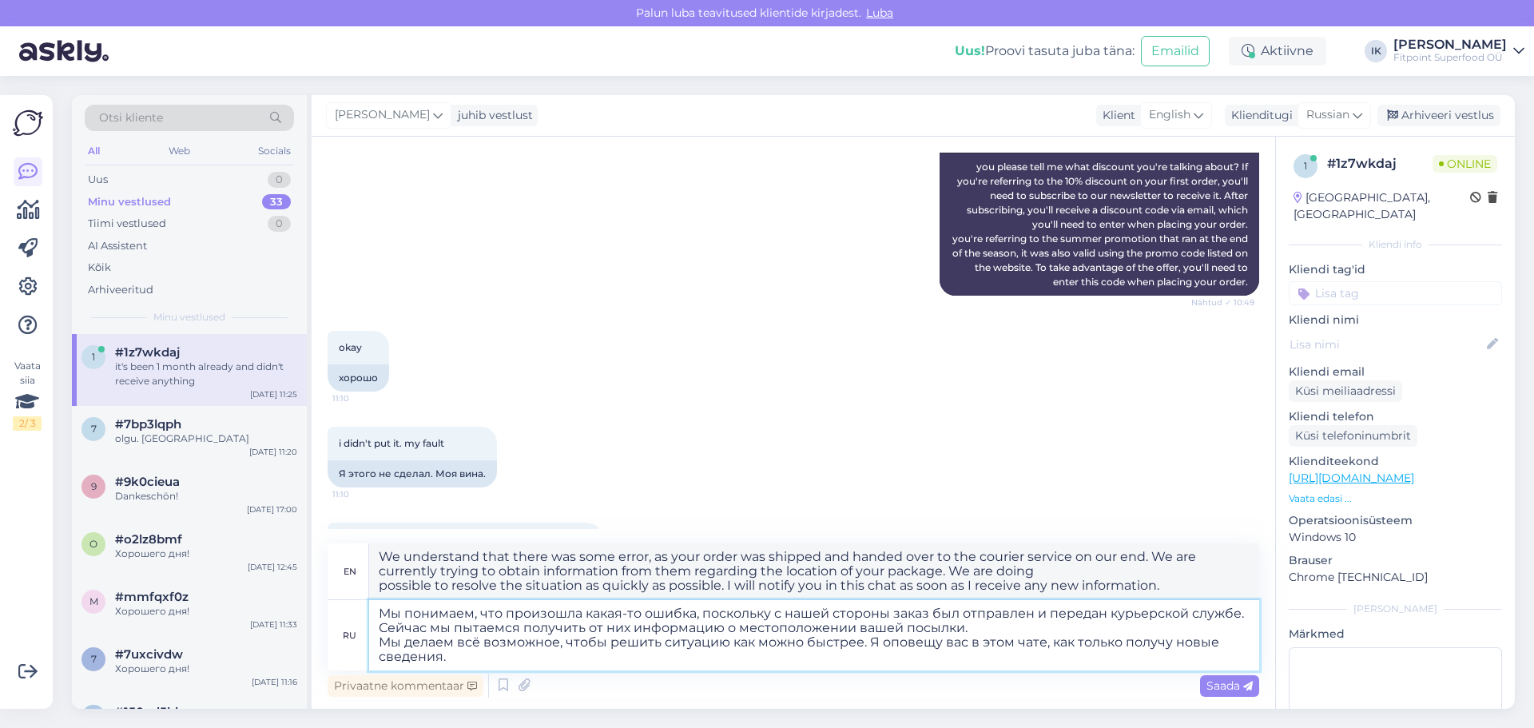
scroll to position [861, 0]
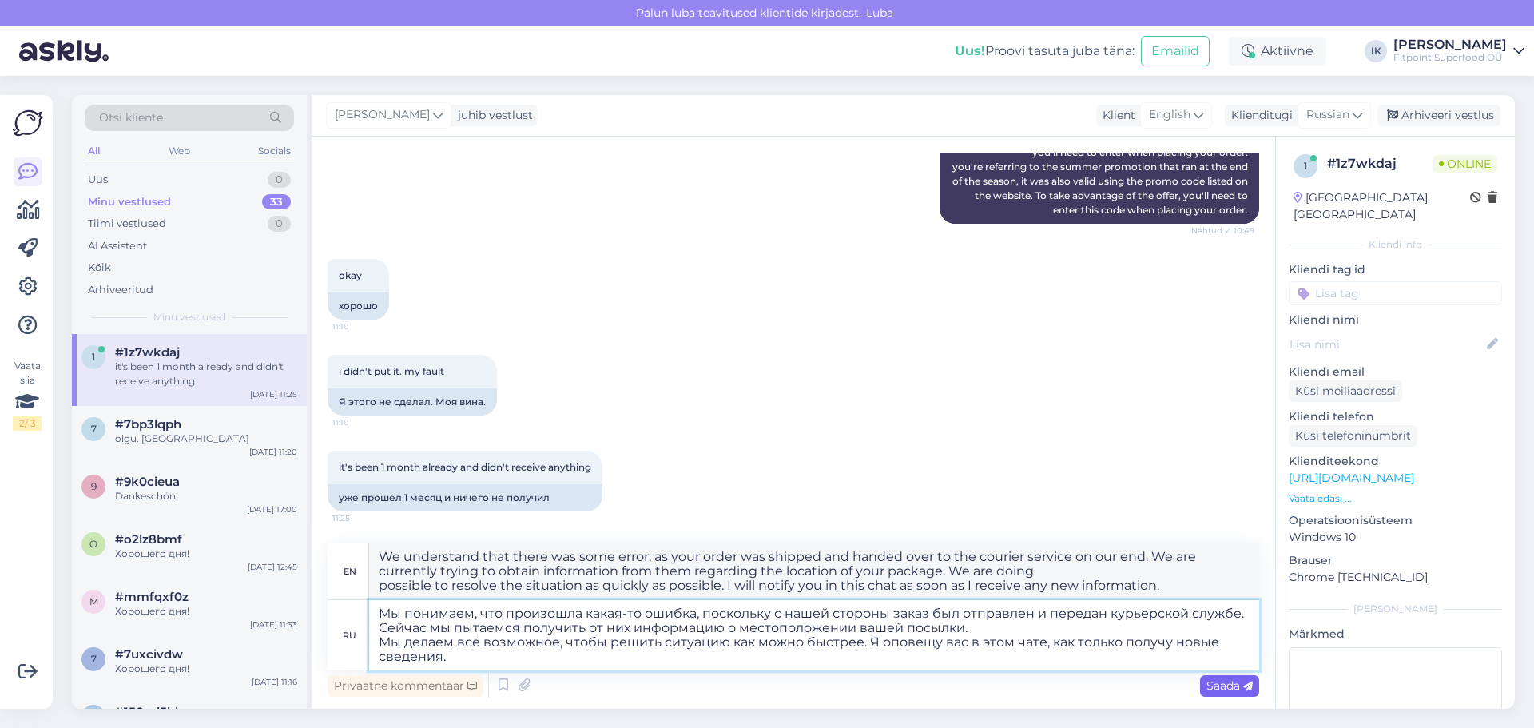
type textarea "Мы понимаем, что произошла какая-то ошибка, поскольку с нашей стороны заказ был…"
click at [1231, 695] on div "Saada" at bounding box center [1229, 686] width 59 height 22
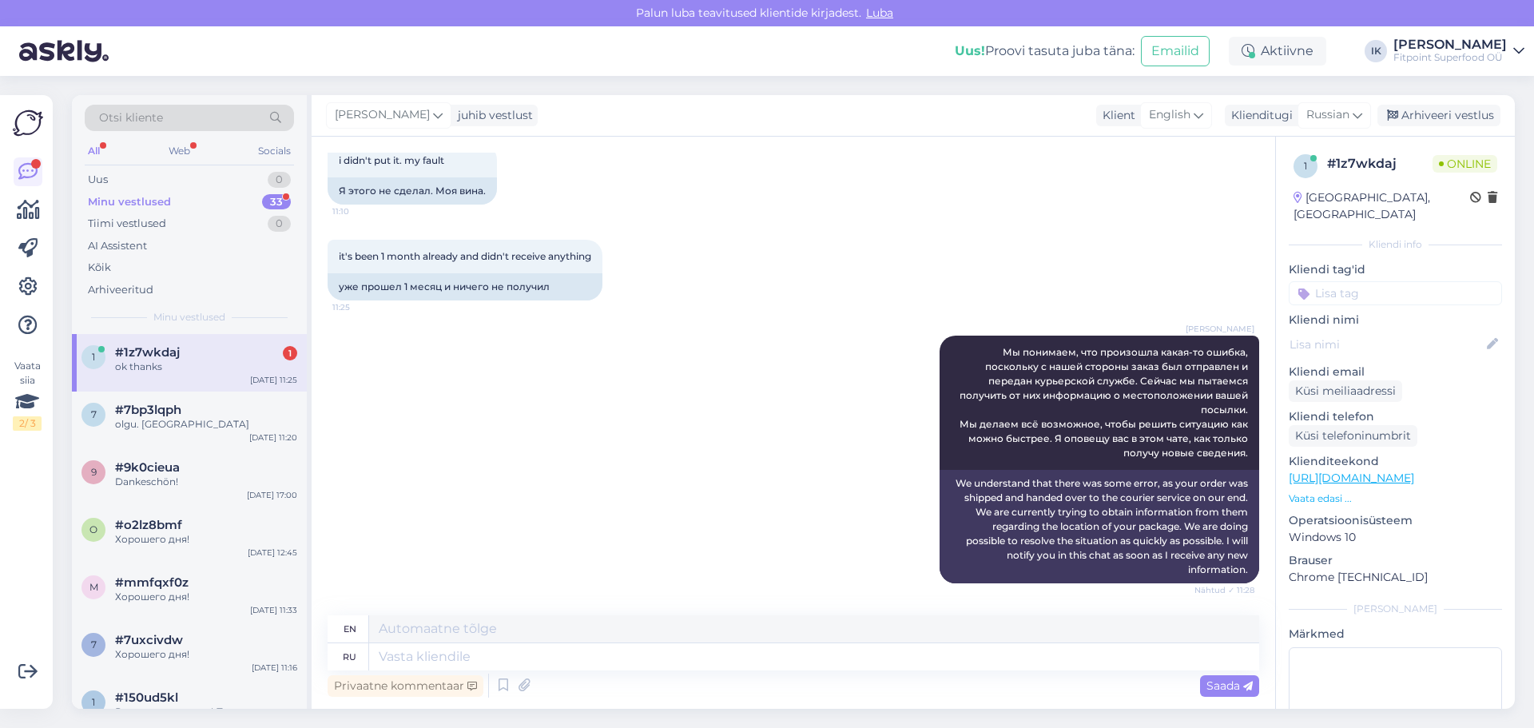
scroll to position [1167, 0]
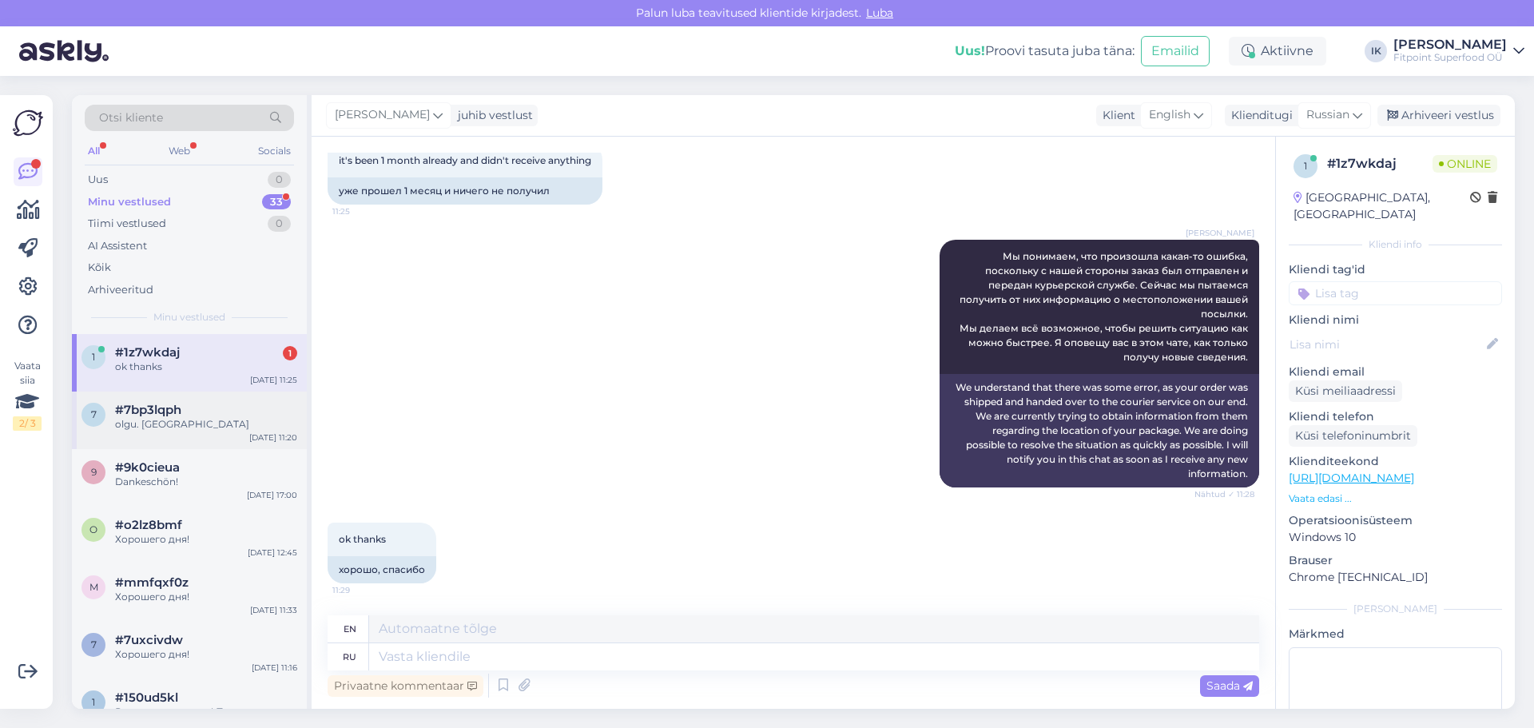
click at [263, 418] on div "olgu. [GEOGRAPHIC_DATA]" at bounding box center [206, 424] width 182 height 14
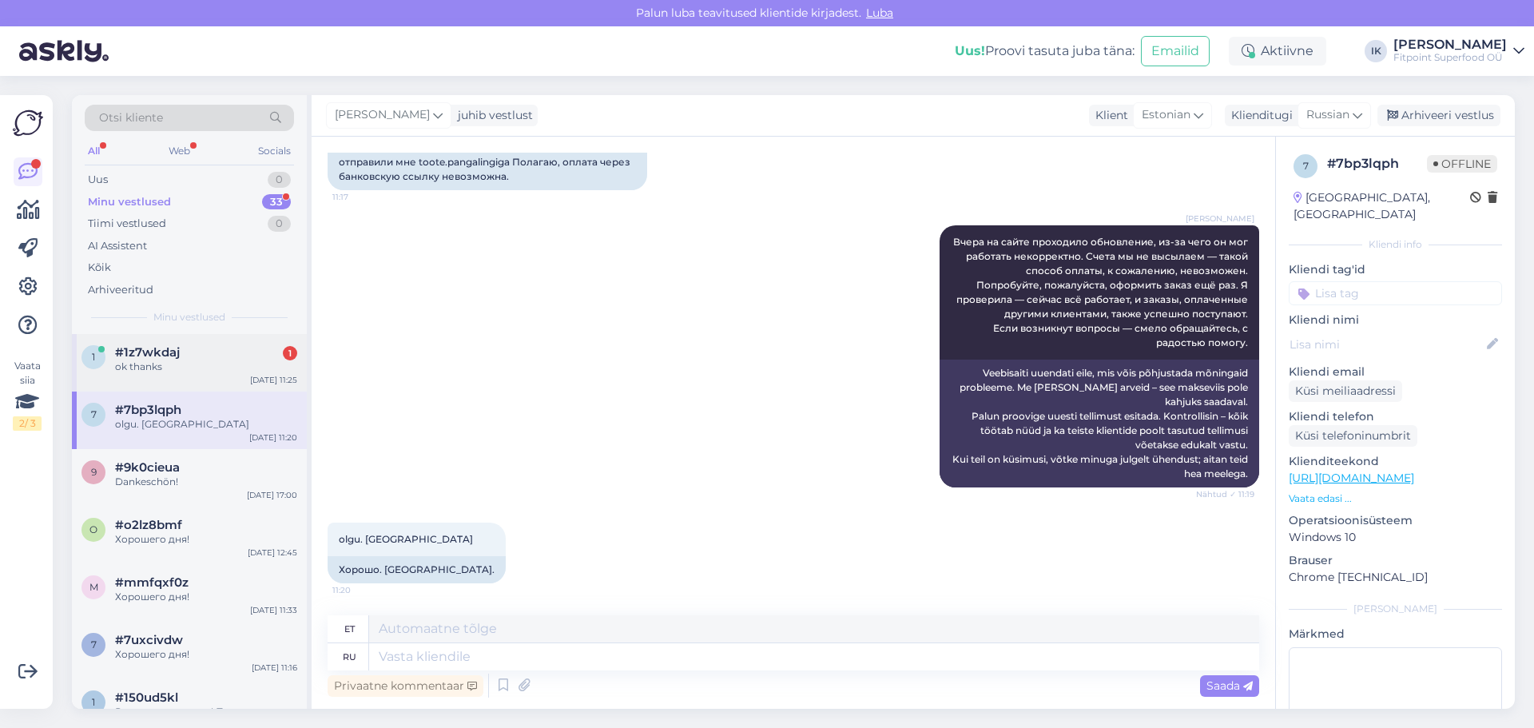
click at [254, 354] on div "#1z7wkdaj 1" at bounding box center [206, 352] width 182 height 14
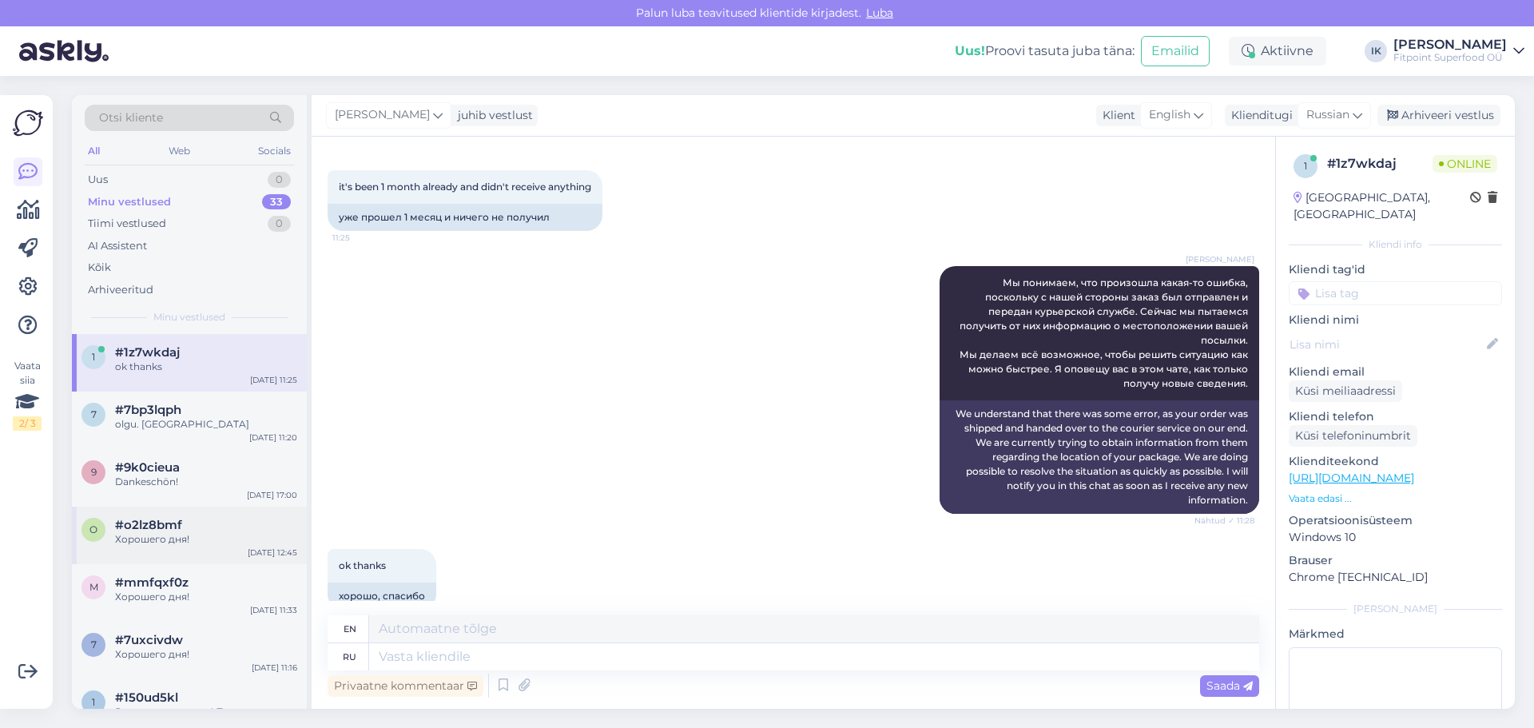
click at [205, 509] on div "o #o2lz8bmf Хорошего дня! [DATE] 12:45" at bounding box center [189, 536] width 235 height 58
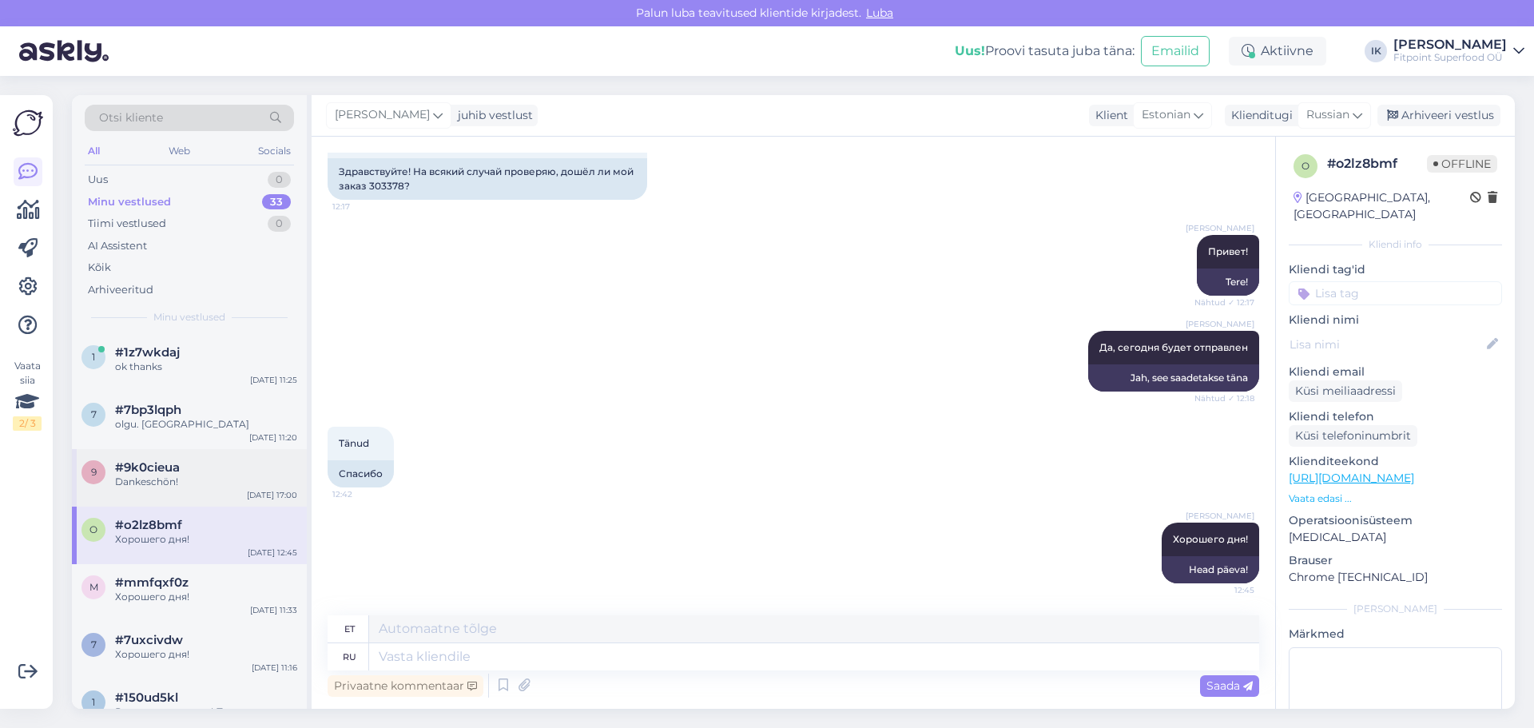
click at [206, 481] on div "Dankeschön!" at bounding box center [206, 482] width 182 height 14
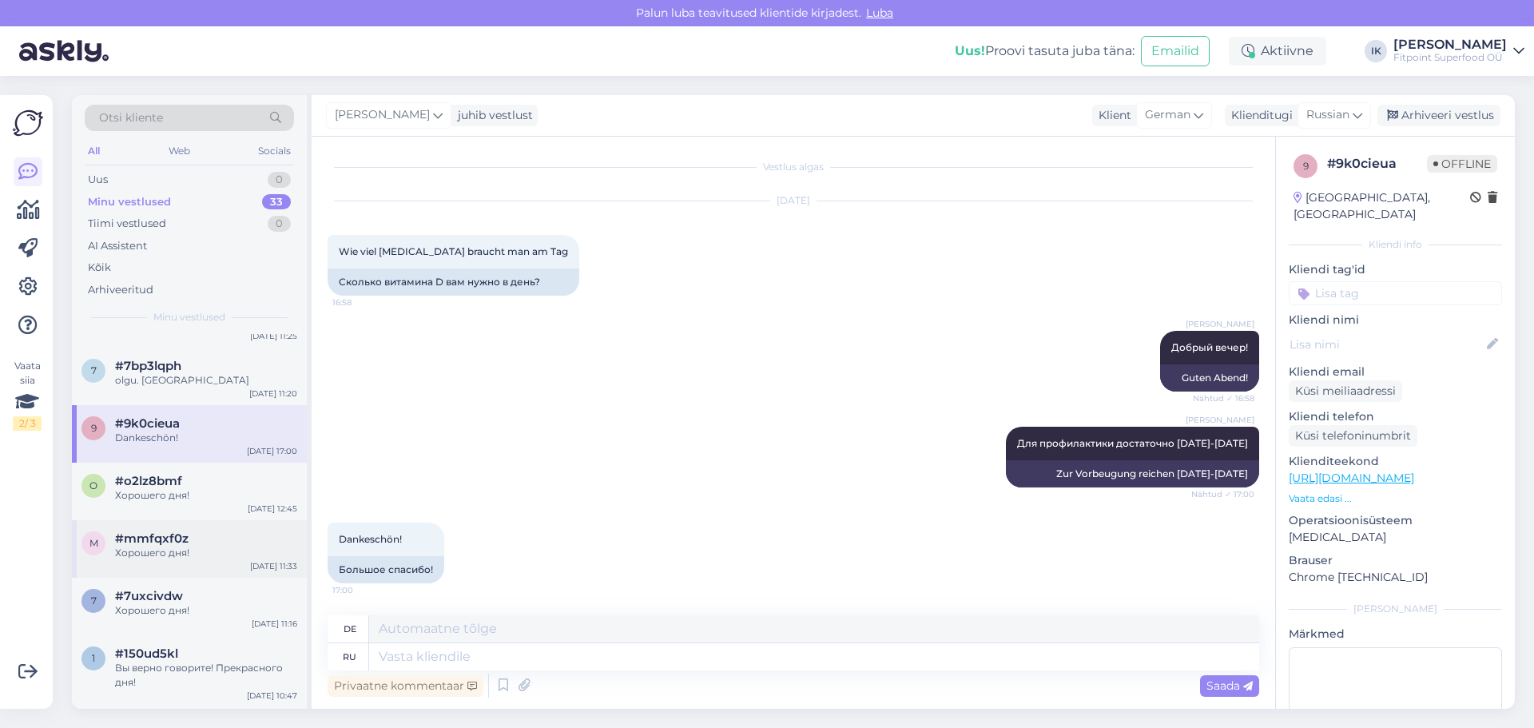
scroll to position [80, 0]
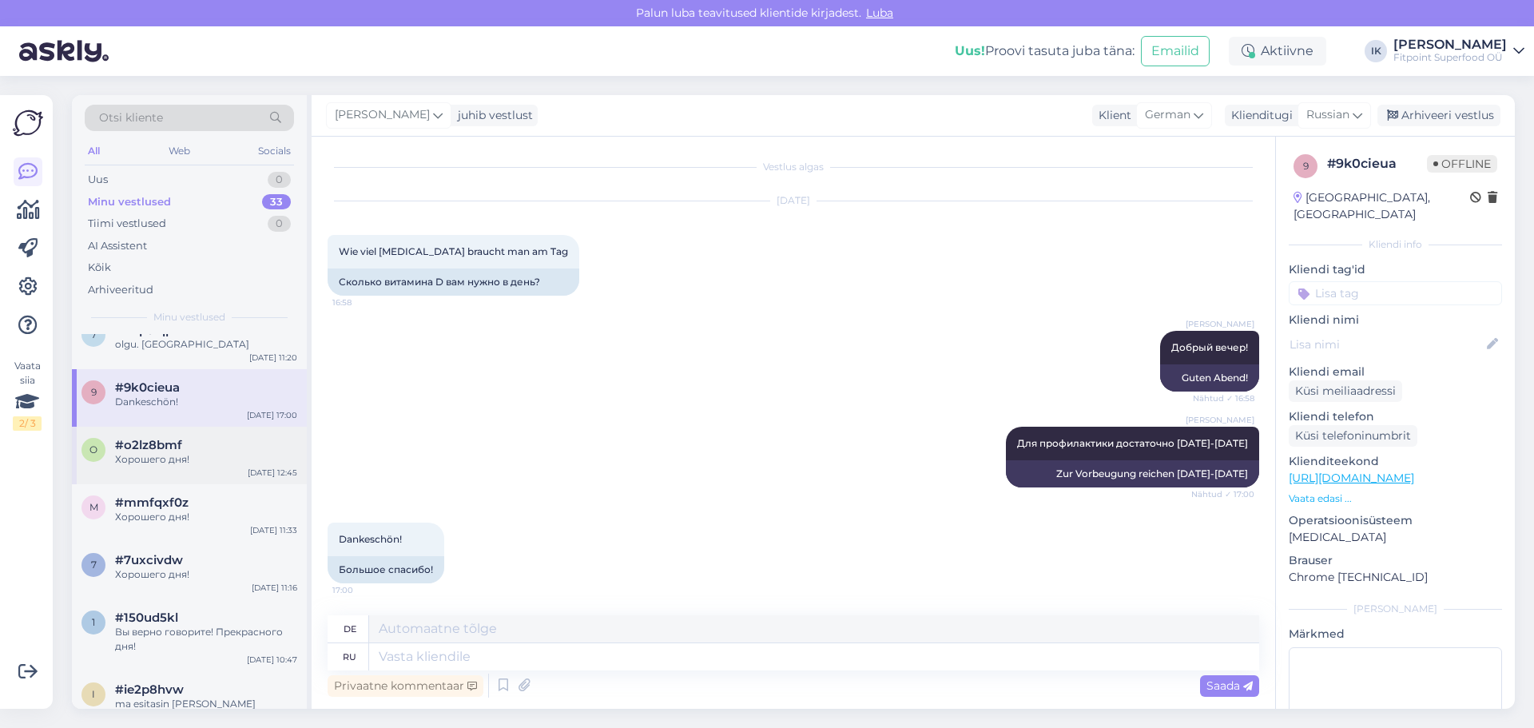
click at [204, 455] on div "Хорошего дня!" at bounding box center [206, 459] width 182 height 14
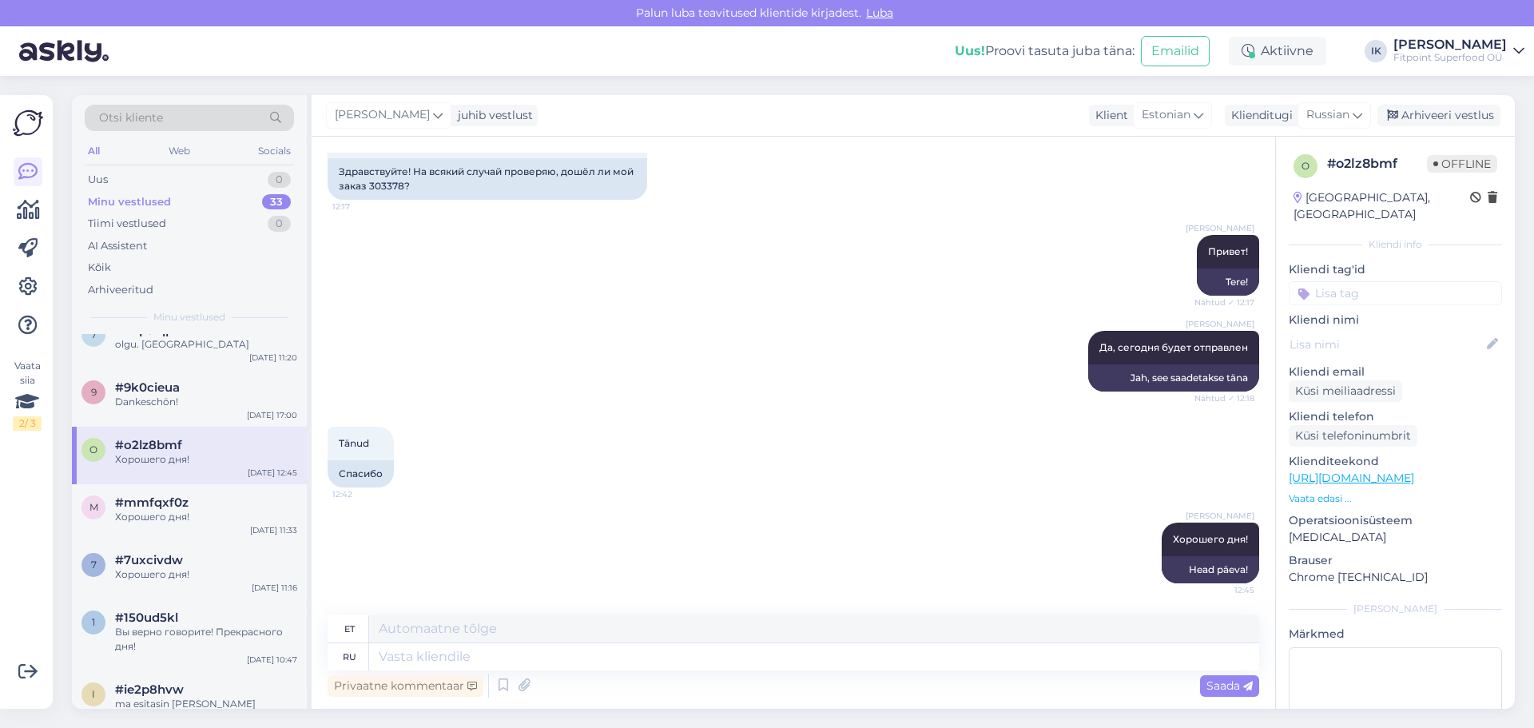
scroll to position [0, 0]
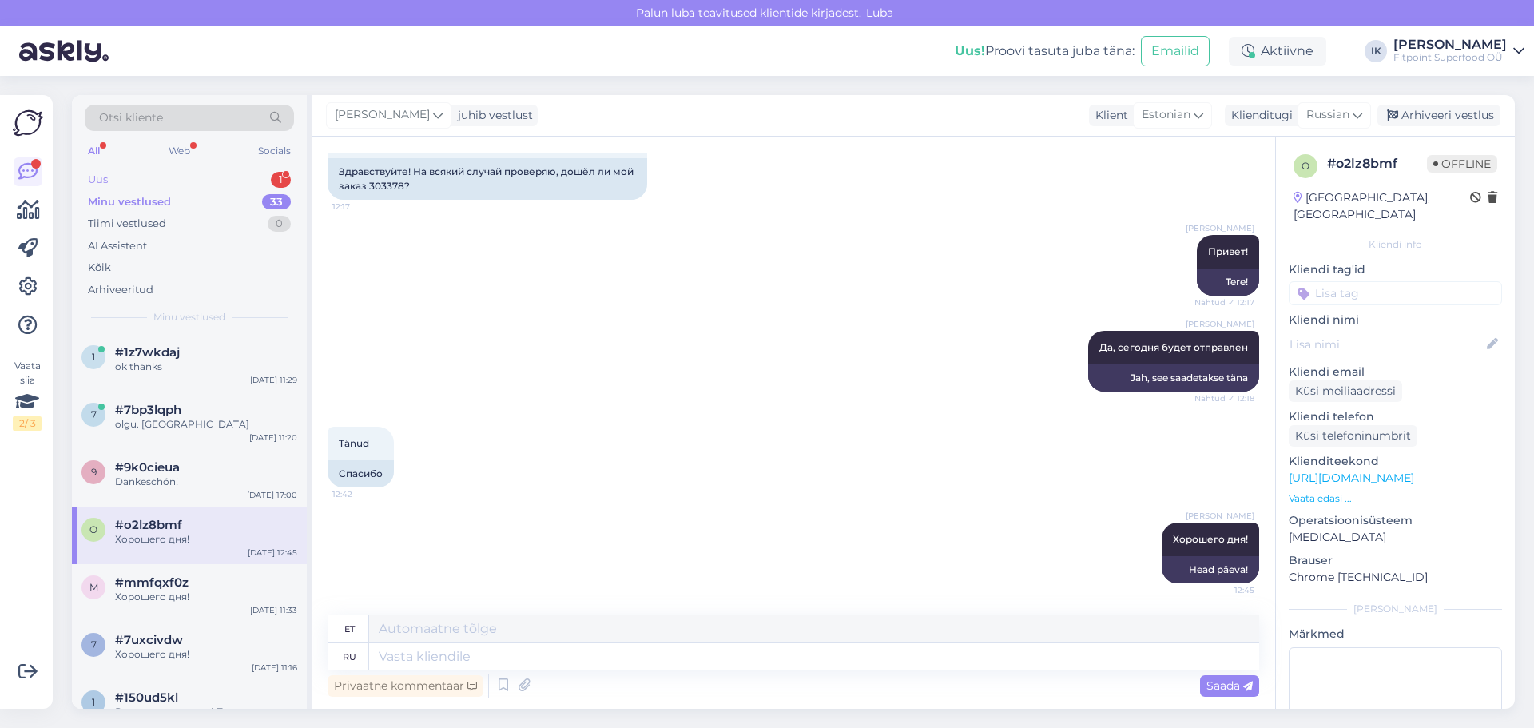
click at [199, 173] on div "Uus 1" at bounding box center [189, 180] width 209 height 22
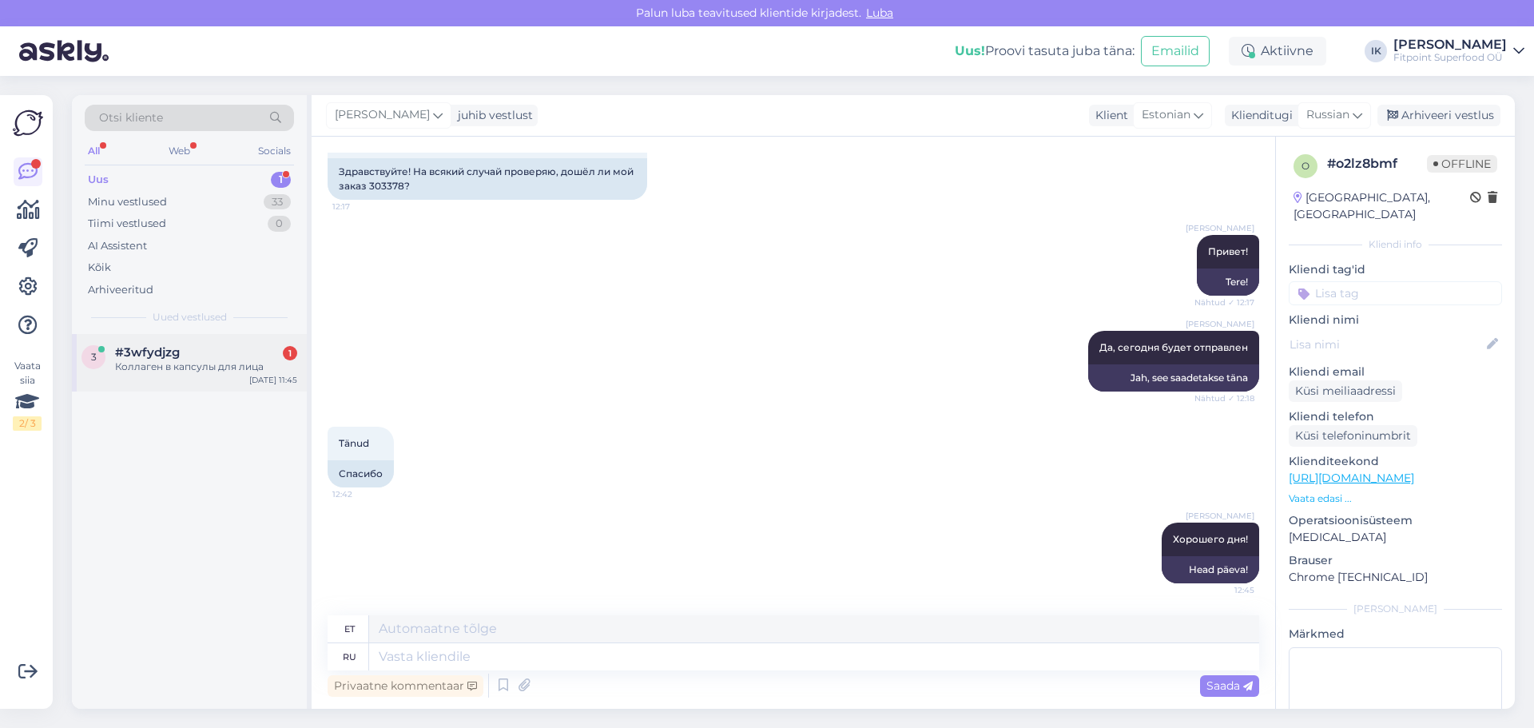
click at [222, 355] on div "#3wfydjzg 1" at bounding box center [206, 352] width 182 height 14
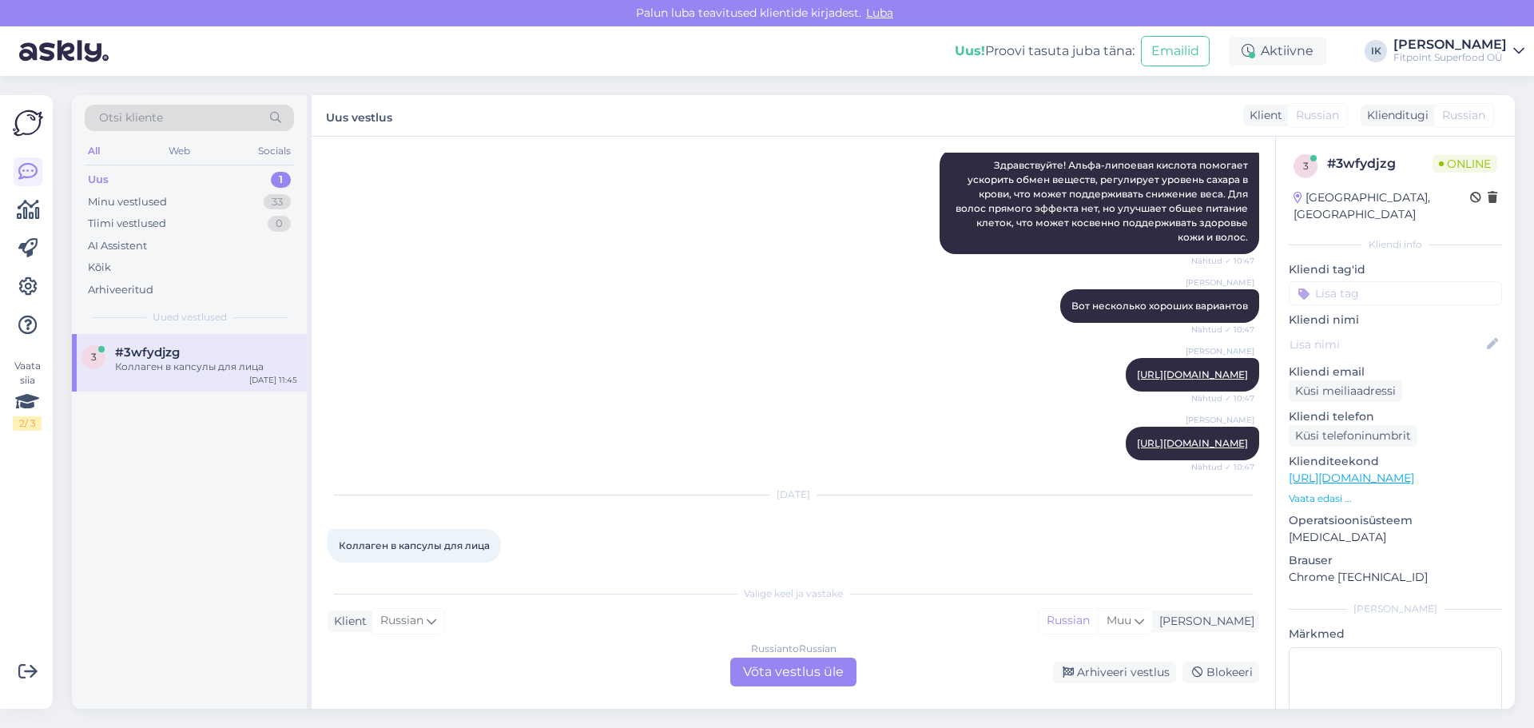
scroll to position [845, 0]
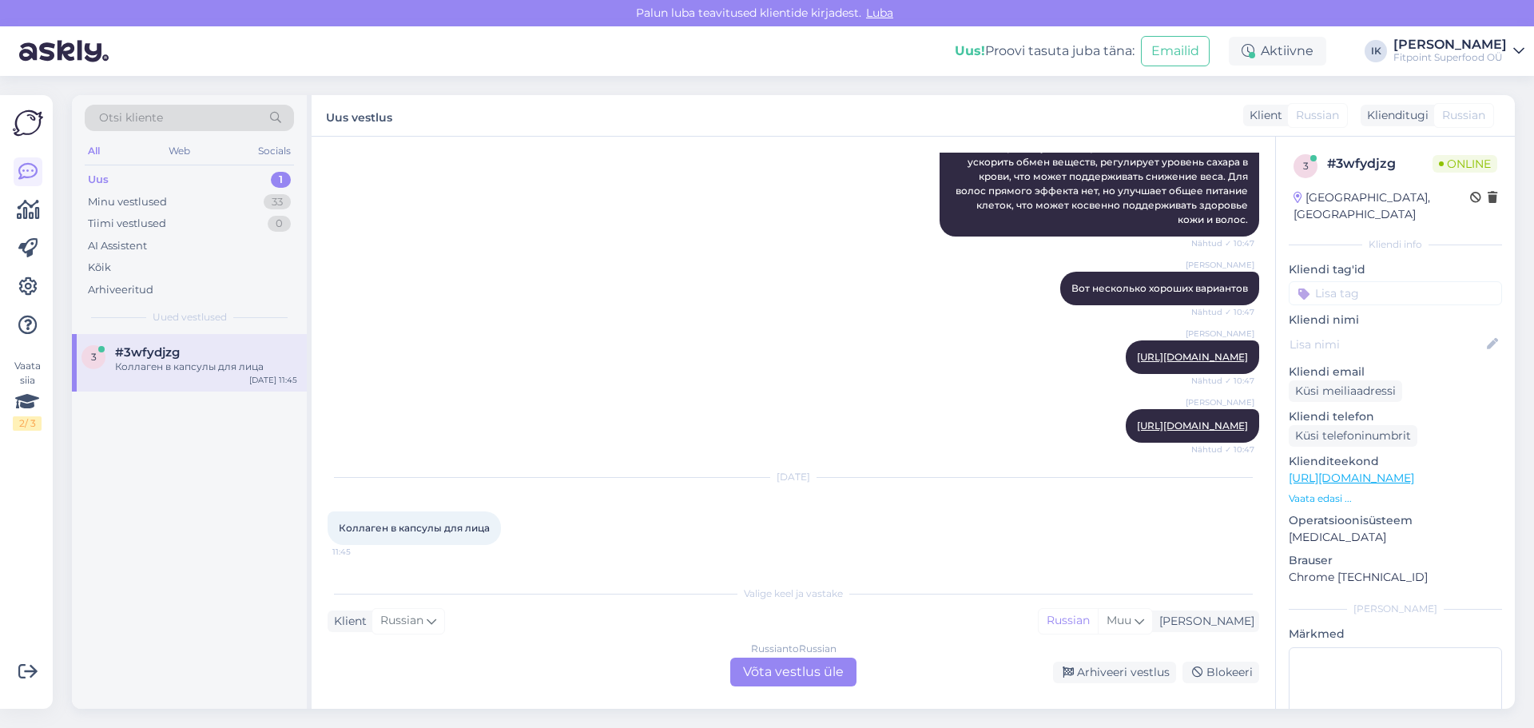
click at [804, 668] on div "Russian to Russian Võta vestlus üle" at bounding box center [793, 672] width 126 height 29
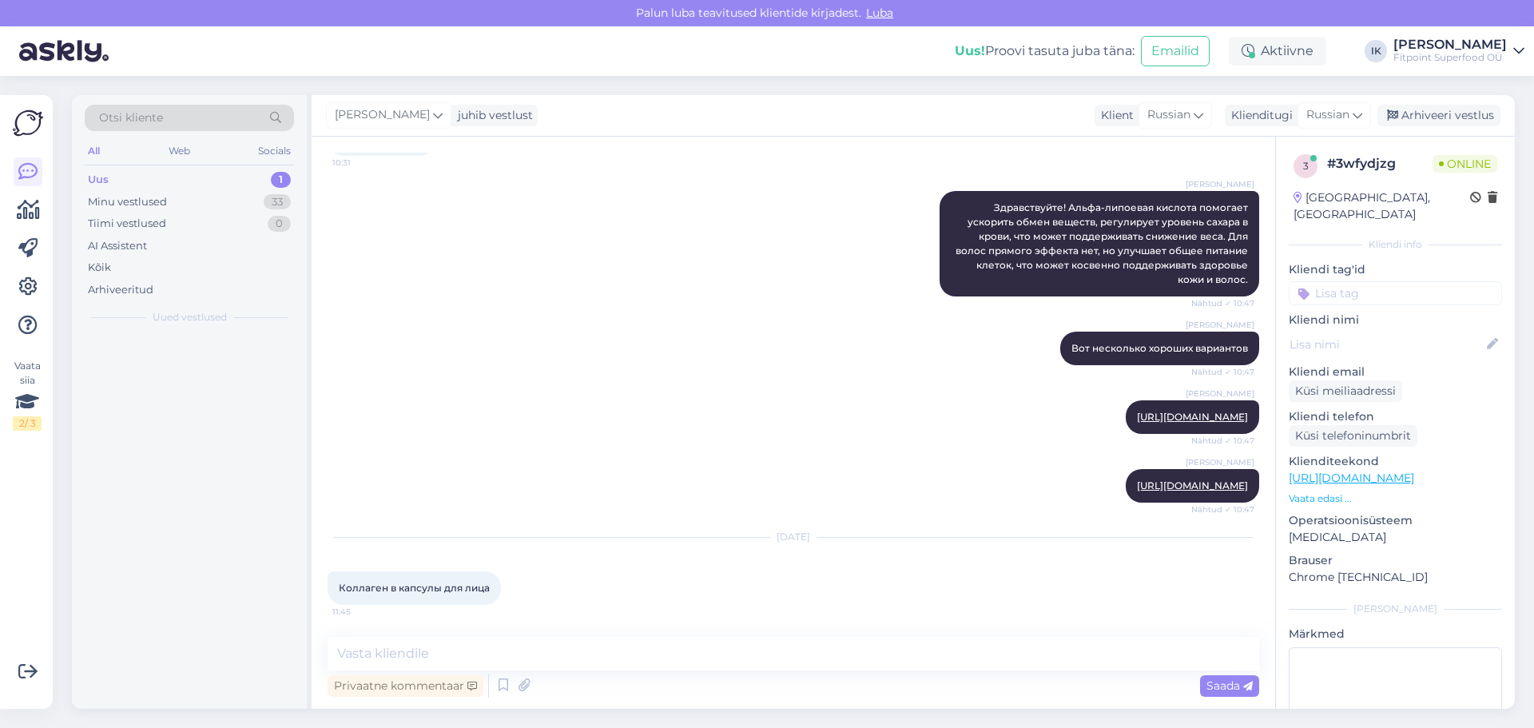
scroll to position [785, 0]
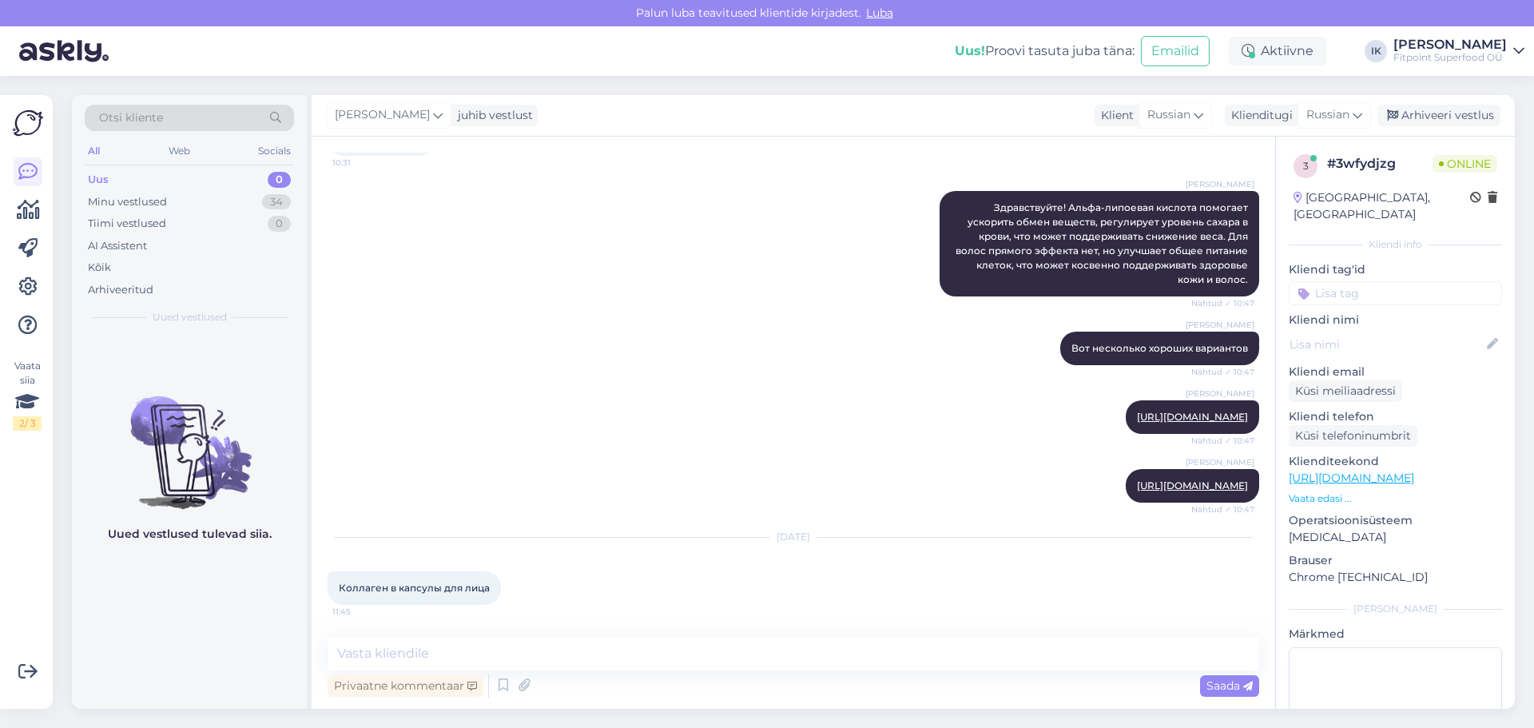
click at [1339, 471] on link "[URL][DOMAIN_NAME]" at bounding box center [1351, 478] width 125 height 14
click at [678, 647] on textarea at bounding box center [794, 654] width 932 height 34
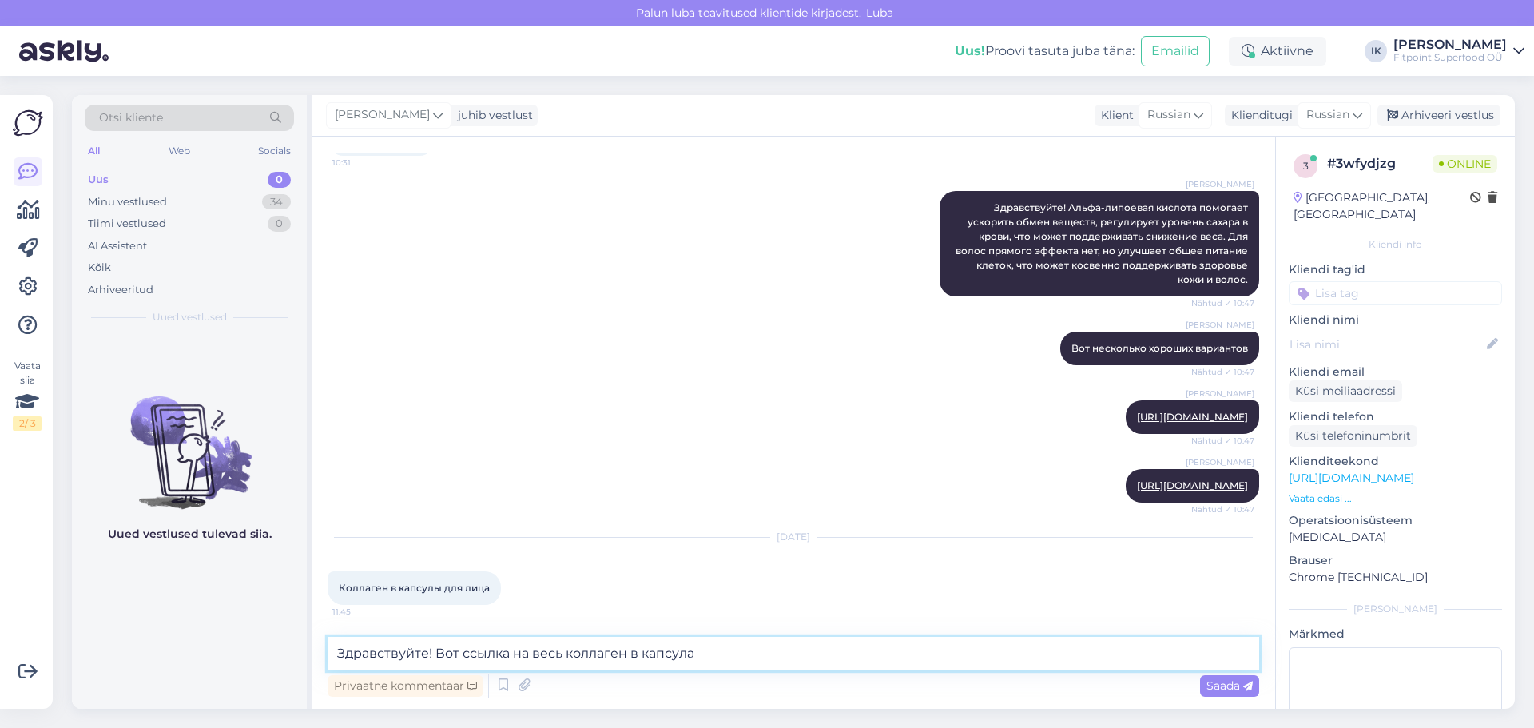
type textarea "Здравствуйте! Вот ссылка на весь коллаген в капсулах"
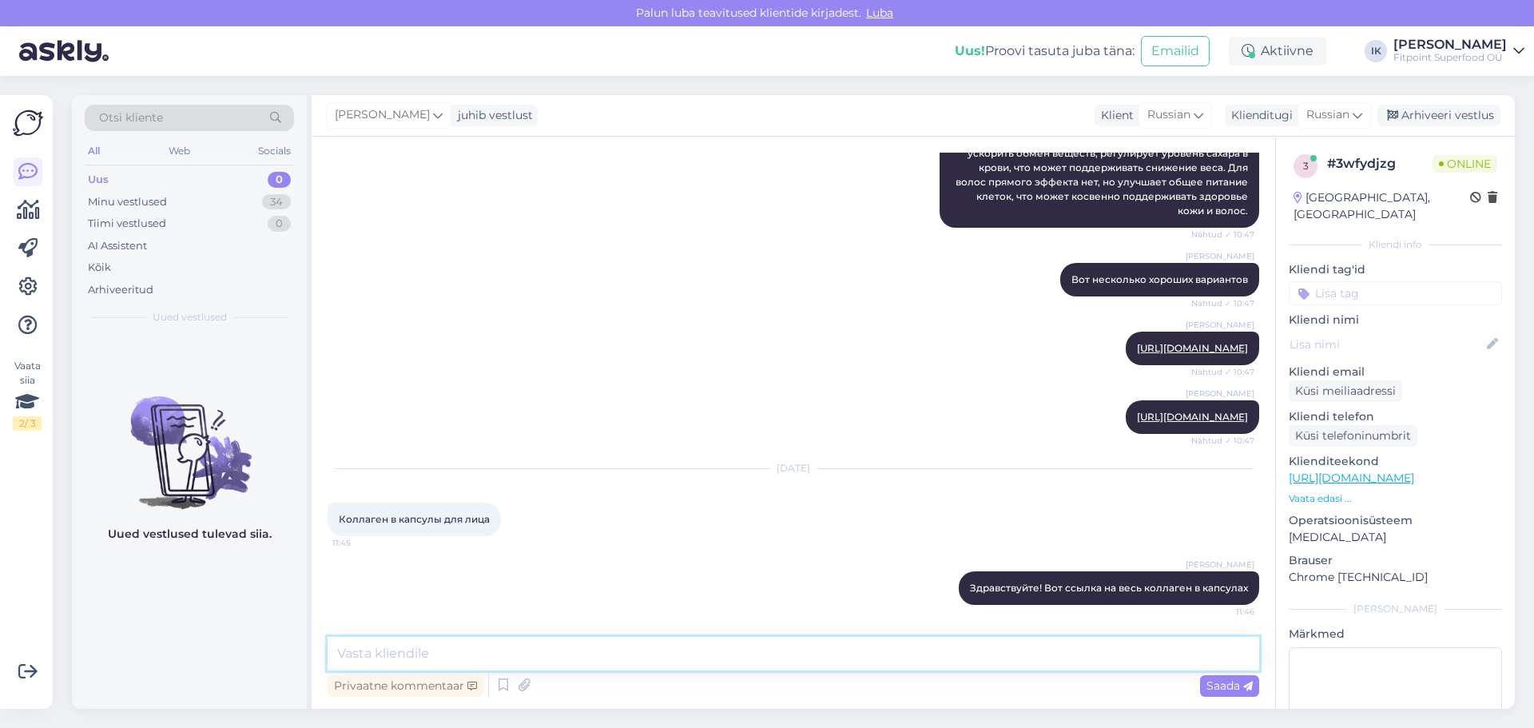
paste textarea "[URL][DOMAIN_NAME]"
type textarea "[URL][DOMAIN_NAME]"
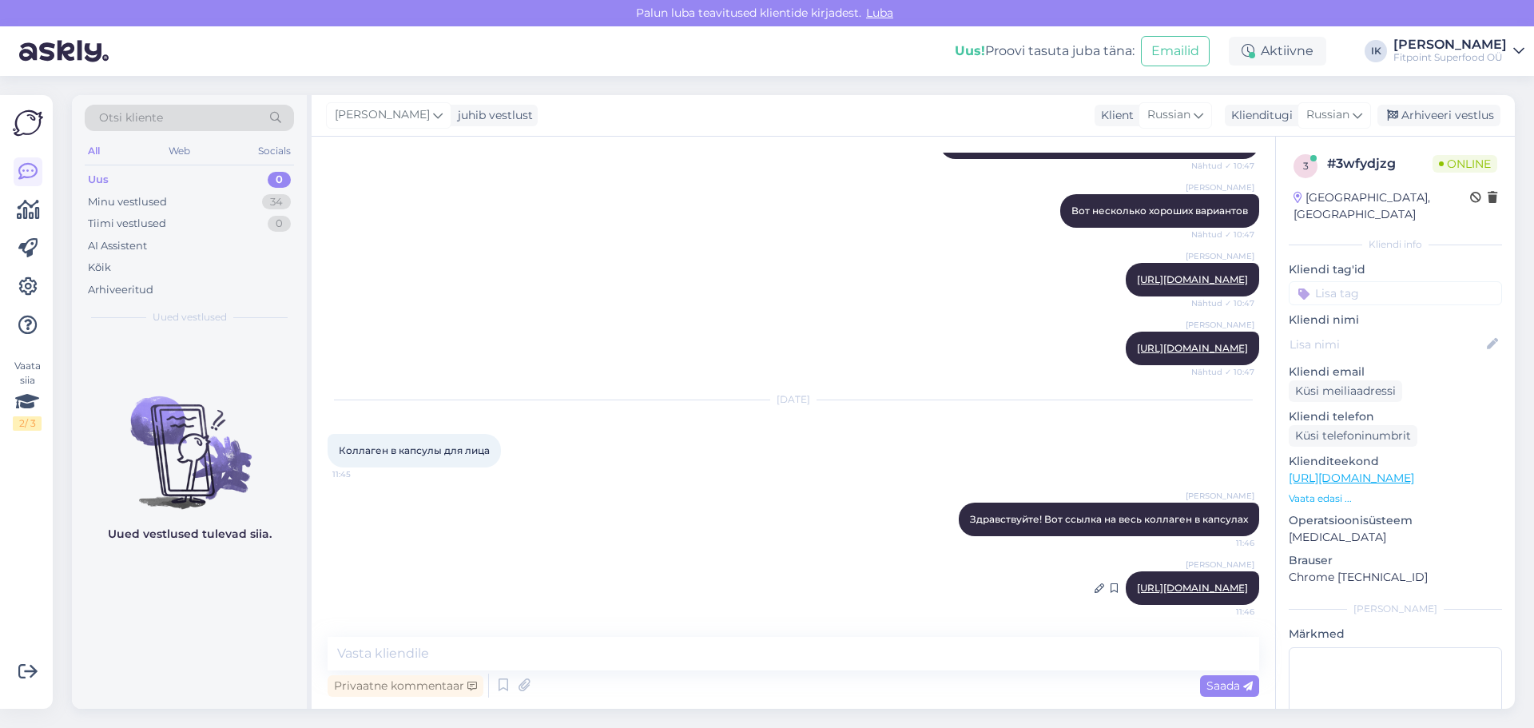
click at [1212, 582] on link "[URL][DOMAIN_NAME]" at bounding box center [1192, 588] width 111 height 12
click at [172, 197] on div "Minu vestlused 34" at bounding box center [189, 202] width 209 height 22
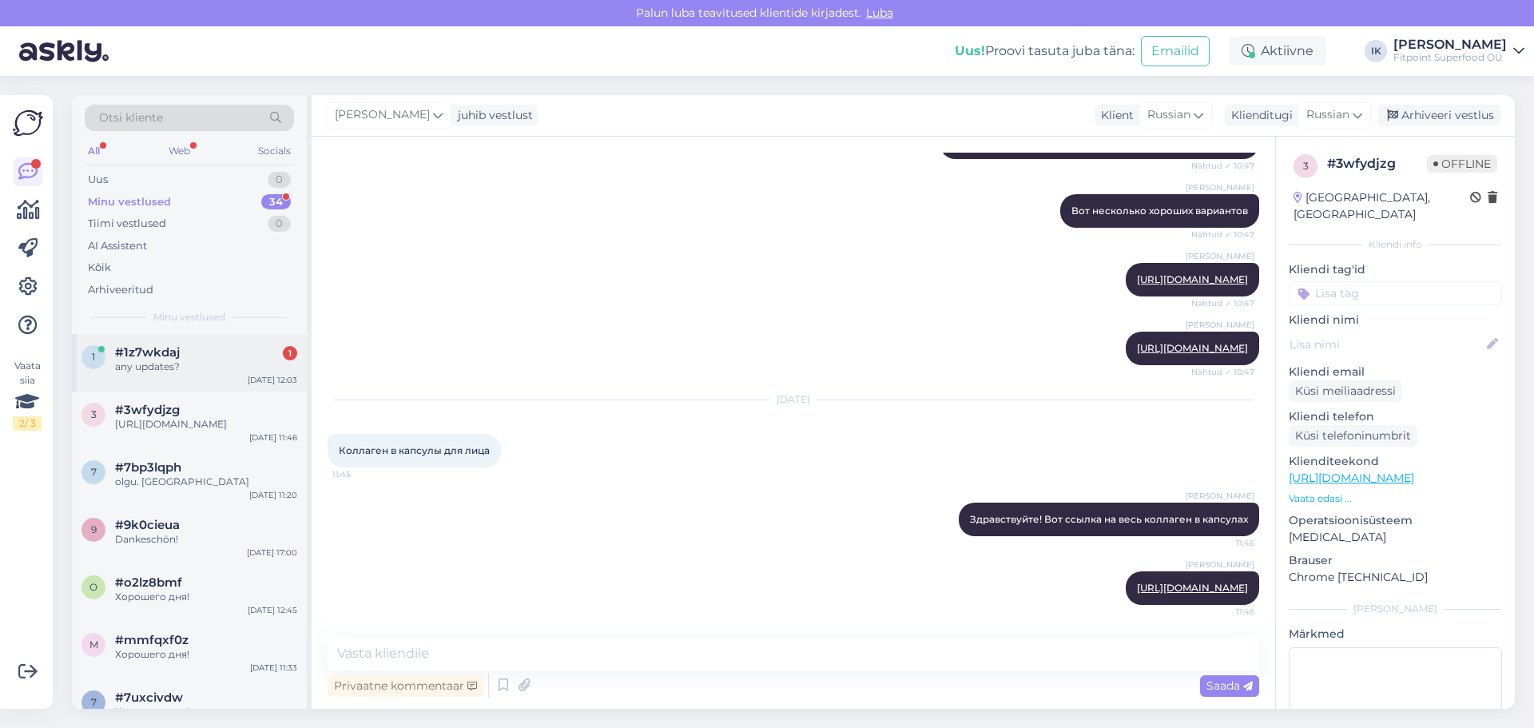
click at [194, 372] on div "any updates?" at bounding box center [206, 367] width 182 height 14
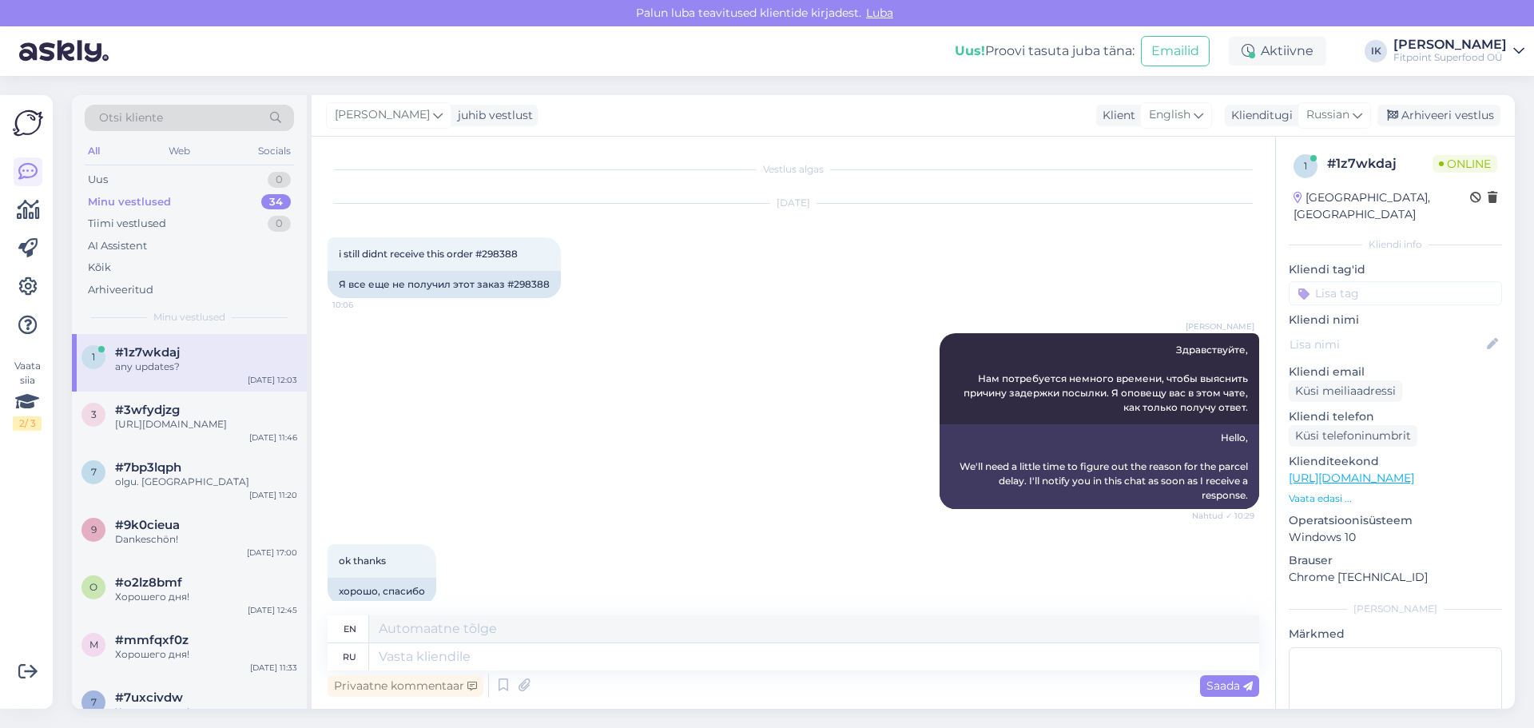
scroll to position [1263, 0]
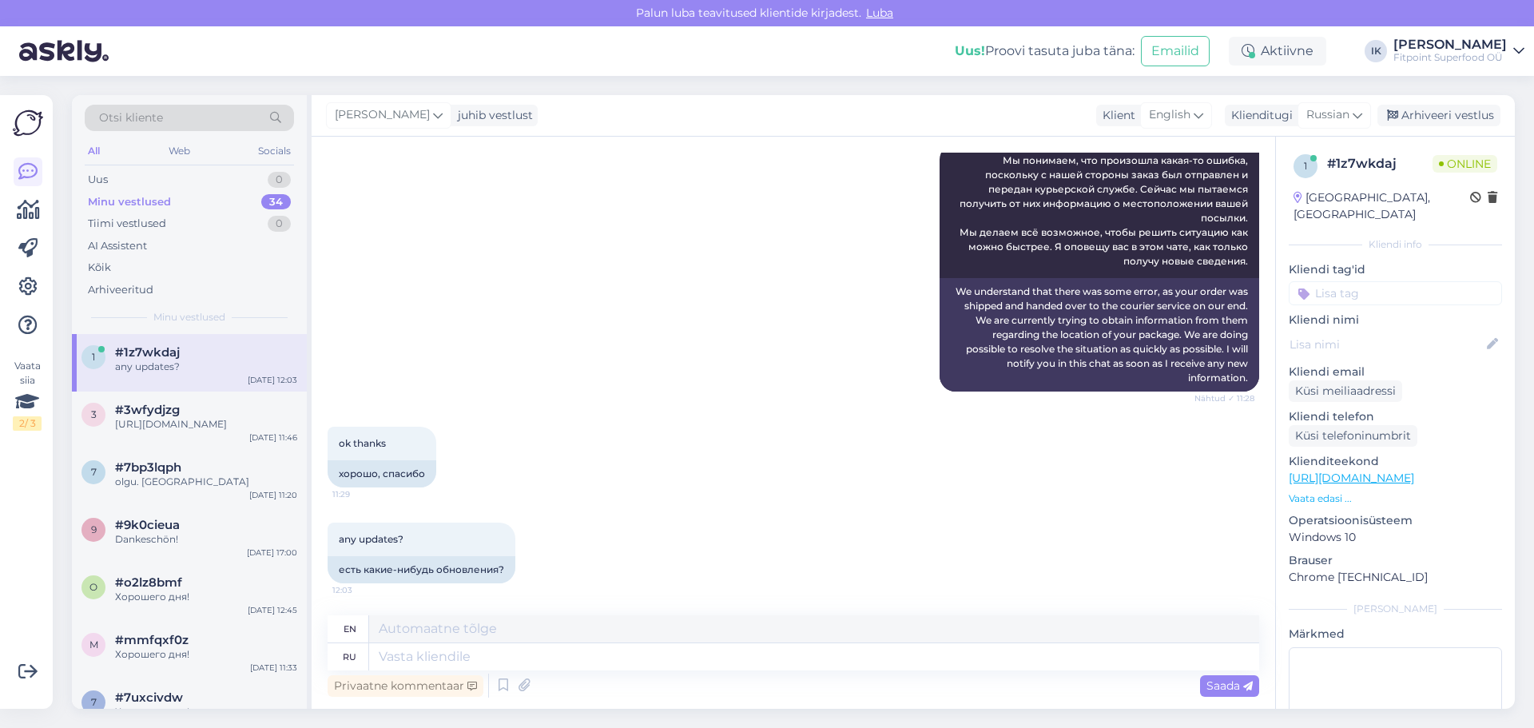
click at [767, 473] on div "ok thanks 11:29 хорошо, спасибо" at bounding box center [794, 457] width 932 height 96
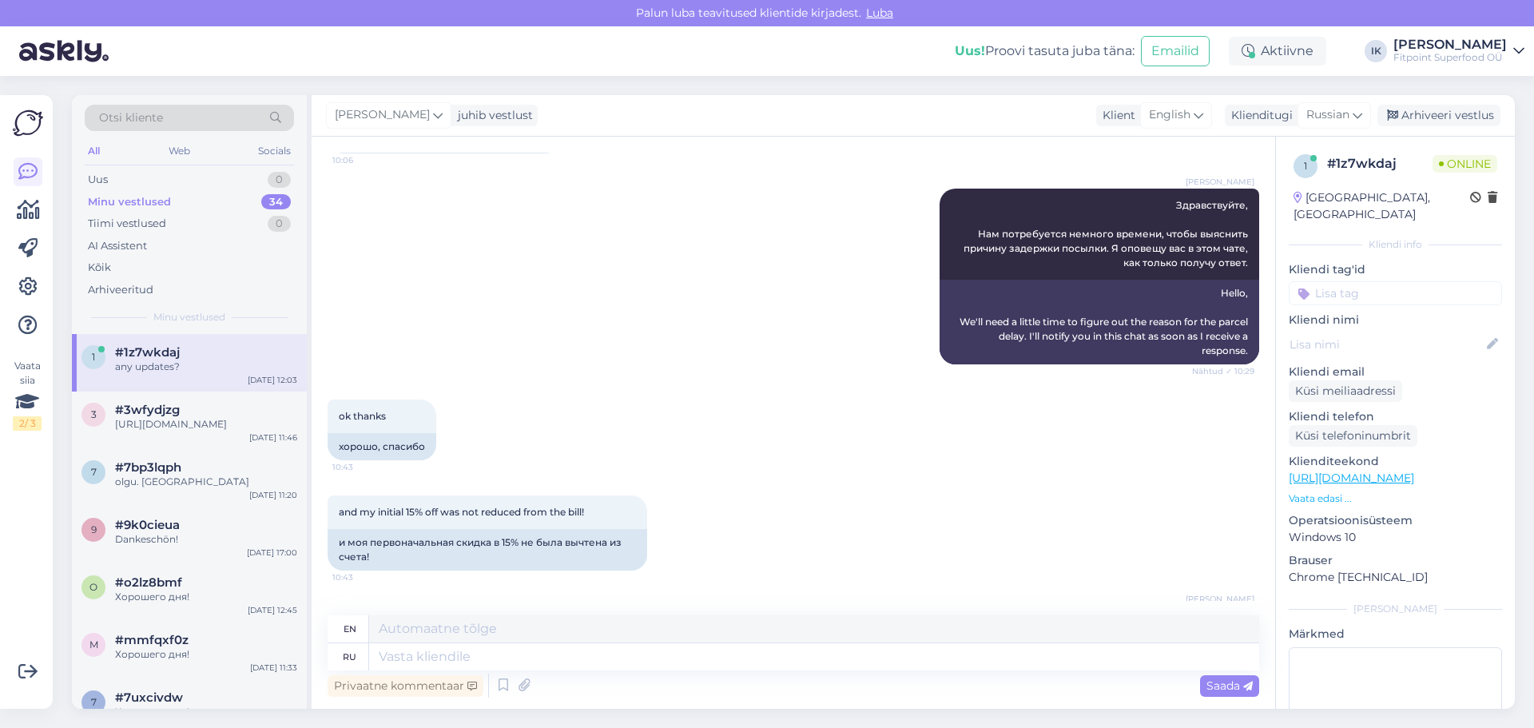
scroll to position [0, 0]
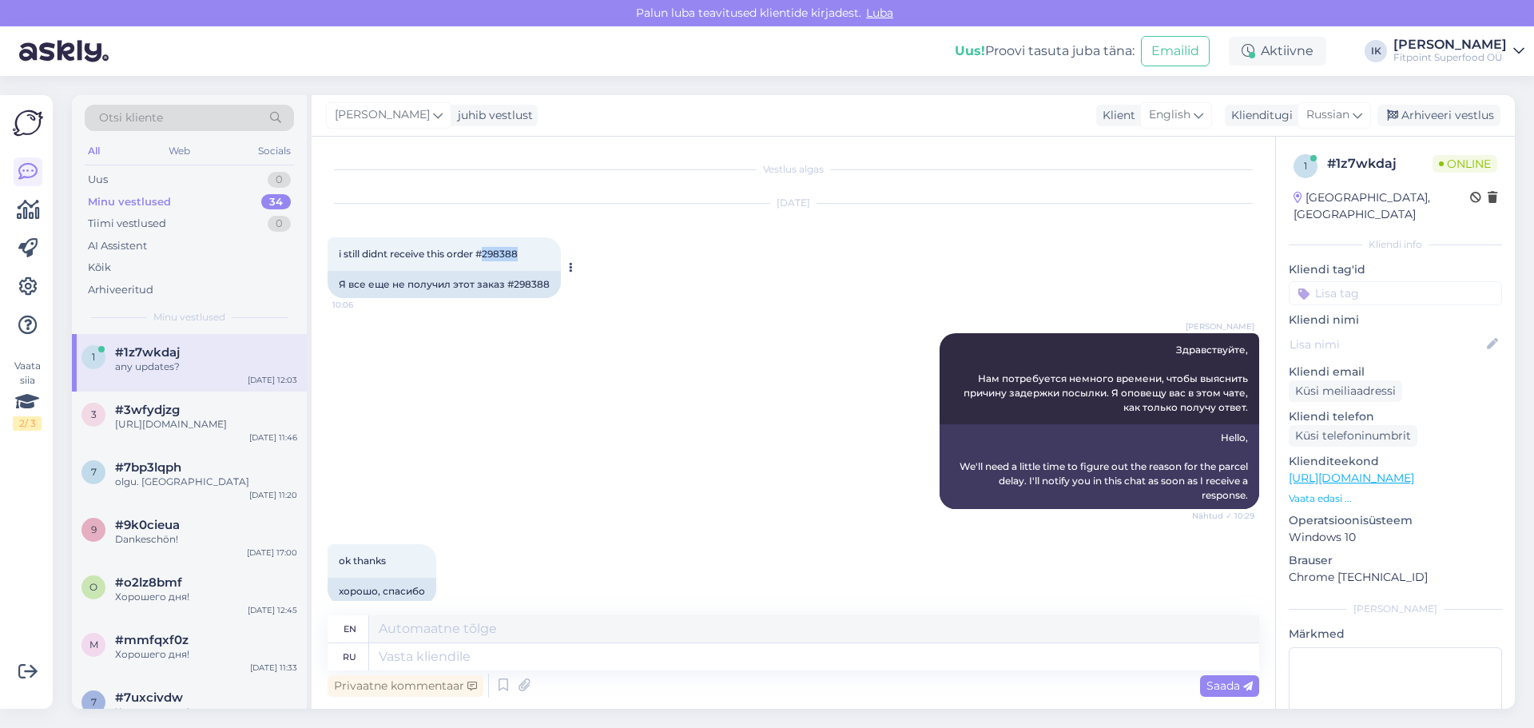
drag, startPoint x: 527, startPoint y: 256, endPoint x: 483, endPoint y: 253, distance: 44.1
click at [483, 253] on div "i still didnt receive this order #298388 10:06" at bounding box center [444, 254] width 233 height 34
copy span "298388"
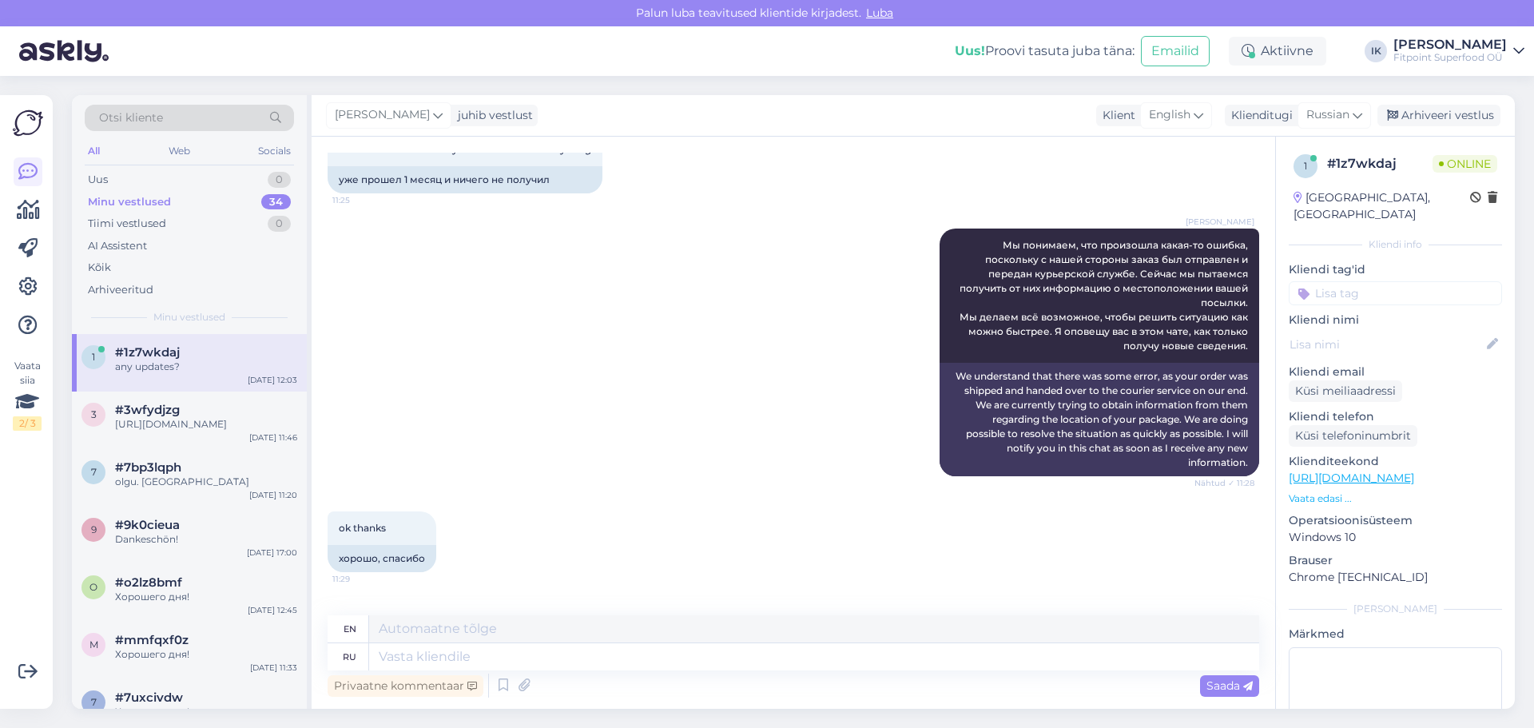
scroll to position [1263, 0]
